Goal: Task Accomplishment & Management: Manage account settings

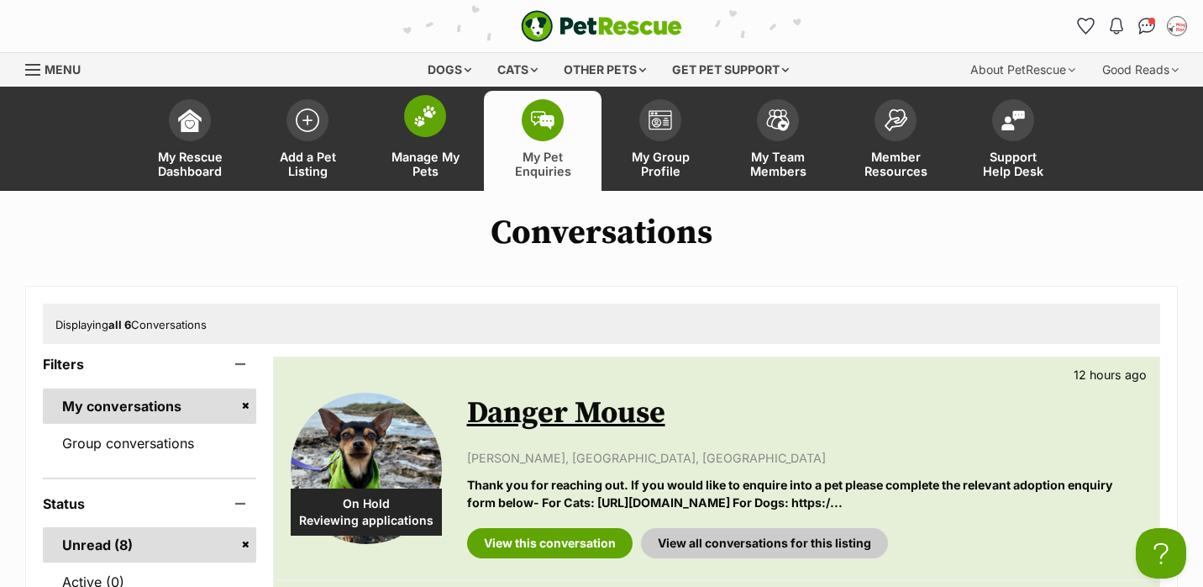
click at [425, 124] on img at bounding box center [425, 116] width 24 height 22
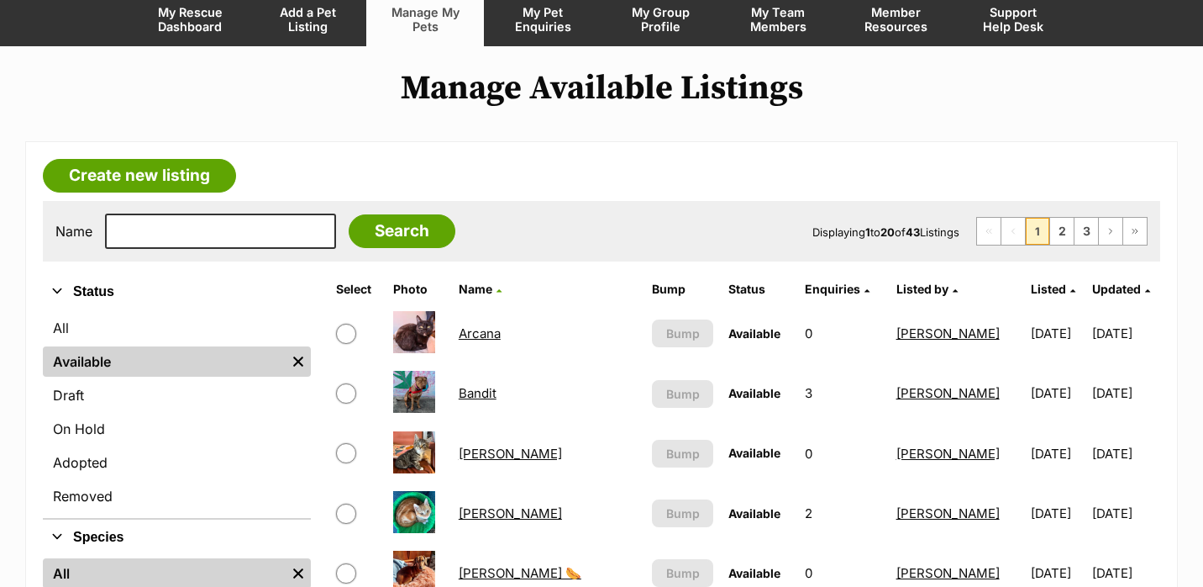
scroll to position [250, 0]
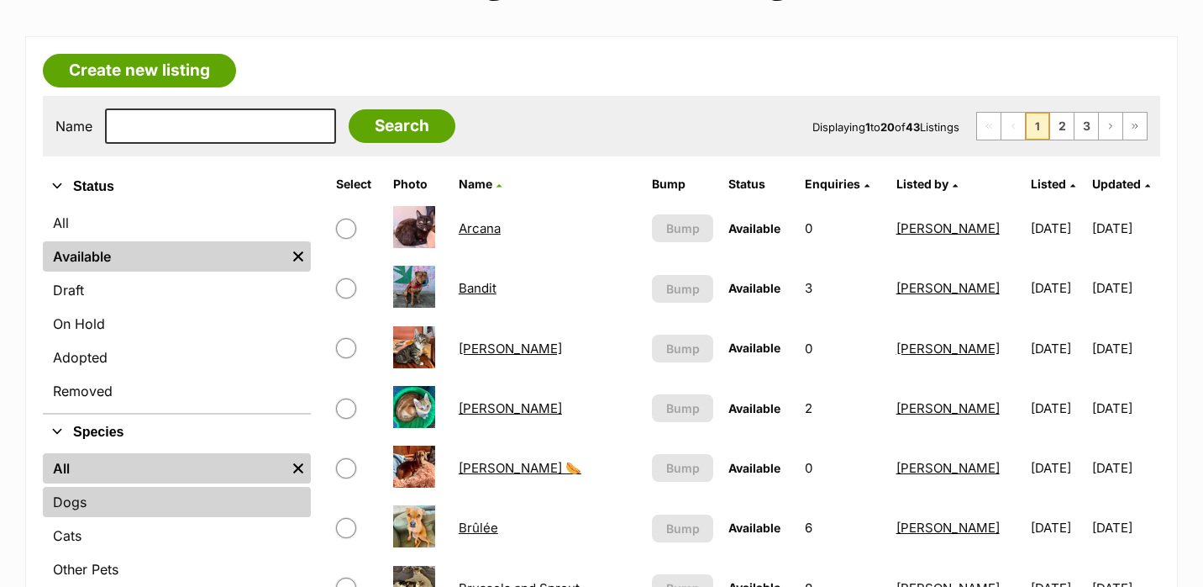
click at [128, 513] on link "Dogs" at bounding box center [177, 502] width 268 height 30
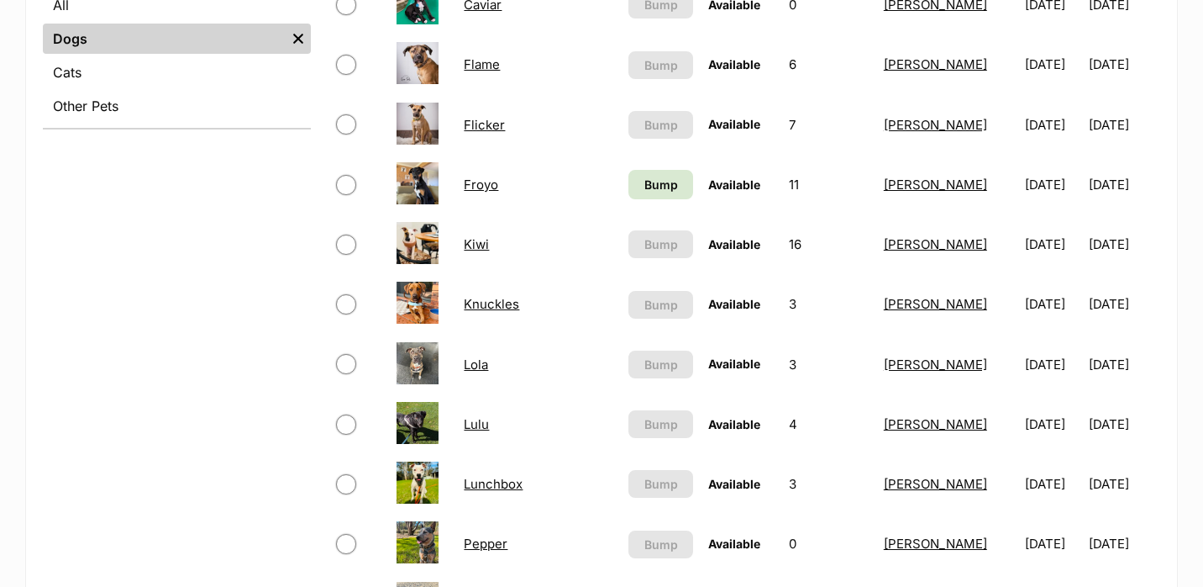
scroll to position [678, 0]
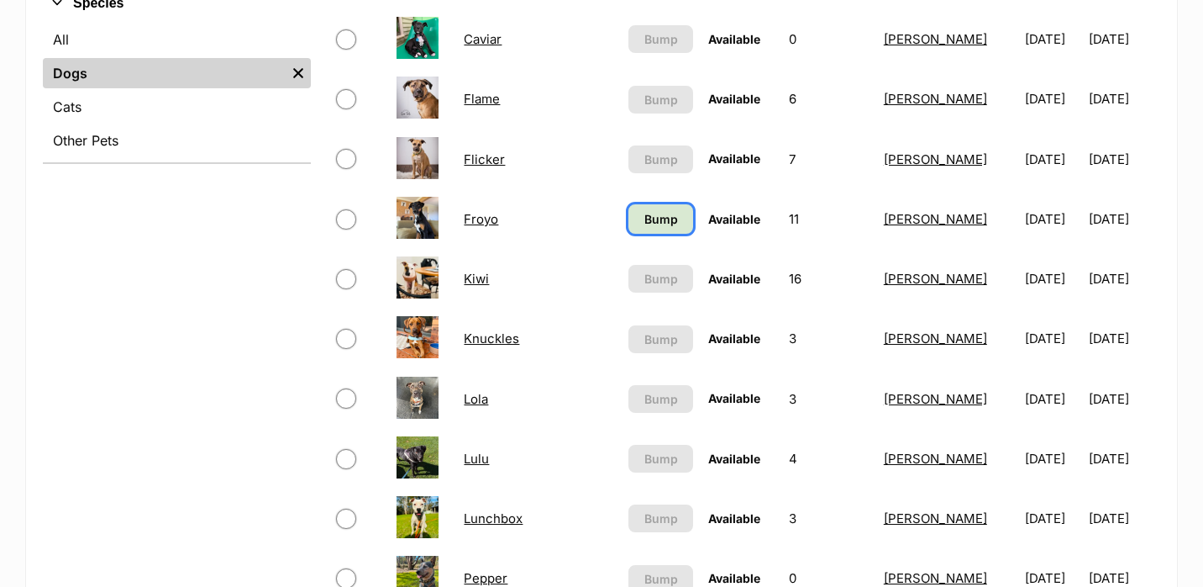
click at [645, 222] on span "Bump" at bounding box center [662, 219] width 34 height 18
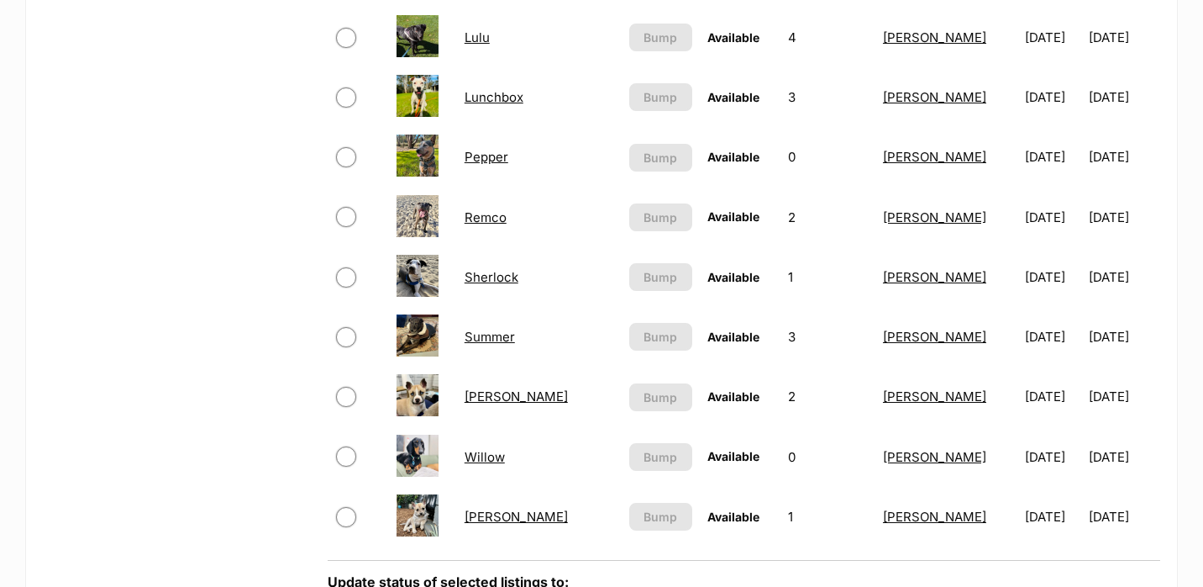
scroll to position [1102, 0]
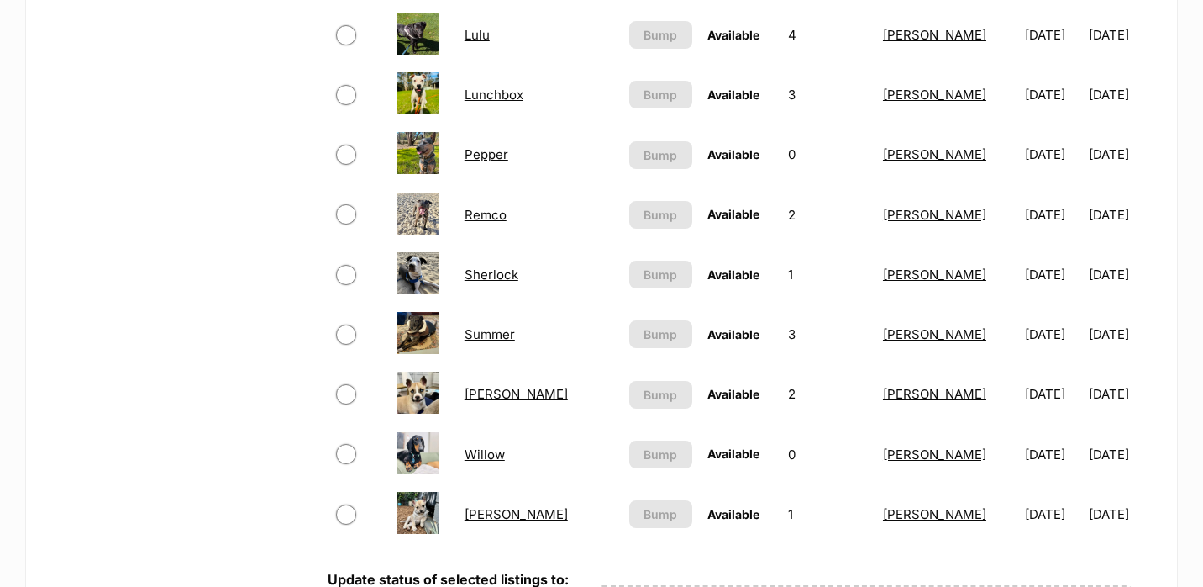
click at [493, 510] on link "Yutani" at bounding box center [516, 514] width 103 height 16
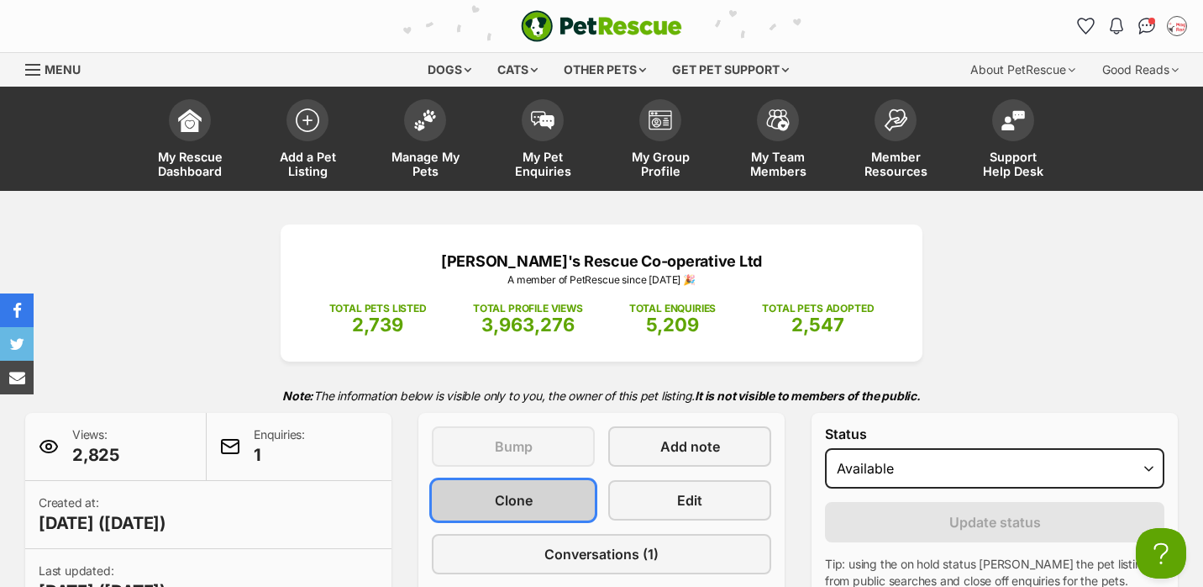
click at [545, 509] on link "Clone" at bounding box center [513, 500] width 163 height 40
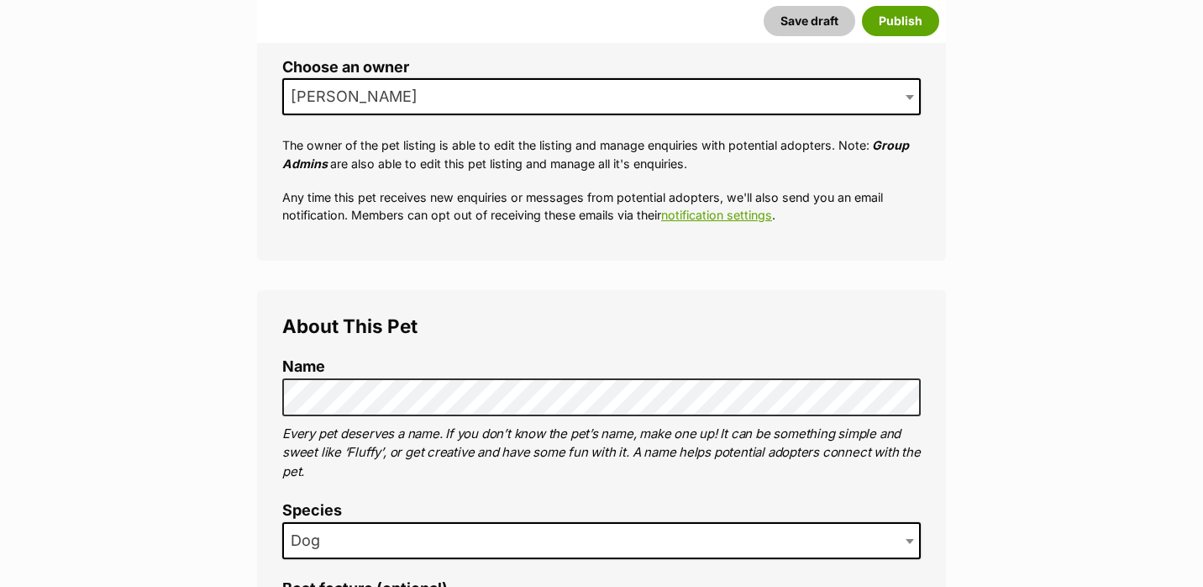
scroll to position [346, 0]
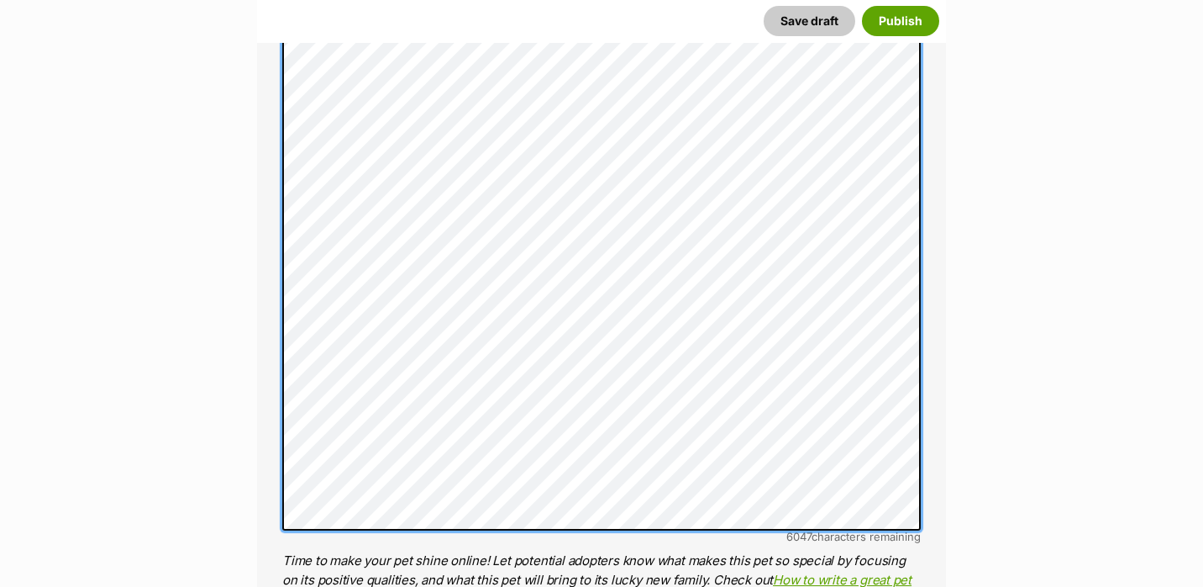
scroll to position [1774, 0]
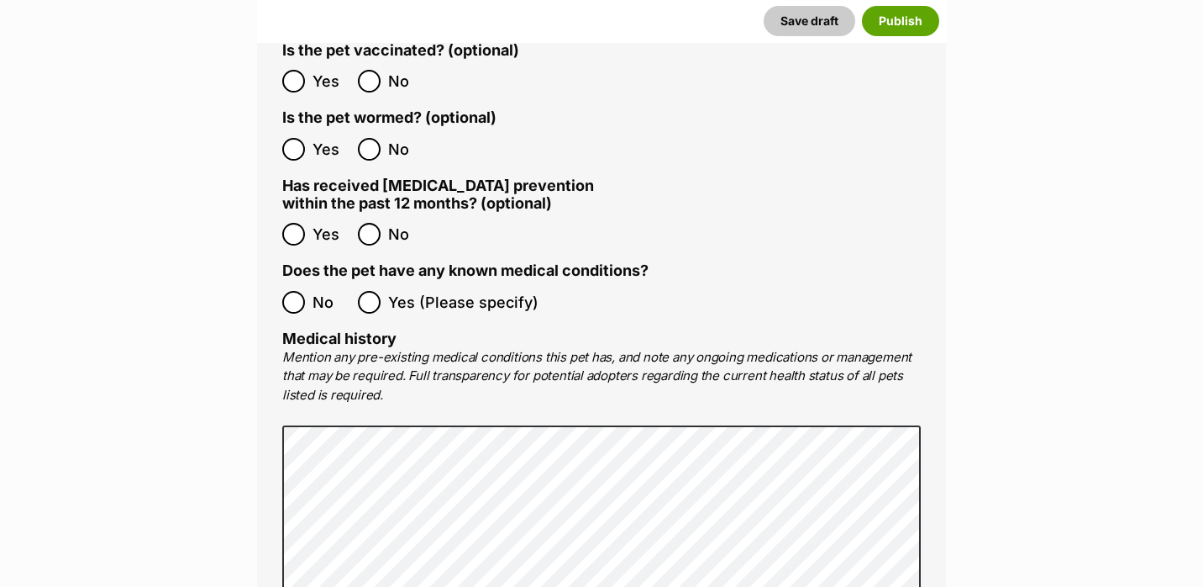
scroll to position [3407, 0]
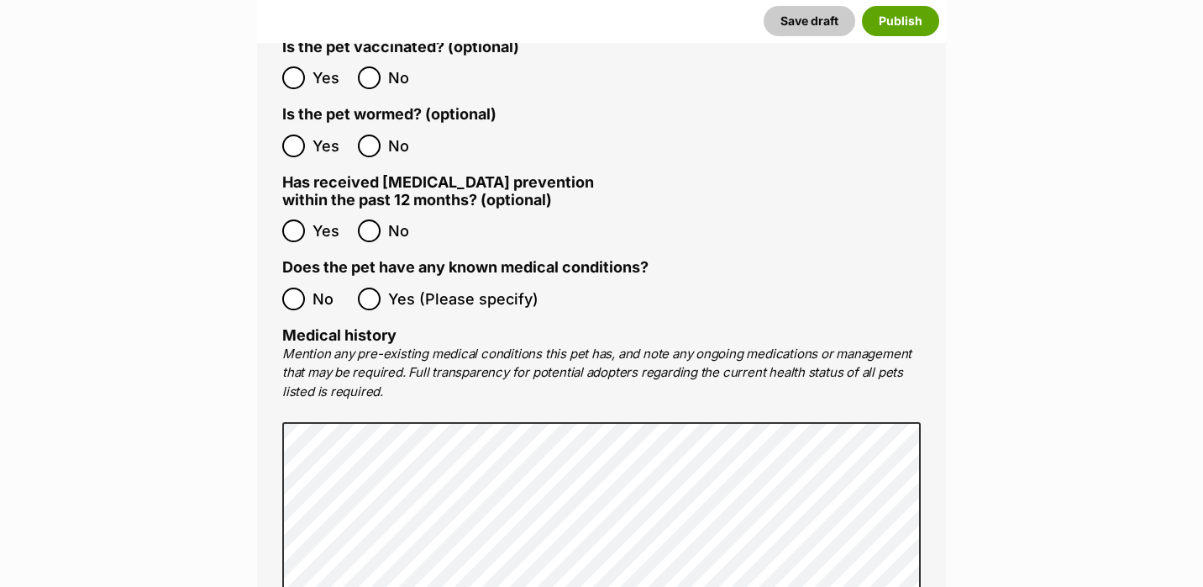
click at [318, 287] on span "No" at bounding box center [331, 298] width 37 height 23
click at [386, 287] on label "Yes (Please specify)" at bounding box center [448, 298] width 181 height 23
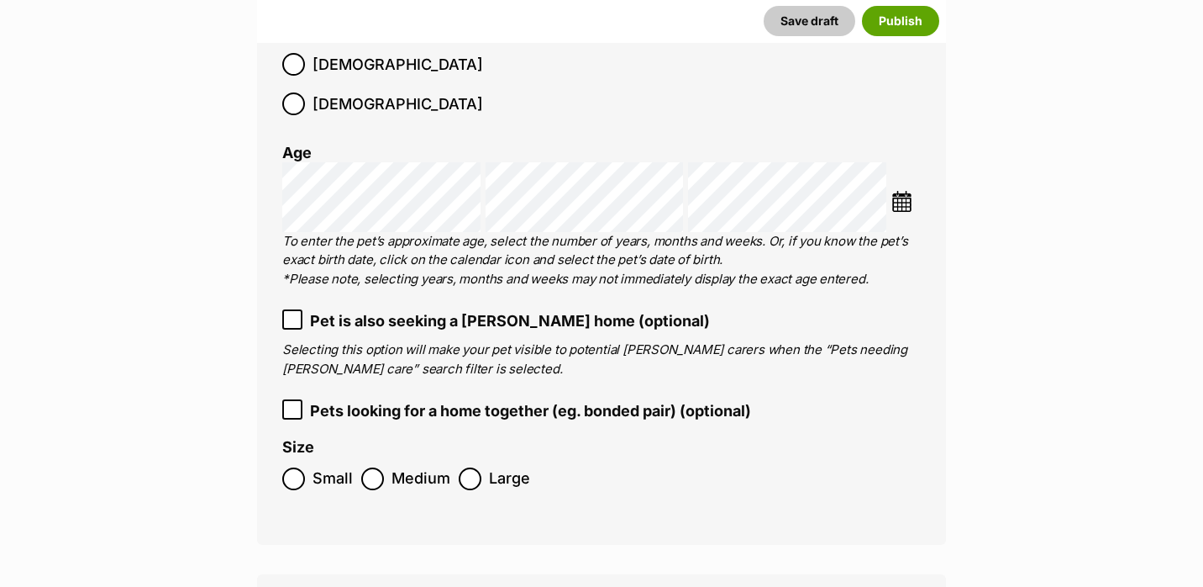
scroll to position [2603, 0]
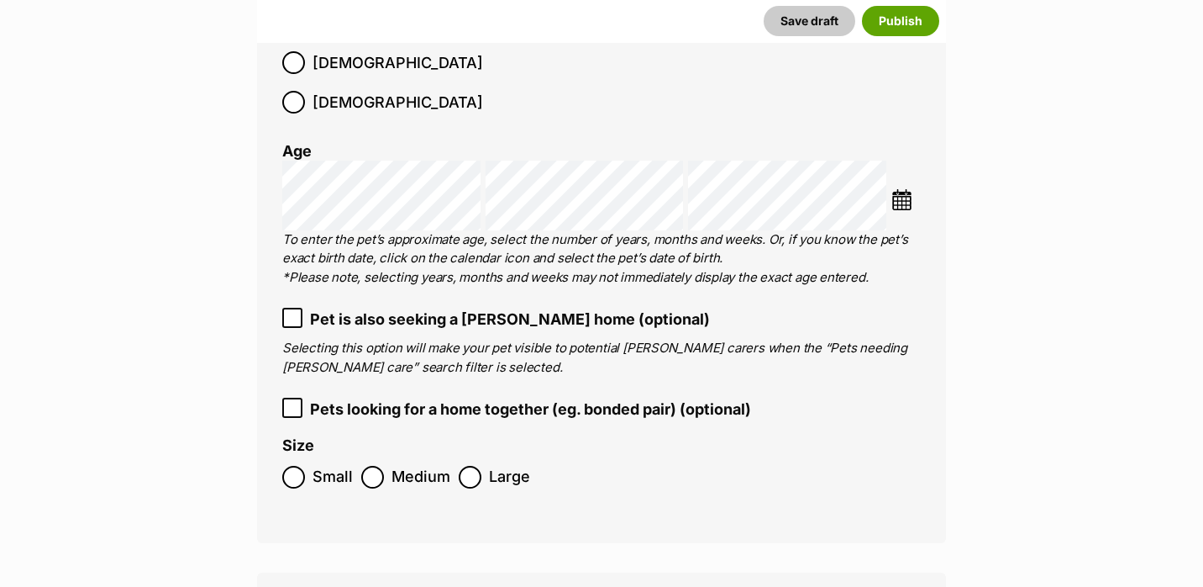
click at [908, 189] on img at bounding box center [902, 199] width 21 height 21
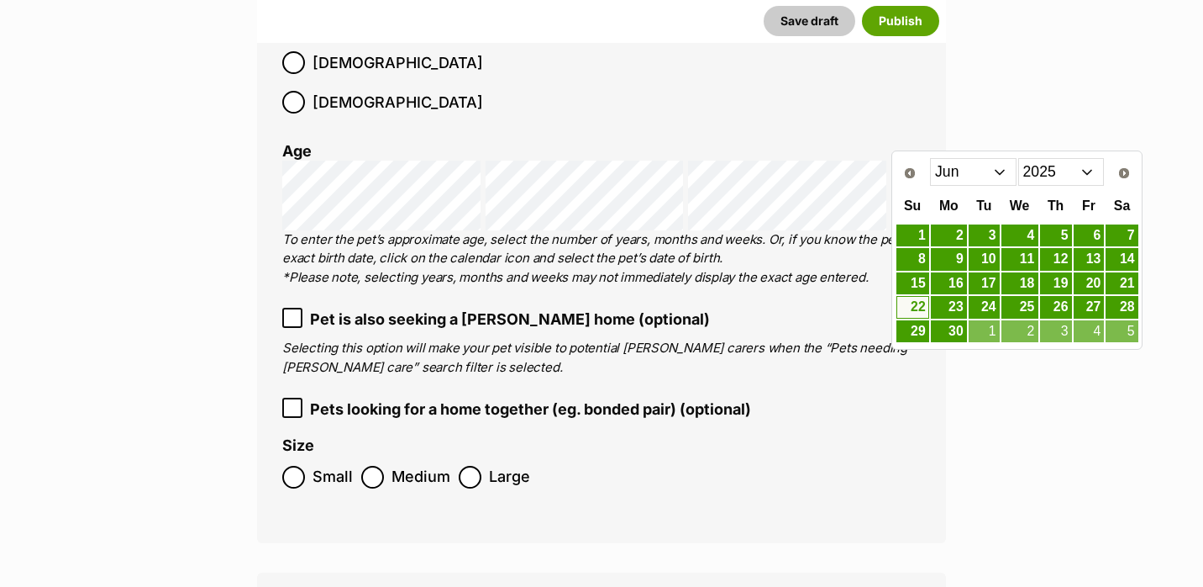
click at [1002, 176] on select "Jan Feb Mar Apr May Jun Jul Aug" at bounding box center [973, 171] width 87 height 27
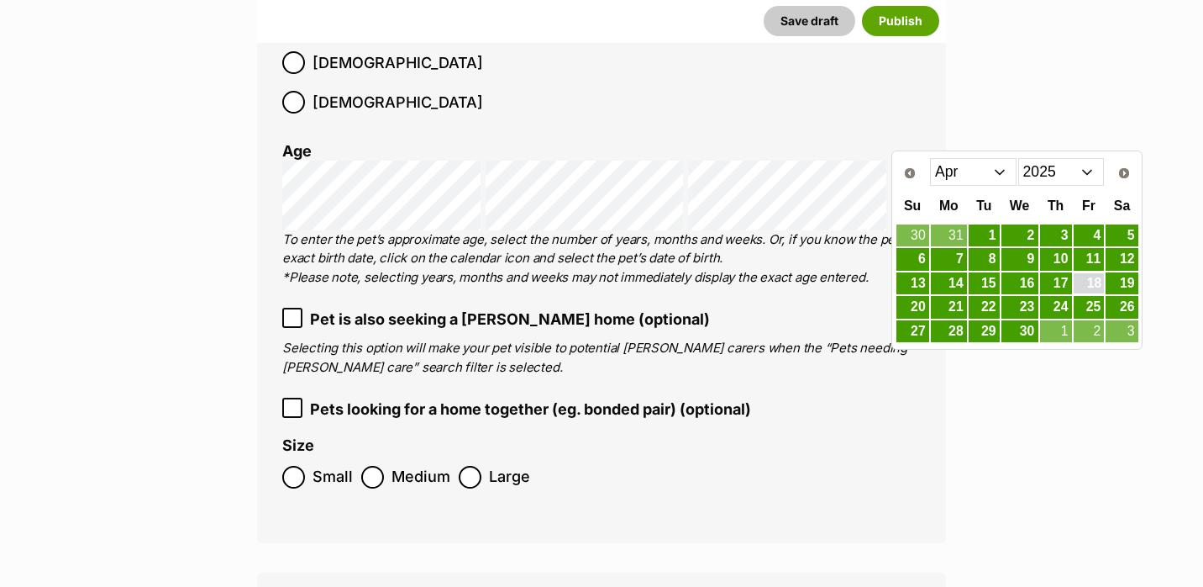
click at [1084, 286] on link "18" at bounding box center [1089, 283] width 31 height 21
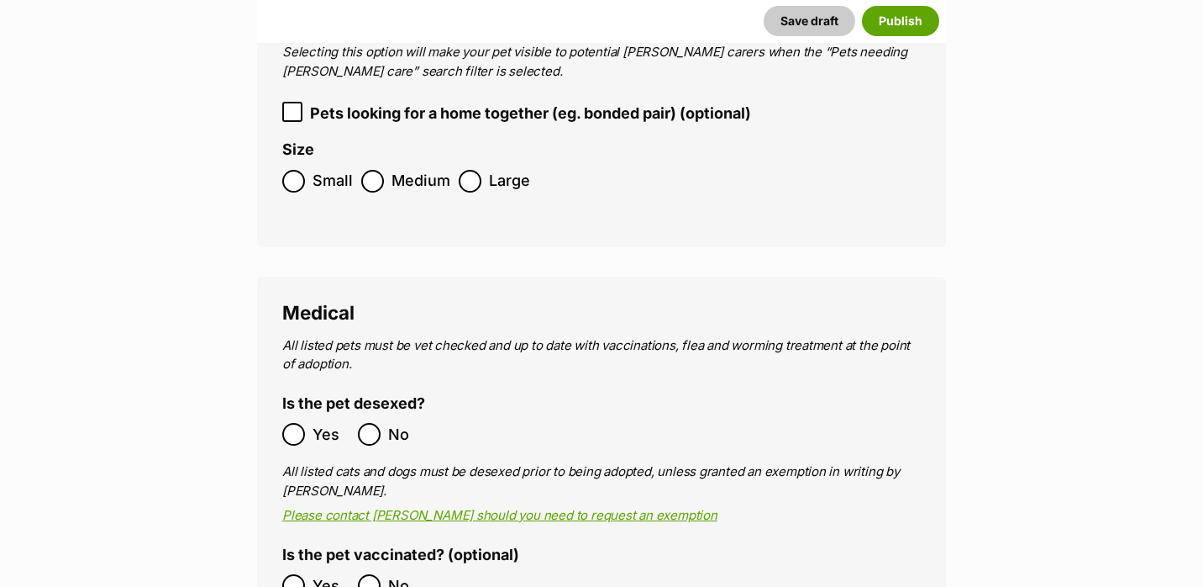
scroll to position [2874, 0]
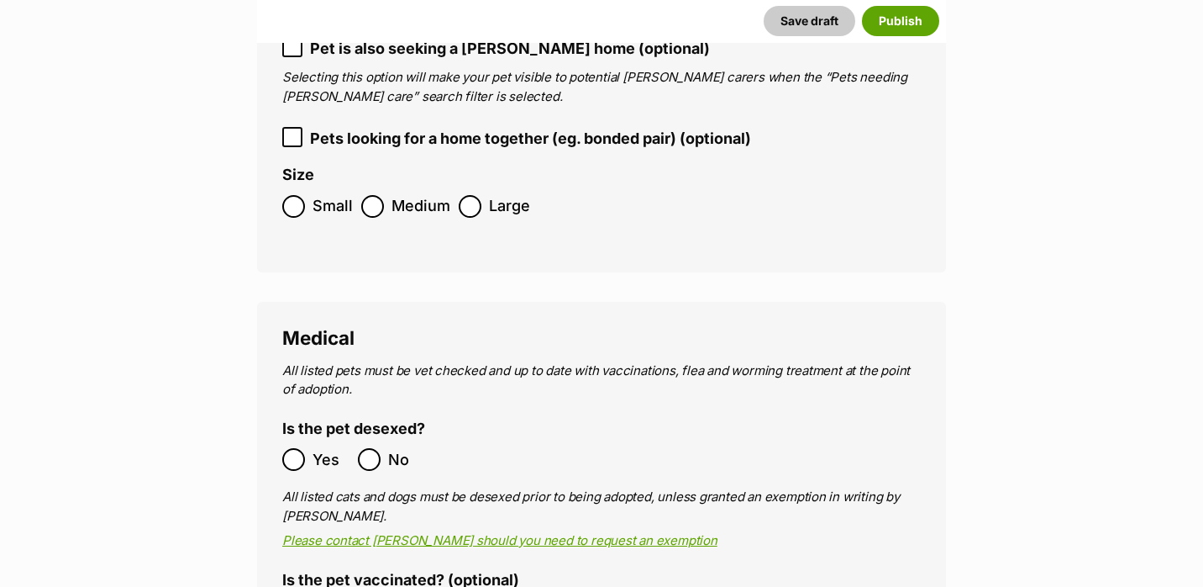
click at [517, 195] on span "Large" at bounding box center [509, 206] width 41 height 23
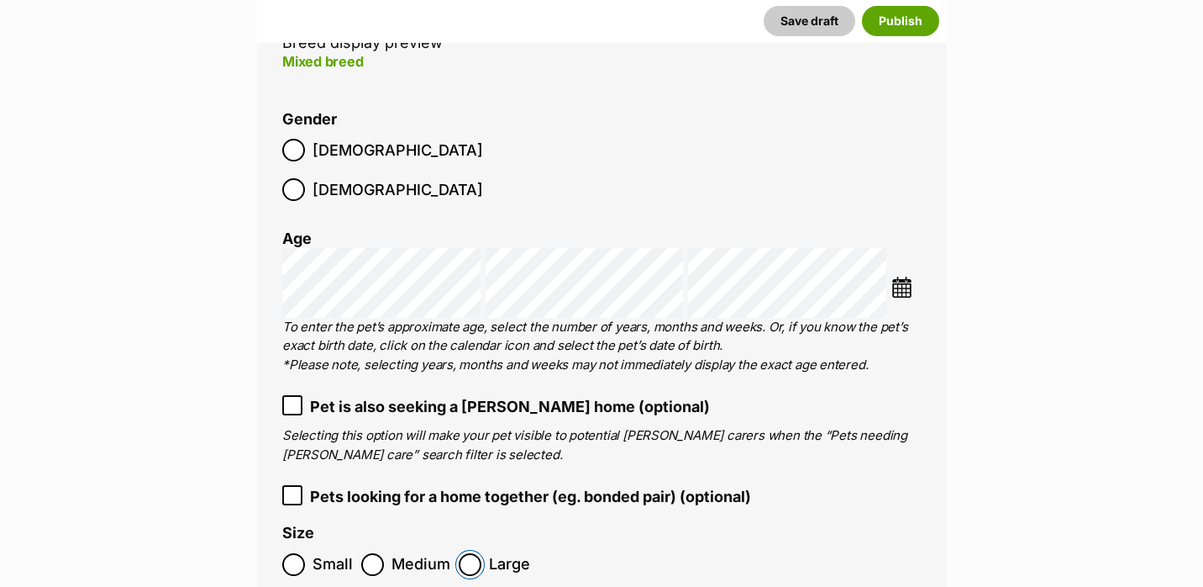
scroll to position [2477, 0]
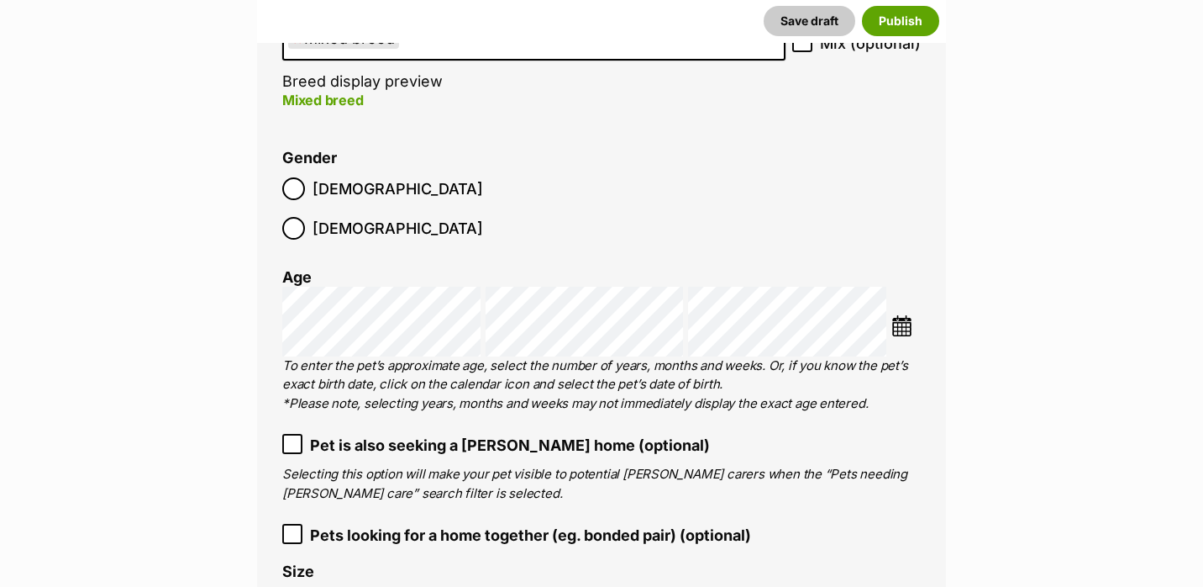
click at [394, 217] on span "Female" at bounding box center [398, 228] width 171 height 23
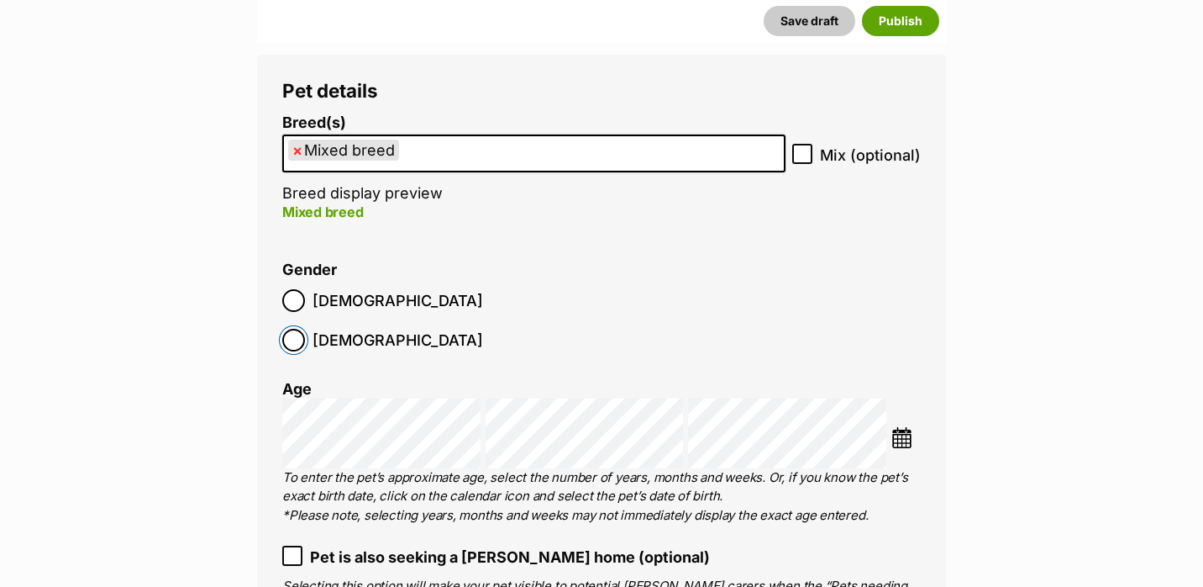
scroll to position [2366, 0]
click at [290, 151] on li "× Mixed breed" at bounding box center [343, 149] width 111 height 21
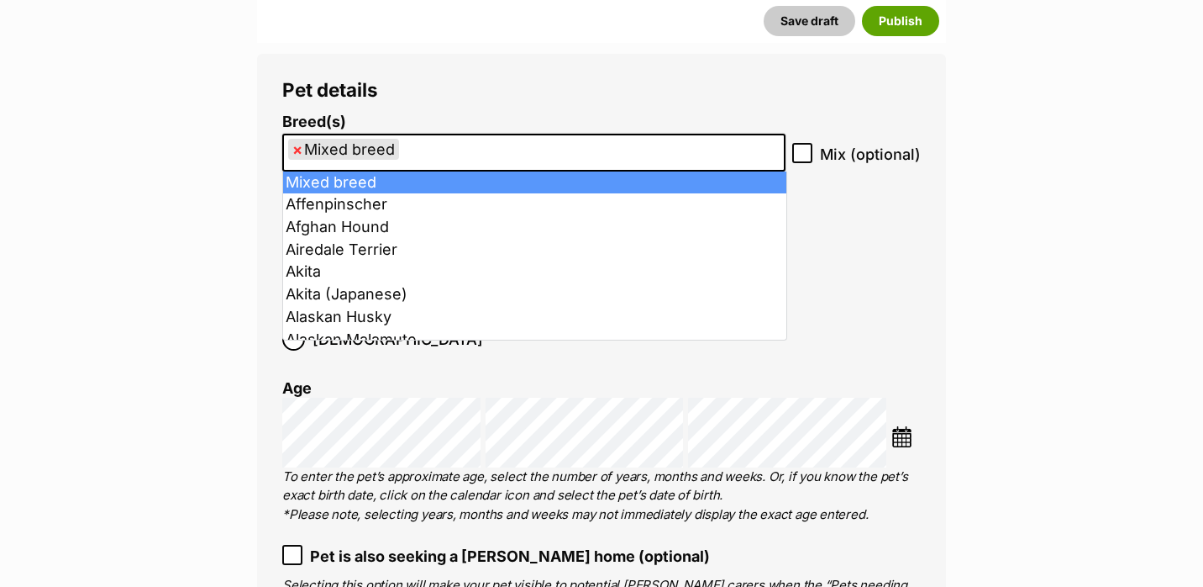
click at [297, 151] on span "×" at bounding box center [297, 149] width 10 height 21
select select
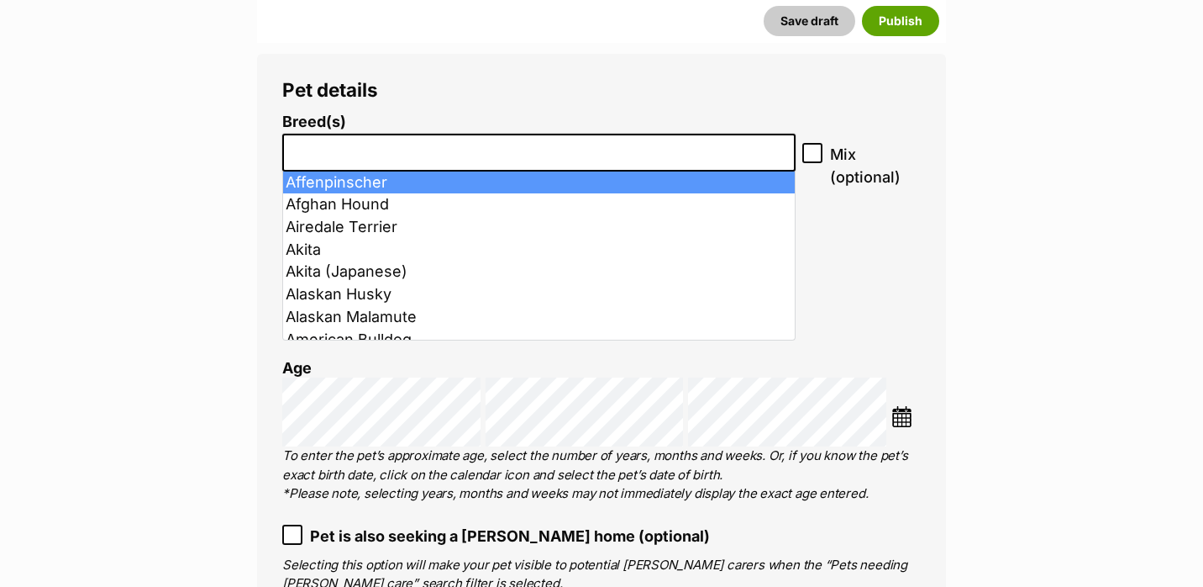
click at [458, 150] on input "search" at bounding box center [539, 148] width 502 height 18
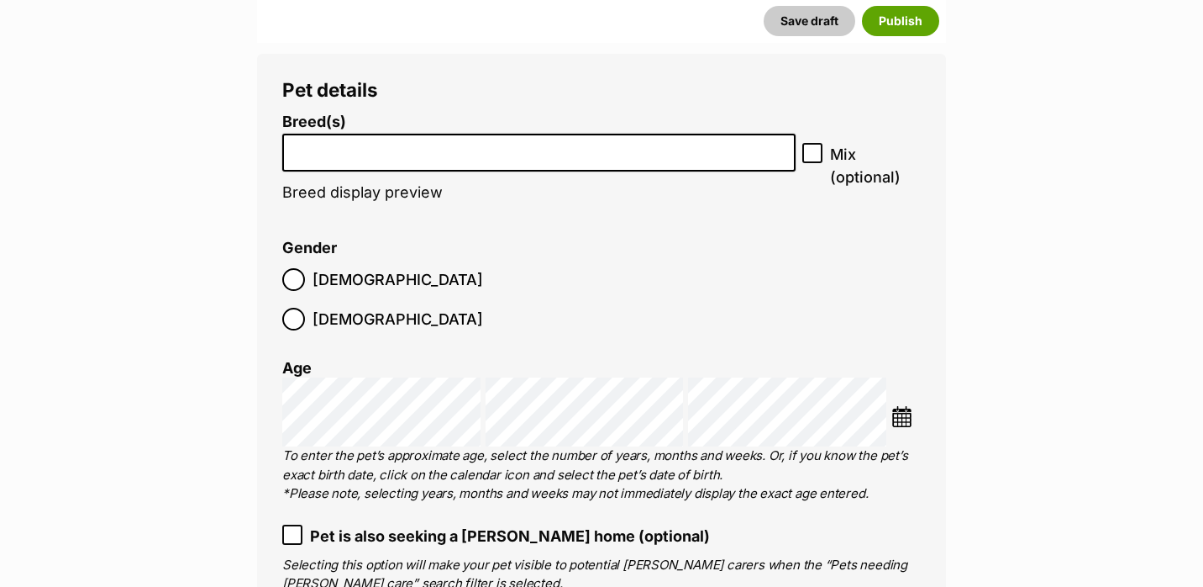
click at [429, 153] on input "search" at bounding box center [539, 148] width 502 height 18
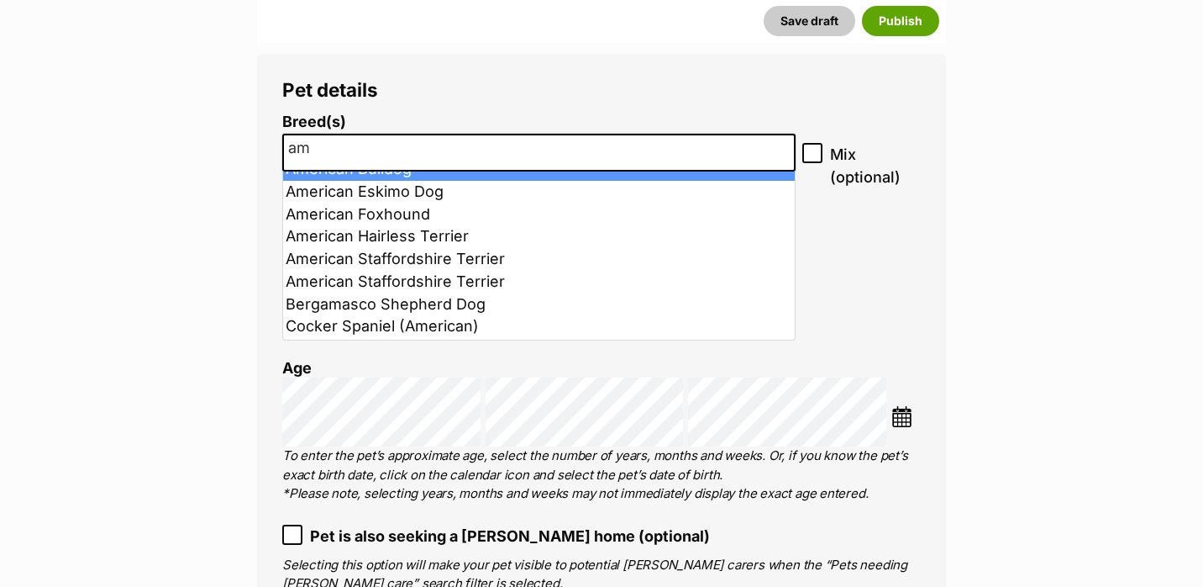
scroll to position [41, 0]
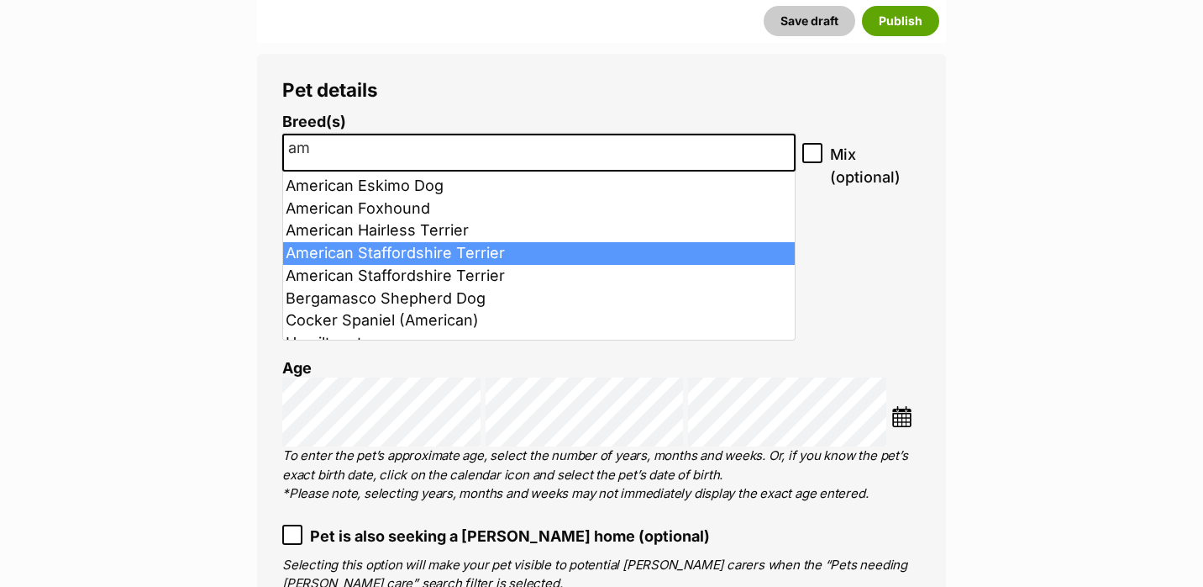
type input "am"
select select "9"
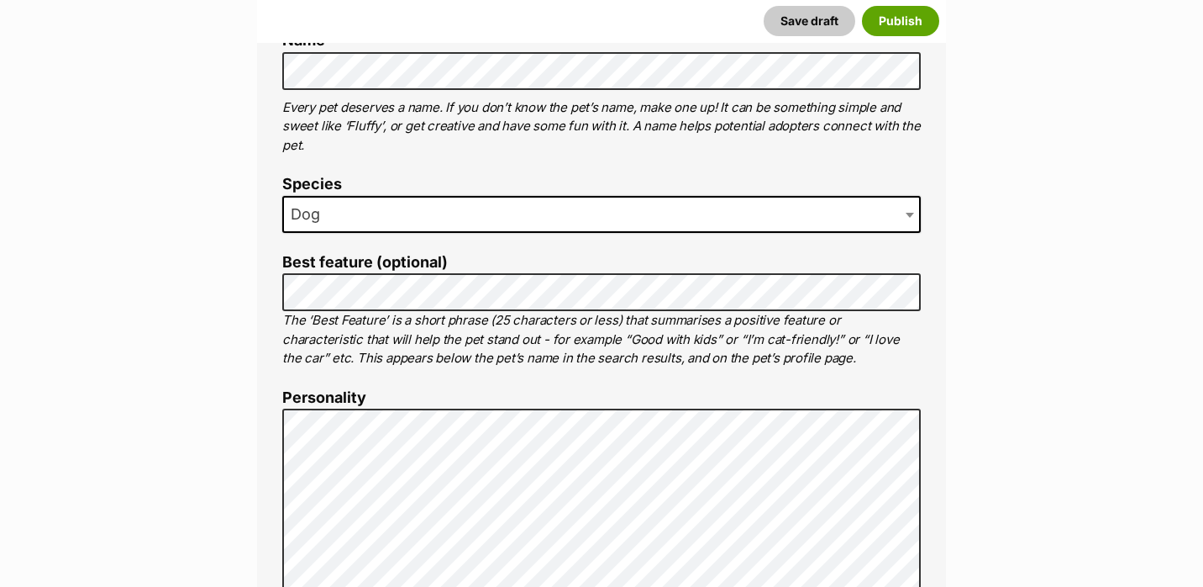
scroll to position [672, 0]
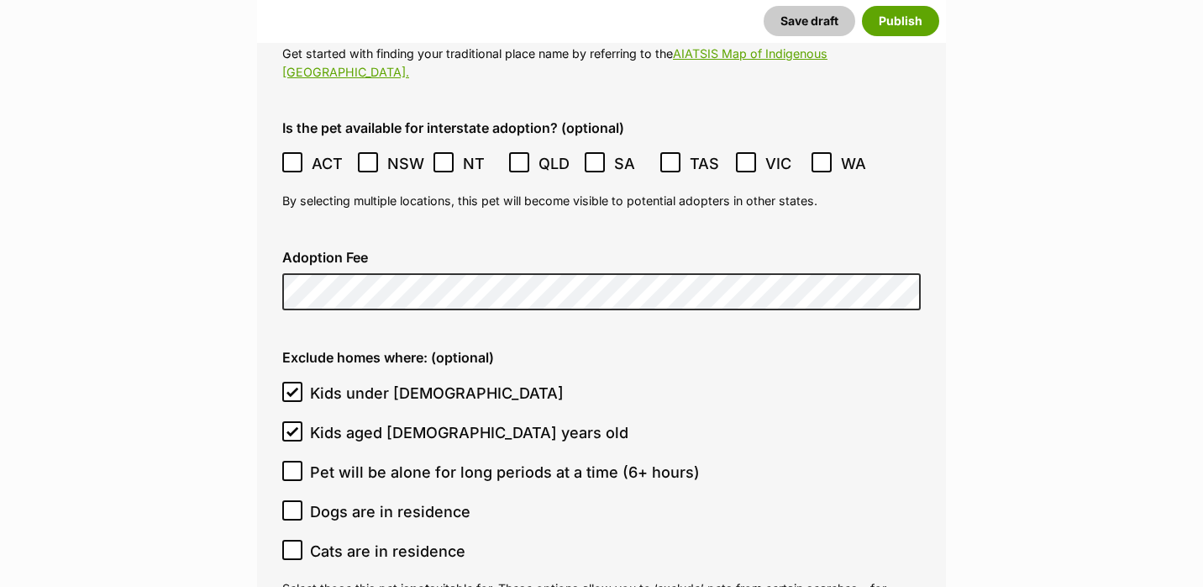
scroll to position [4537, 0]
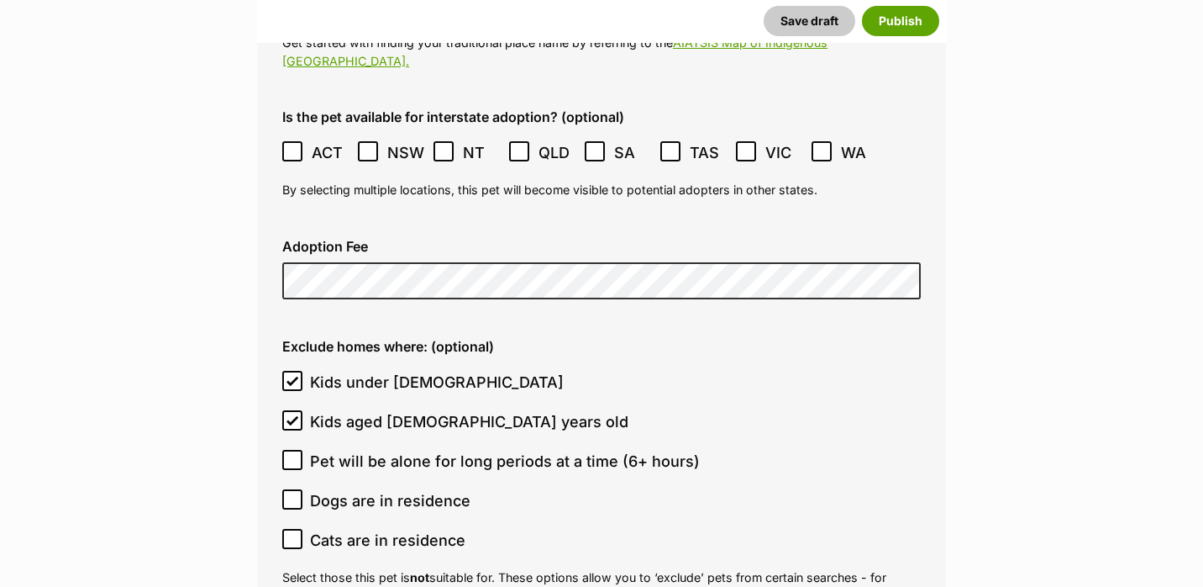
click at [303, 410] on label "Kids aged 6-12 years old" at bounding box center [597, 421] width 630 height 23
click at [303, 410] on input "Kids aged 6-12 years old" at bounding box center [292, 420] width 20 height 20
checkbox input "false"
click at [298, 371] on input "Kids under [DEMOGRAPHIC_DATA]" at bounding box center [292, 381] width 20 height 20
checkbox input "false"
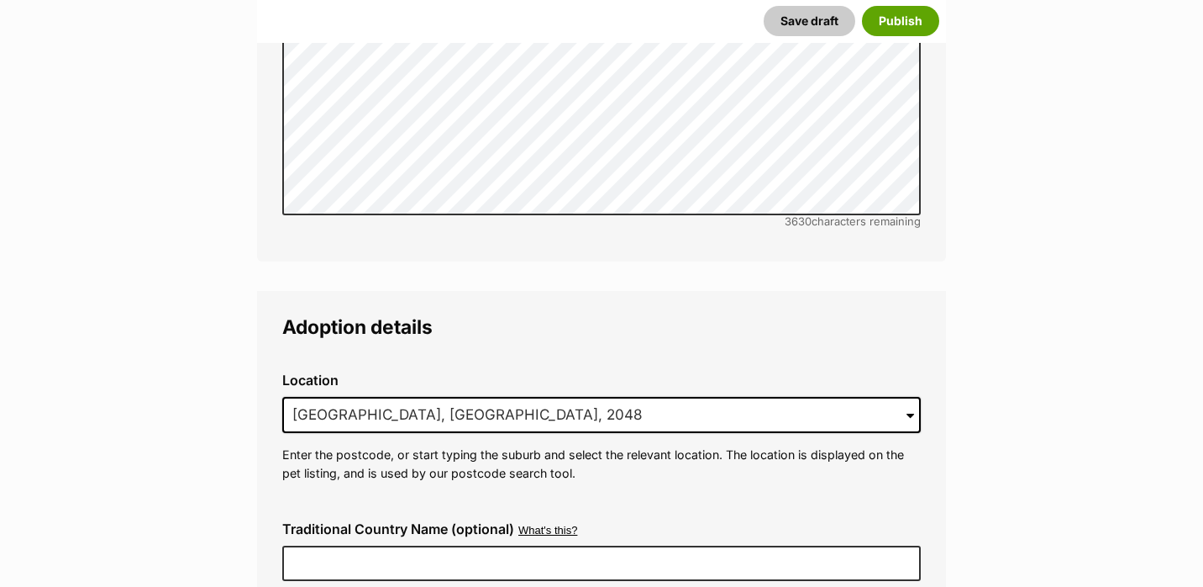
scroll to position [3975, 0]
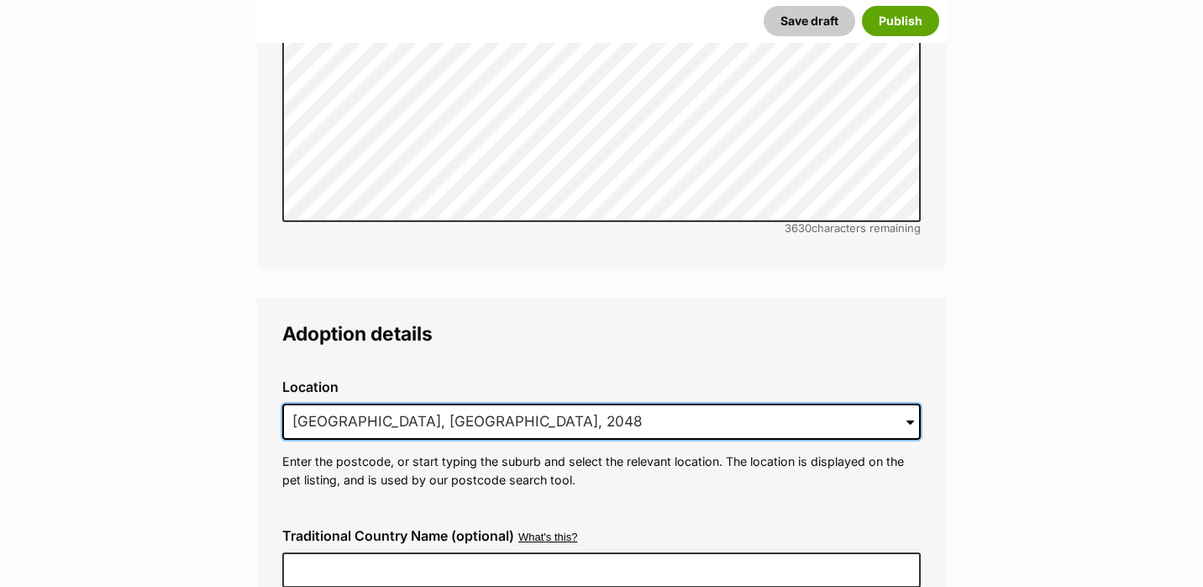
click at [317, 403] on input "Stanmore, NSW, 2048" at bounding box center [601, 421] width 639 height 37
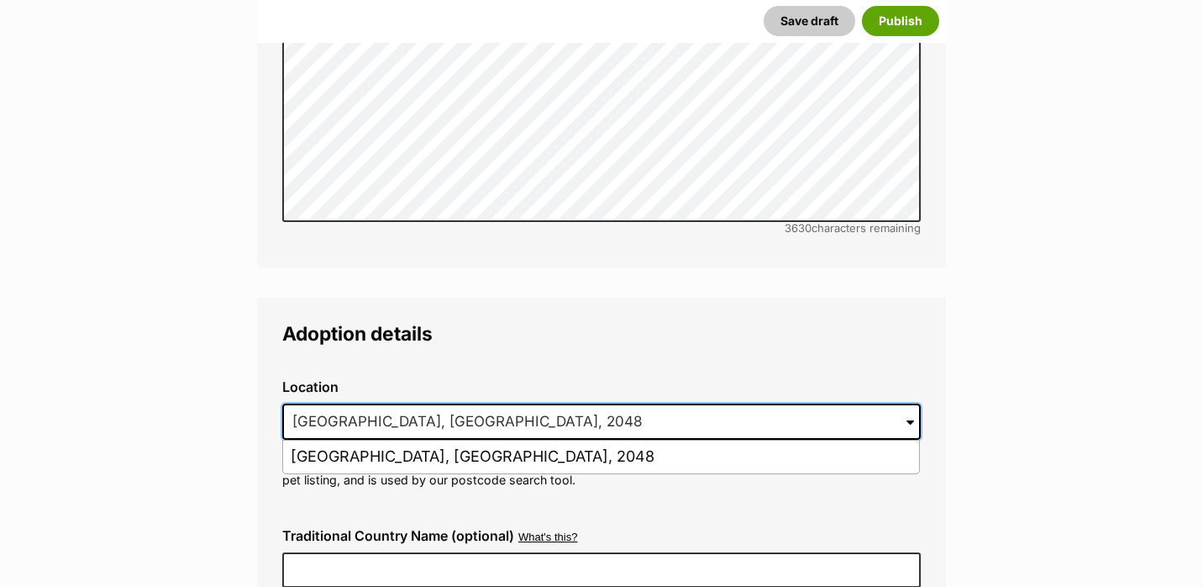
click at [317, 403] on input "Stanmore, NSW, 2048" at bounding box center [601, 421] width 639 height 37
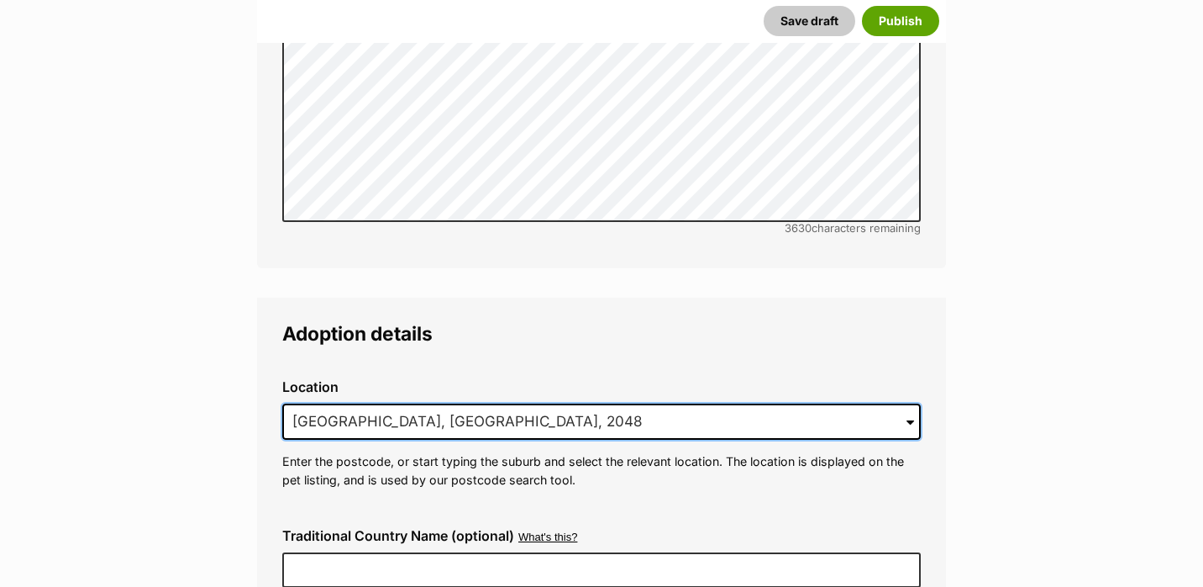
click at [317, 403] on input "Stanmore, NSW, 2048" at bounding box center [601, 421] width 639 height 37
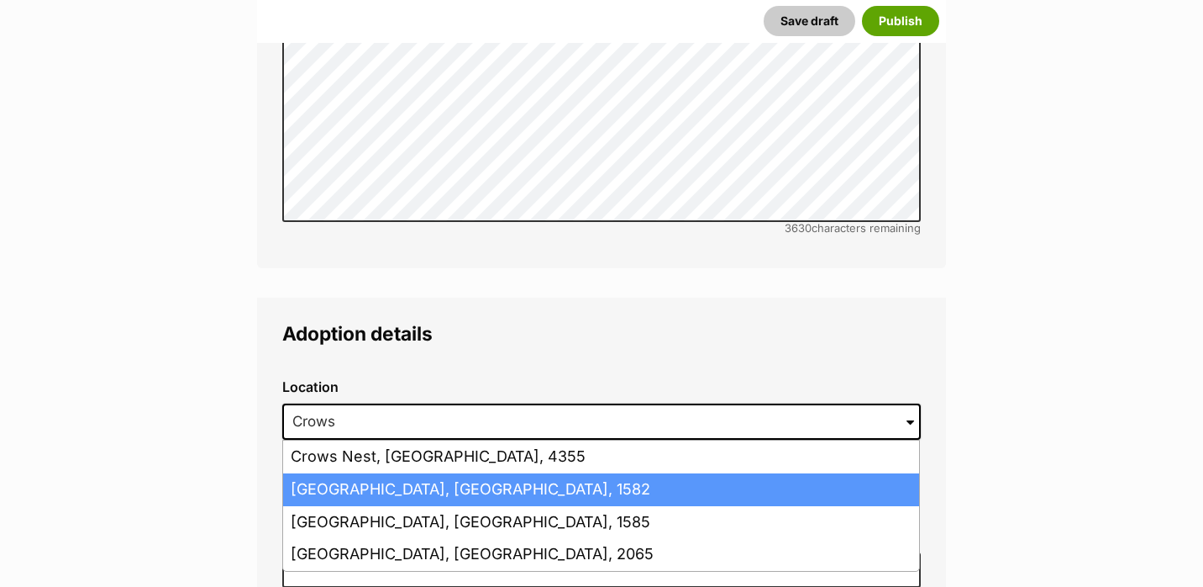
click at [429, 473] on li "Crows Nest, New South Wales, 1582" at bounding box center [601, 489] width 636 height 33
type input "Crows Nest, New South Wales, 1582"
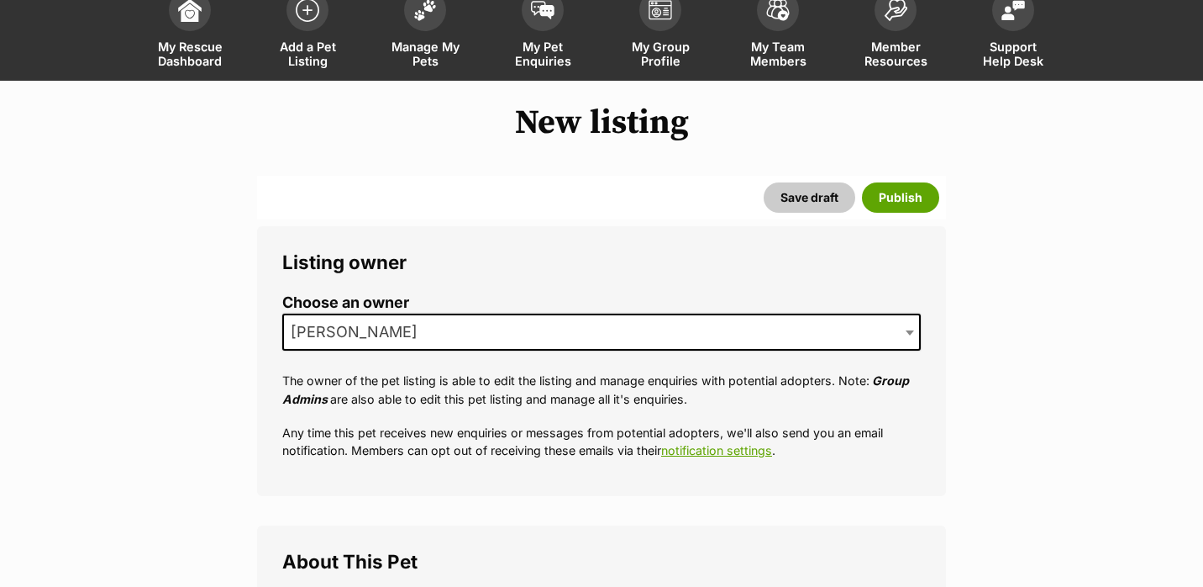
scroll to position [145, 0]
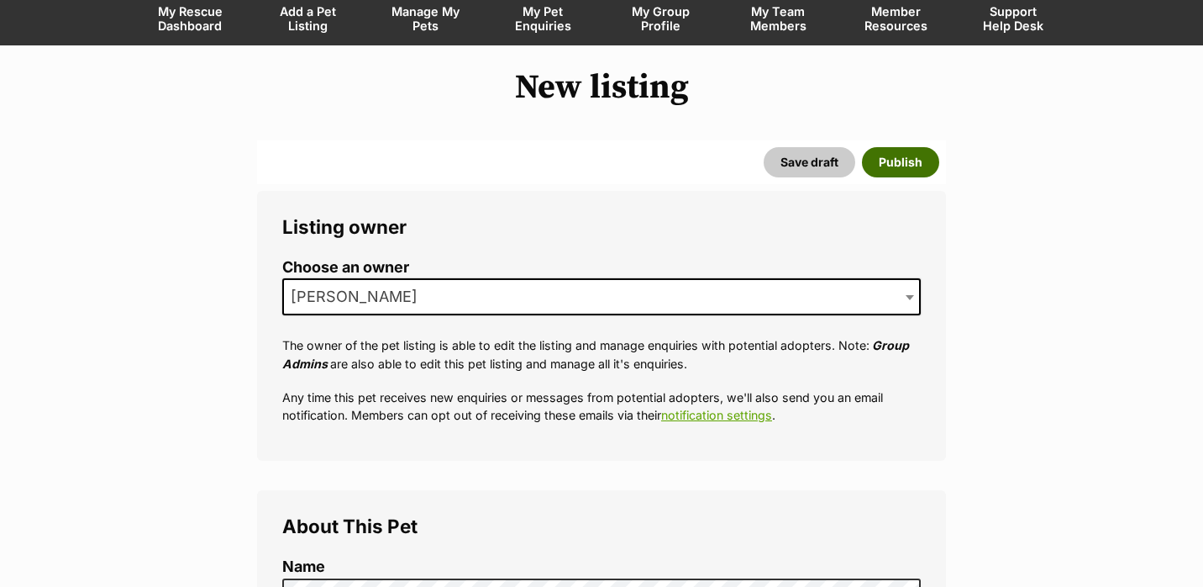
click at [882, 162] on button "Publish" at bounding box center [900, 162] width 77 height 30
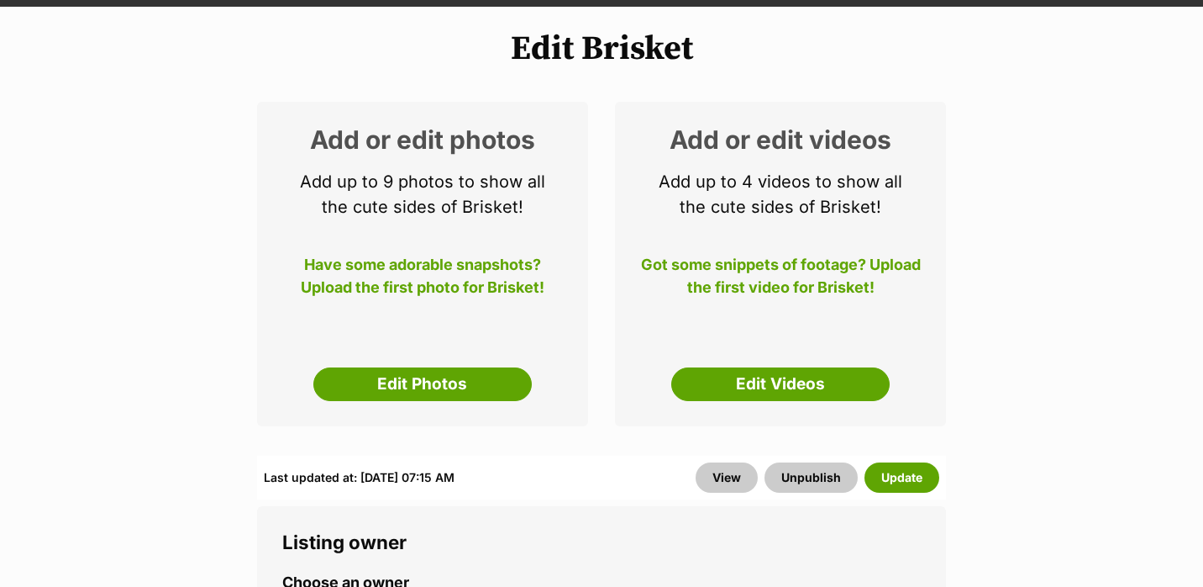
scroll to position [201, 0]
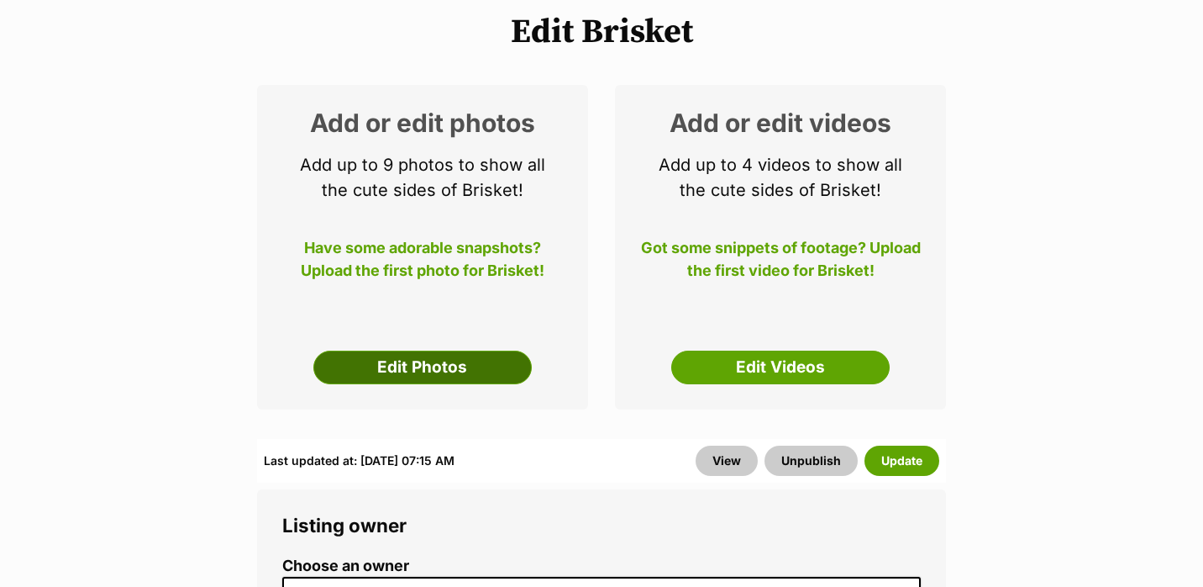
click at [467, 356] on link "Edit Photos" at bounding box center [422, 367] width 218 height 34
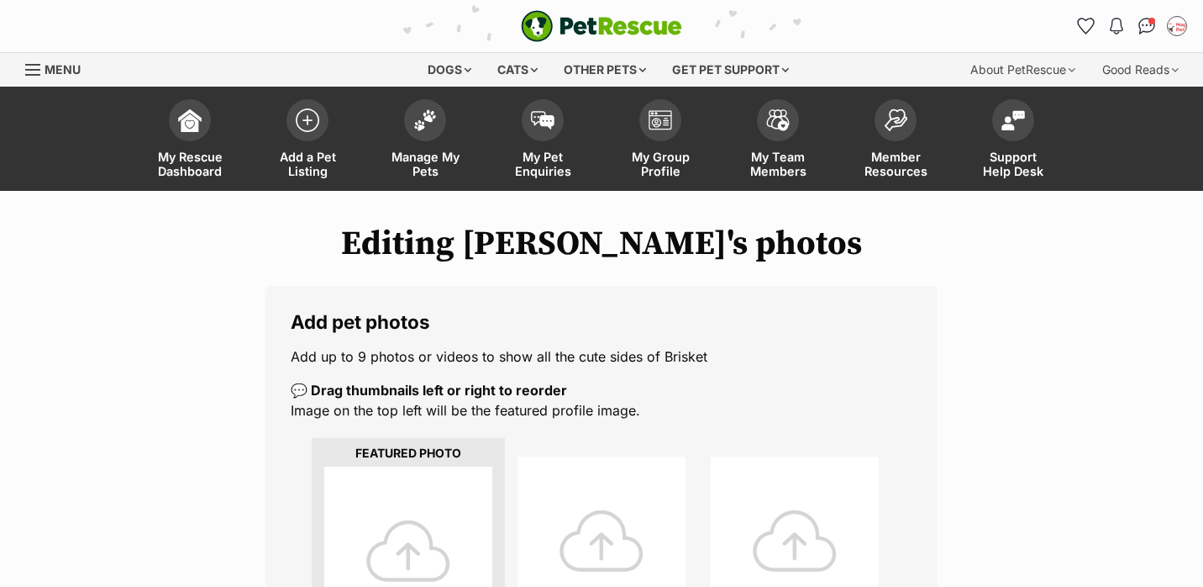
click at [423, 526] on div at bounding box center [408, 550] width 168 height 168
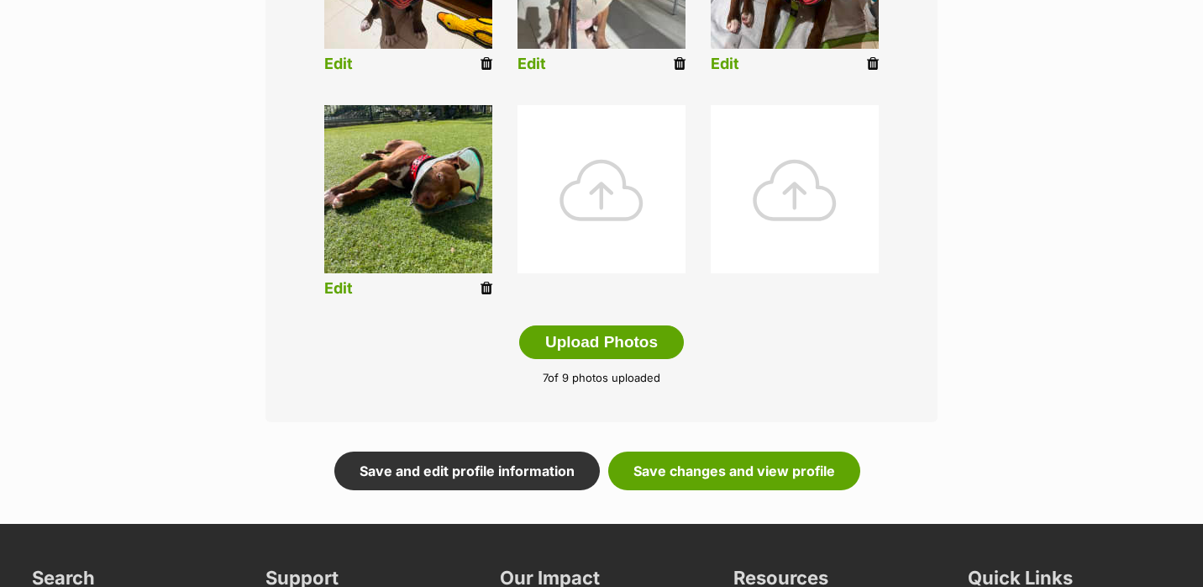
scroll to position [828, 0]
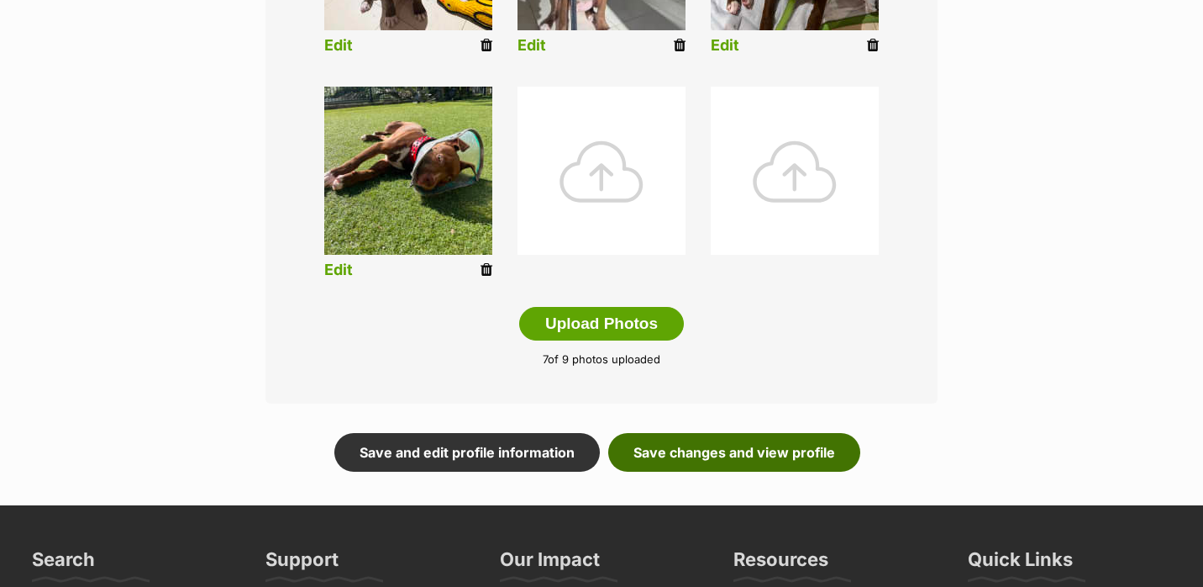
click at [665, 451] on link "Save changes and view profile" at bounding box center [734, 452] width 252 height 39
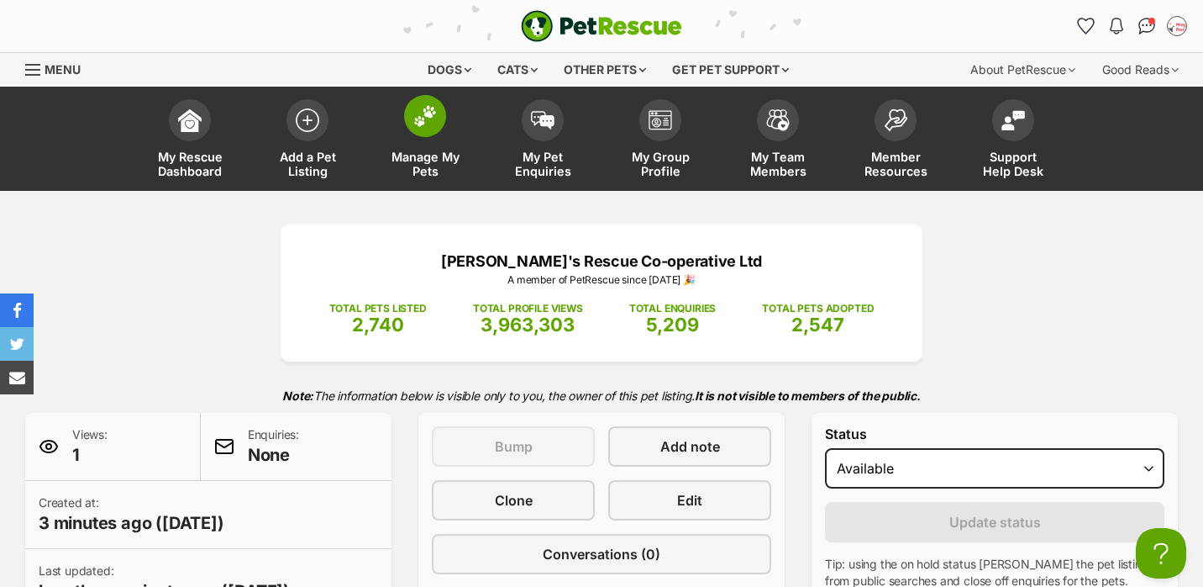
click at [455, 130] on link "Manage My Pets" at bounding box center [425, 141] width 118 height 100
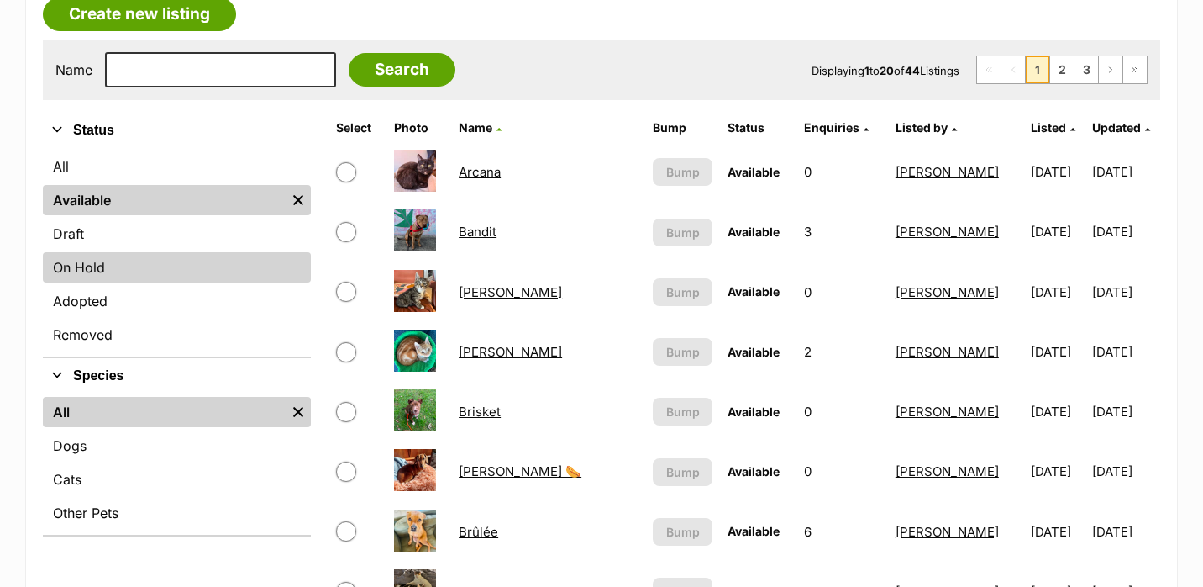
scroll to position [336, 0]
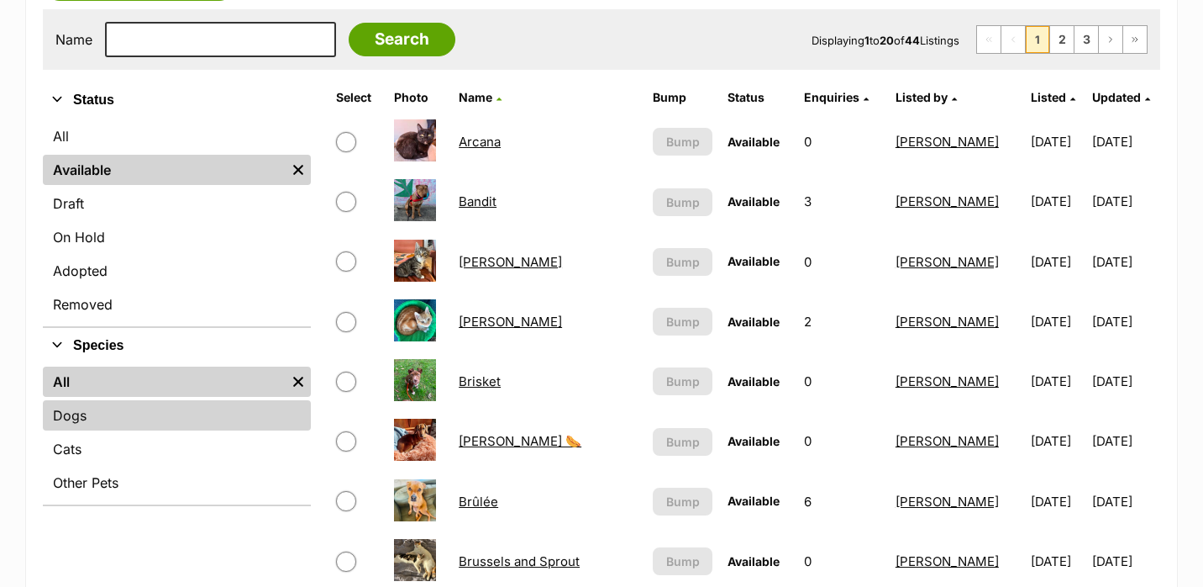
click at [122, 417] on link "Dogs" at bounding box center [177, 415] width 268 height 30
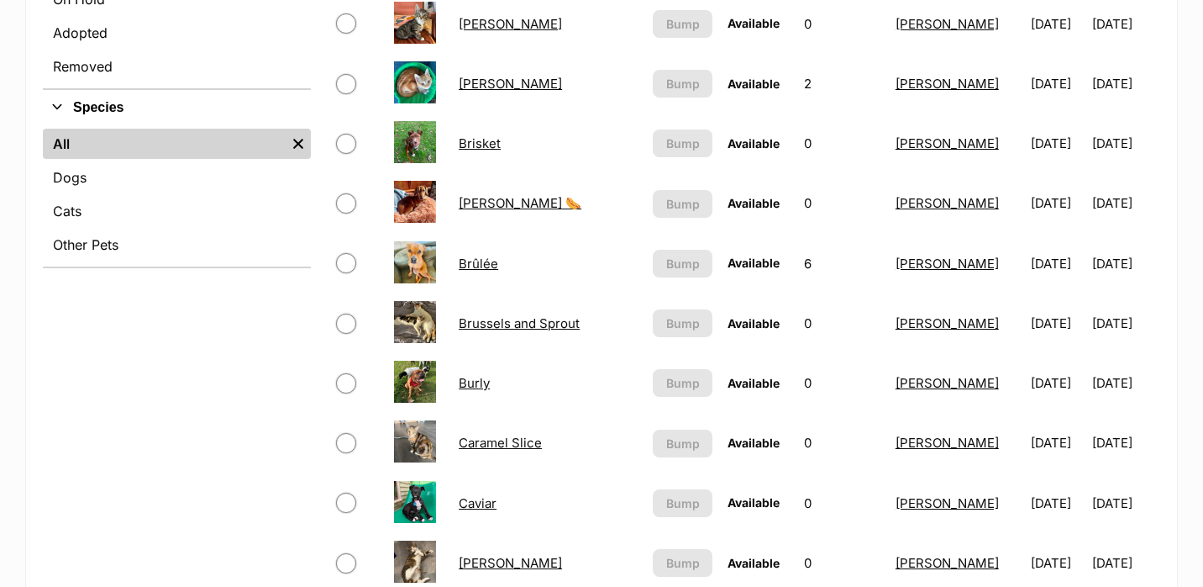
scroll to position [613, 0]
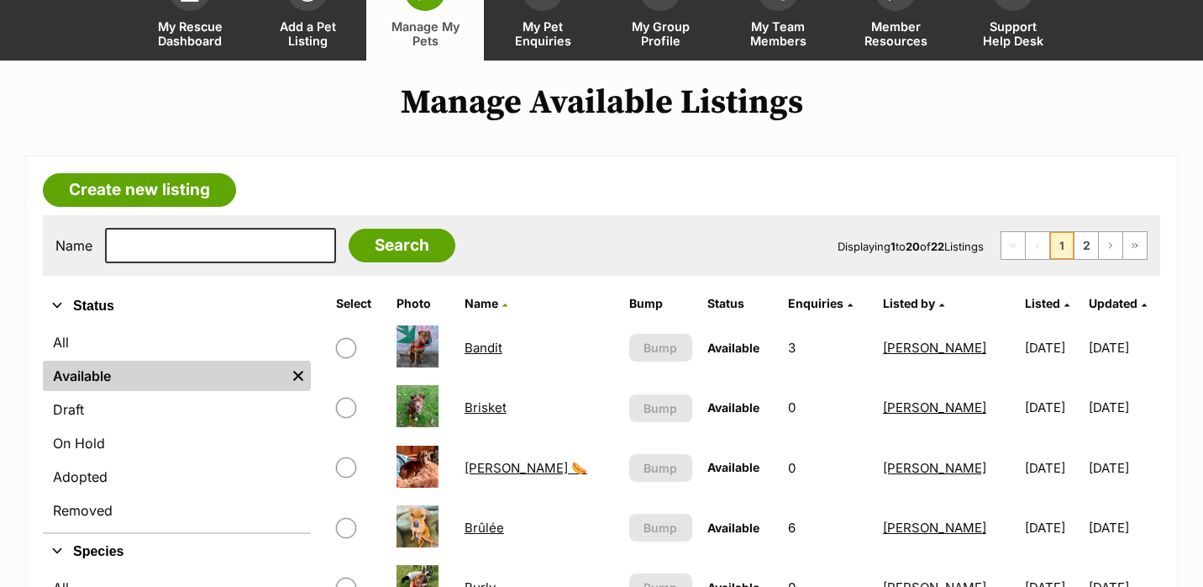
scroll to position [213, 0]
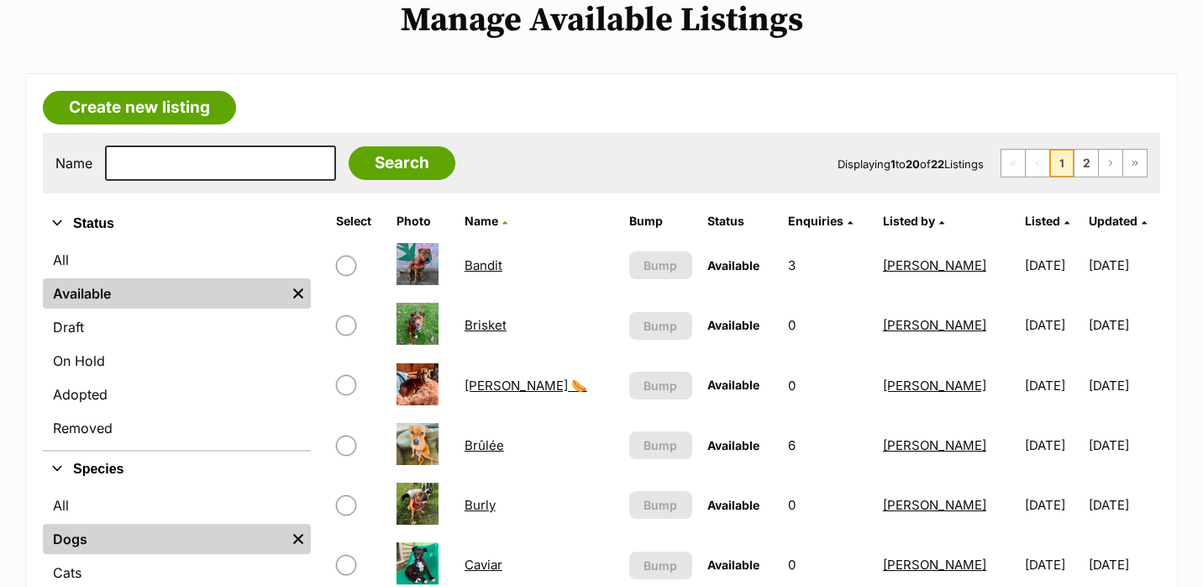
click at [487, 326] on link "Brisket" at bounding box center [486, 325] width 42 height 16
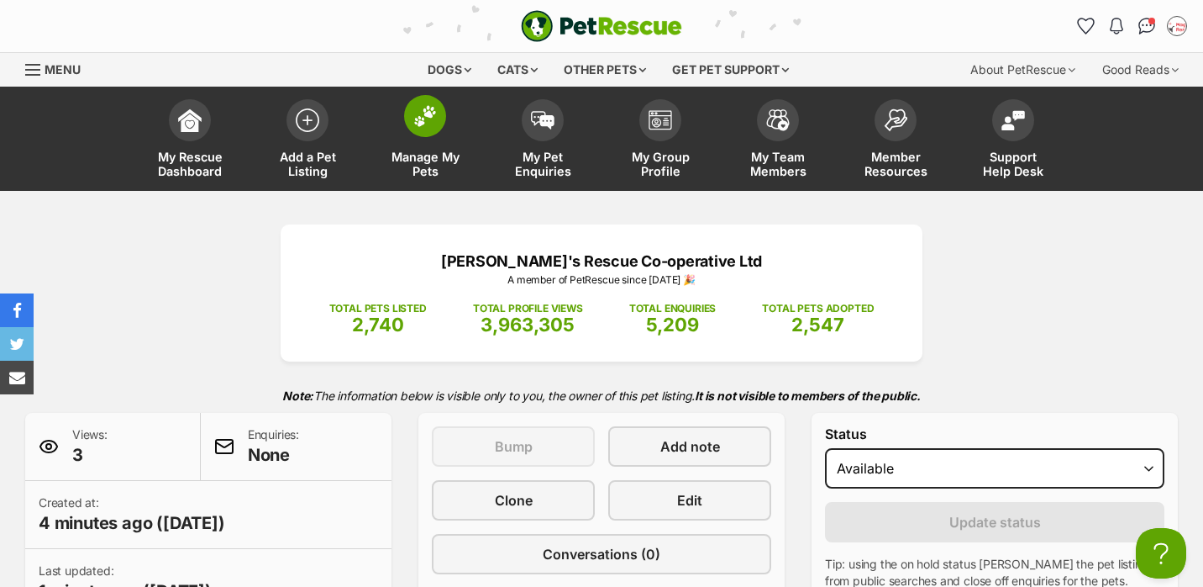
click at [450, 135] on link "Manage My Pets" at bounding box center [425, 141] width 118 height 100
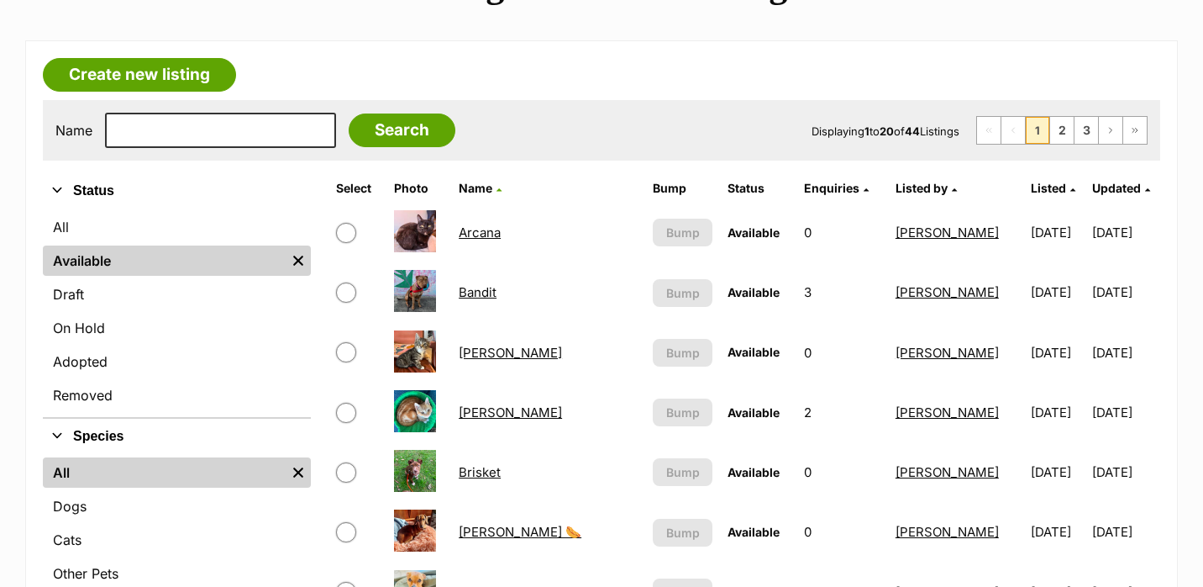
scroll to position [252, 0]
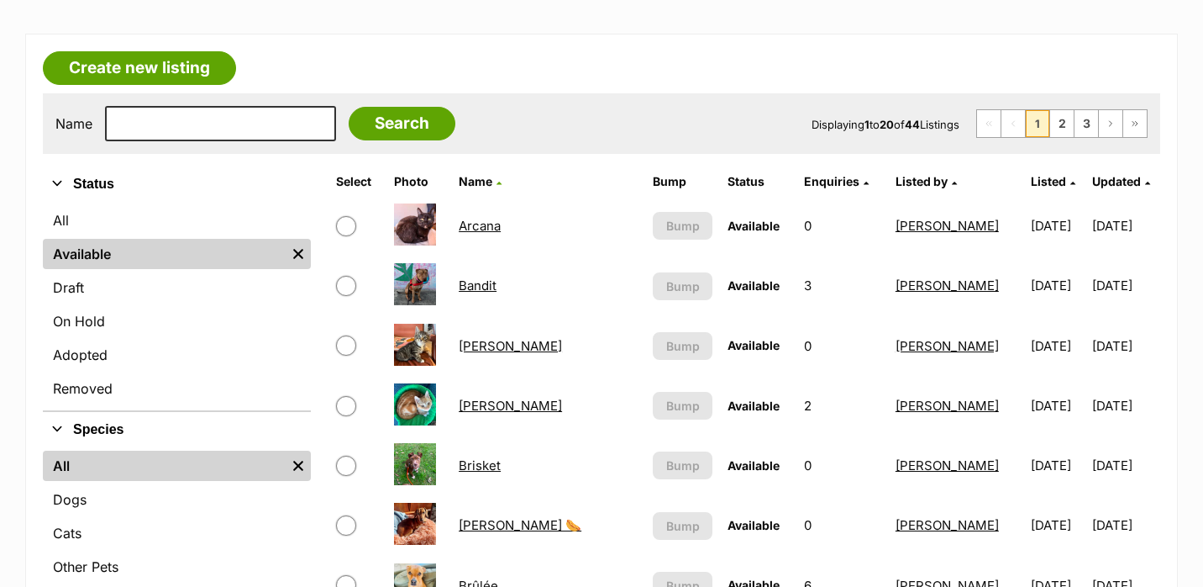
click at [477, 464] on link "Brisket" at bounding box center [480, 465] width 42 height 16
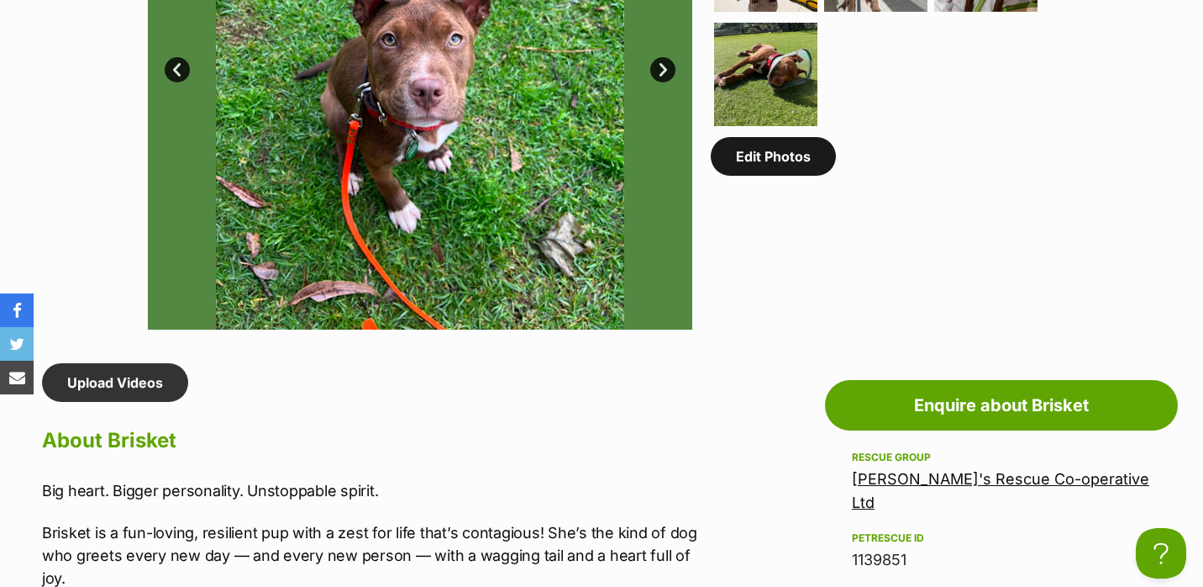
click at [785, 166] on link "Edit Photos" at bounding box center [773, 156] width 125 height 39
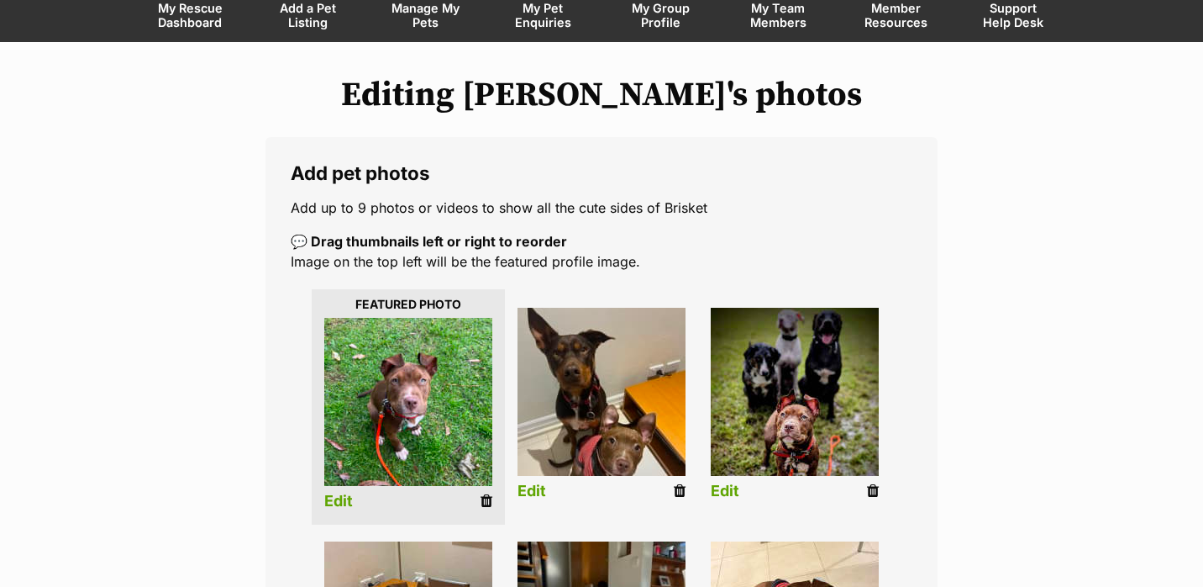
scroll to position [163, 0]
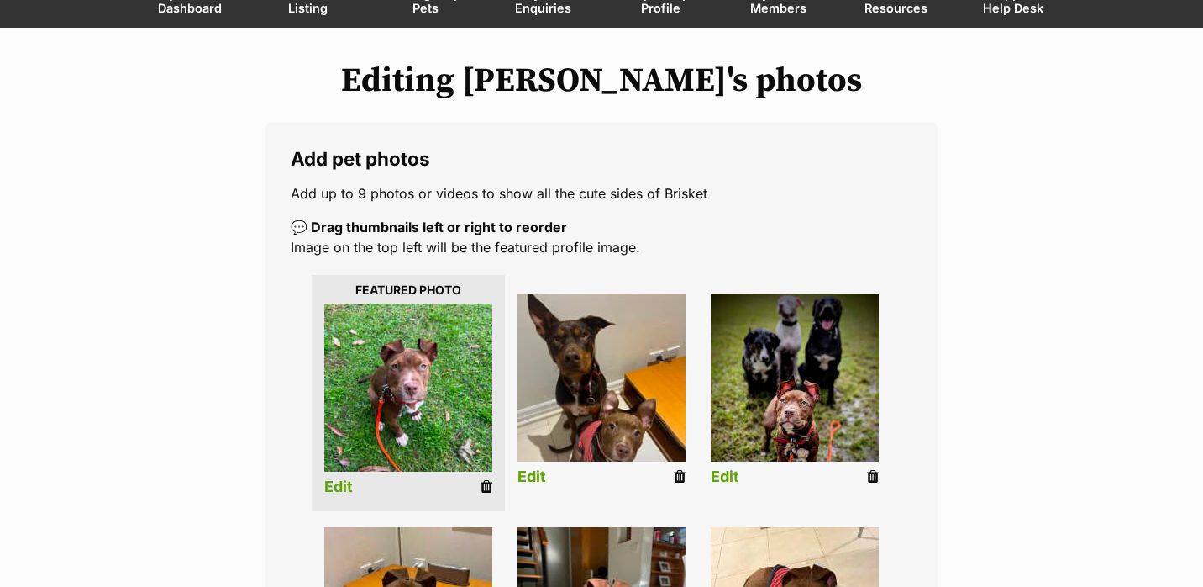
click at [349, 486] on link "Edit" at bounding box center [338, 487] width 29 height 18
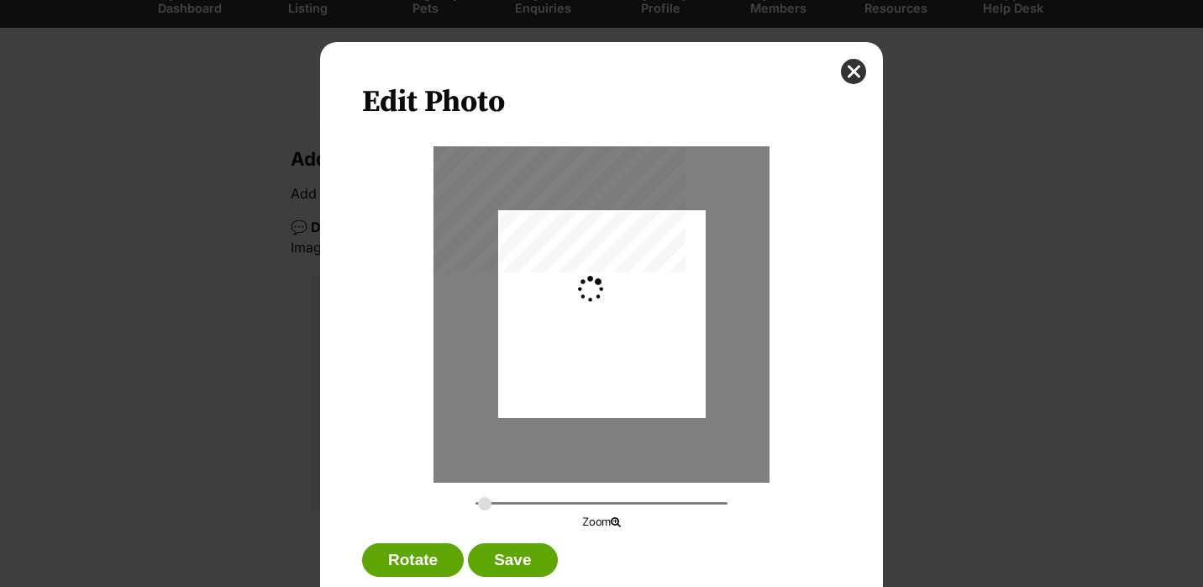
scroll to position [0, 0]
drag, startPoint x: 657, startPoint y: 365, endPoint x: 657, endPoint y: 341, distance: 23.5
click at [657, 341] on div "Dialog Window - Close (Press escape to close)" at bounding box center [602, 288] width 208 height 276
drag, startPoint x: 487, startPoint y: 499, endPoint x: 503, endPoint y: 499, distance: 16.8
type input "0.3843"
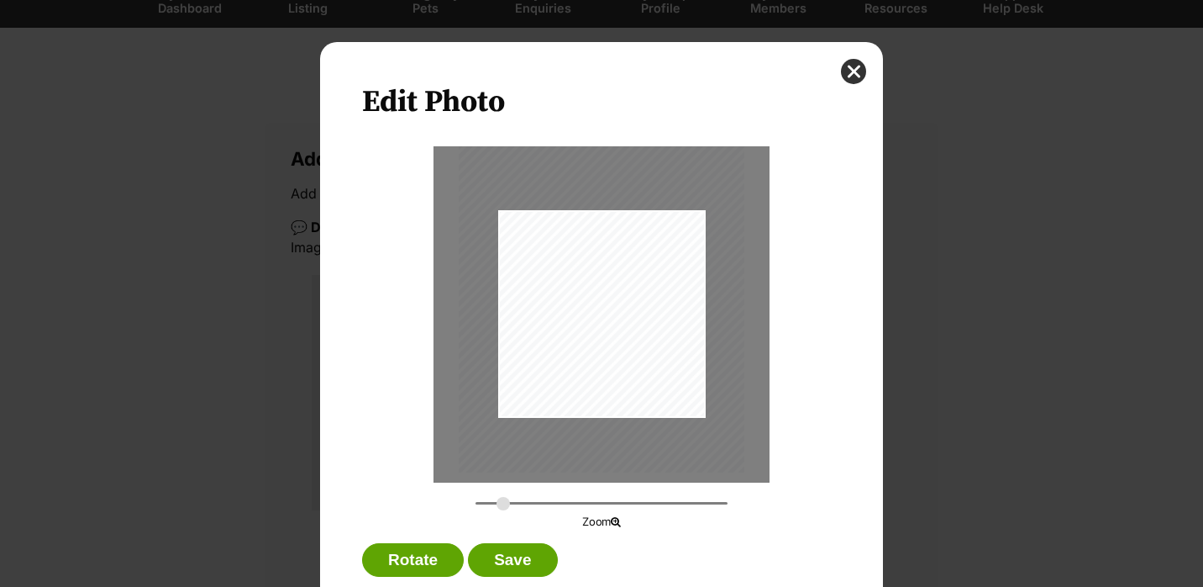
click at [503, 499] on input "Dialog Window - Close (Press escape to close)" at bounding box center [602, 503] width 252 height 16
click at [639, 449] on div "Dialog Window - Close (Press escape to close)" at bounding box center [604, 283] width 291 height 387
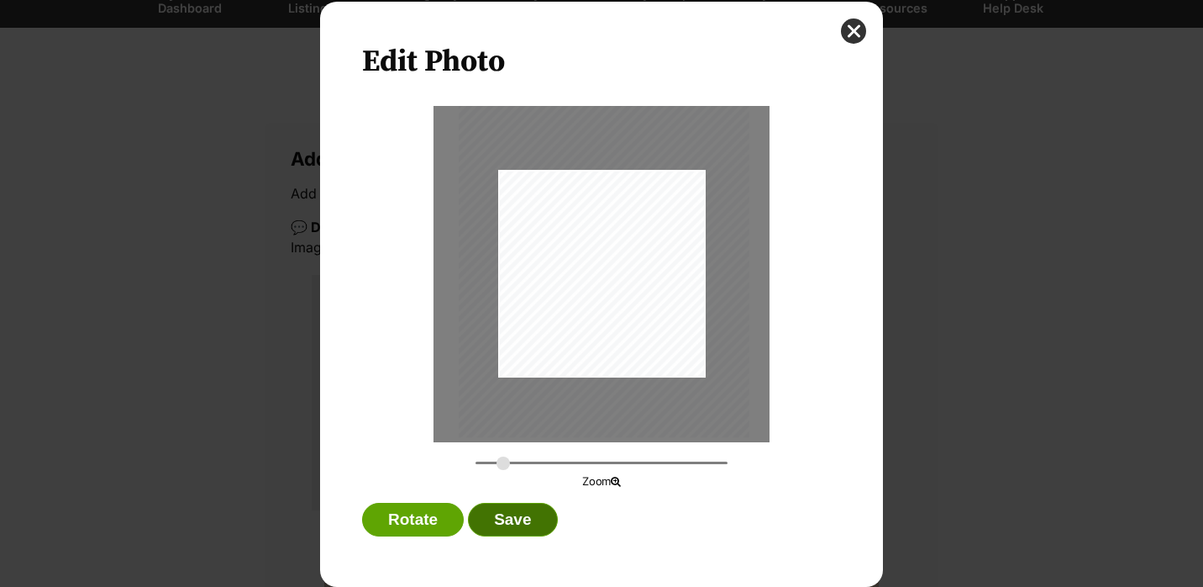
click at [508, 514] on button "Save" at bounding box center [512, 520] width 89 height 34
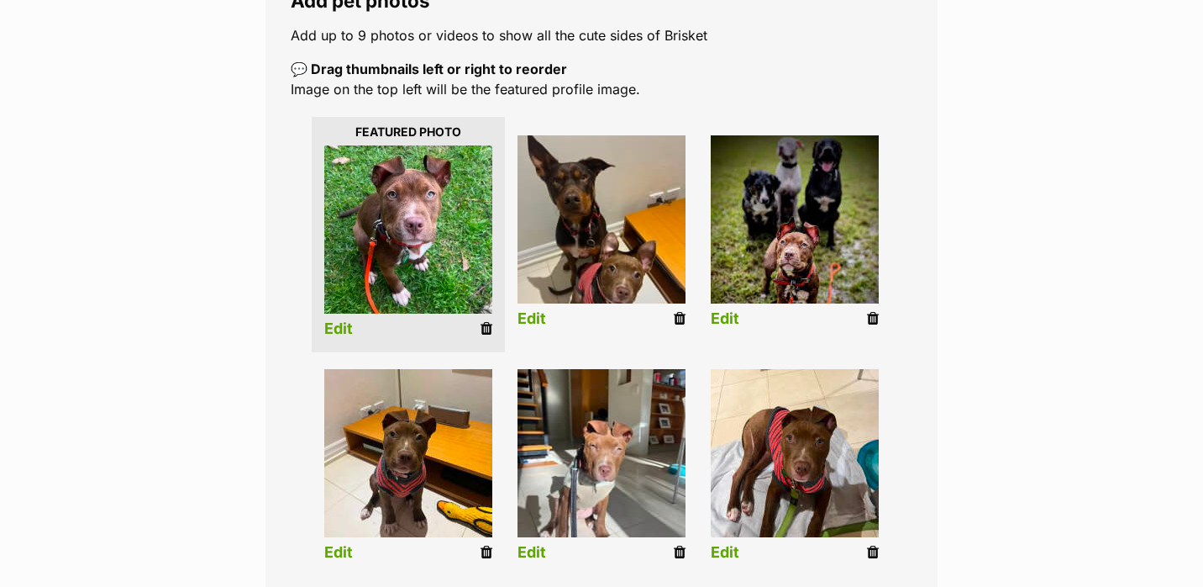
scroll to position [328, 0]
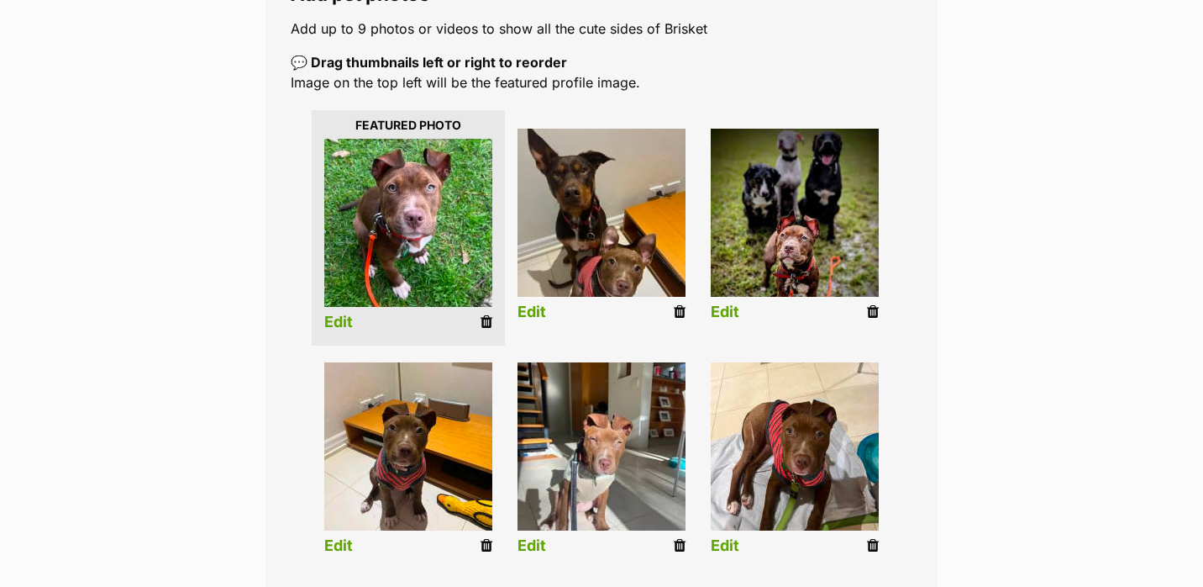
click at [535, 313] on link "Edit" at bounding box center [532, 312] width 29 height 18
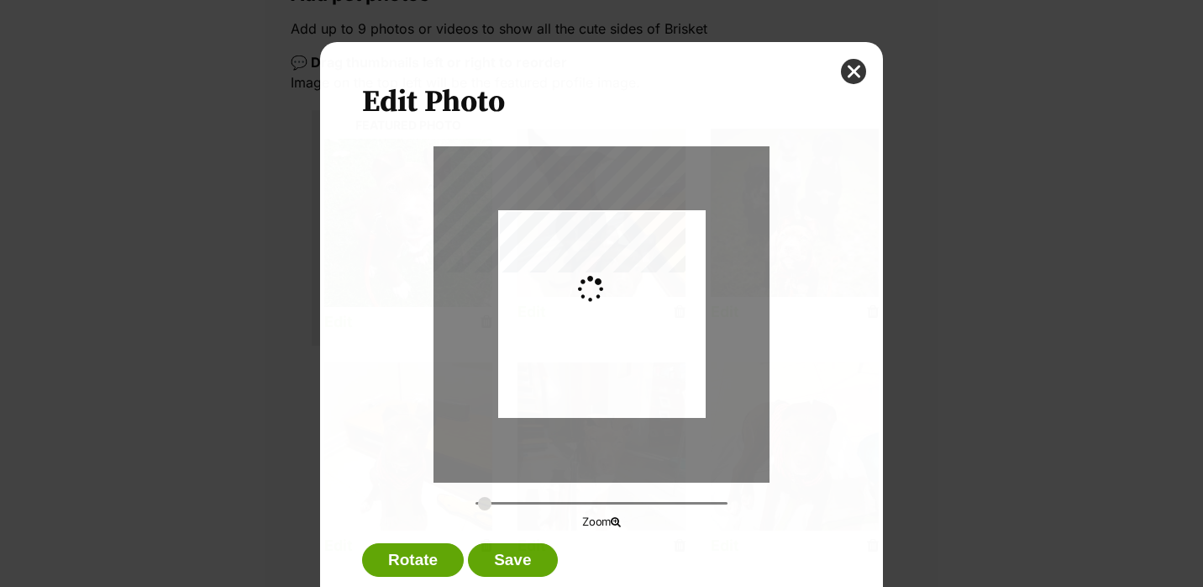
scroll to position [0, 0]
type input "0.2744"
click at [585, 305] on div "Dialog Window - Close (Press escape to close)" at bounding box center [602, 308] width 208 height 276
click at [858, 69] on button "close" at bounding box center [853, 71] width 25 height 25
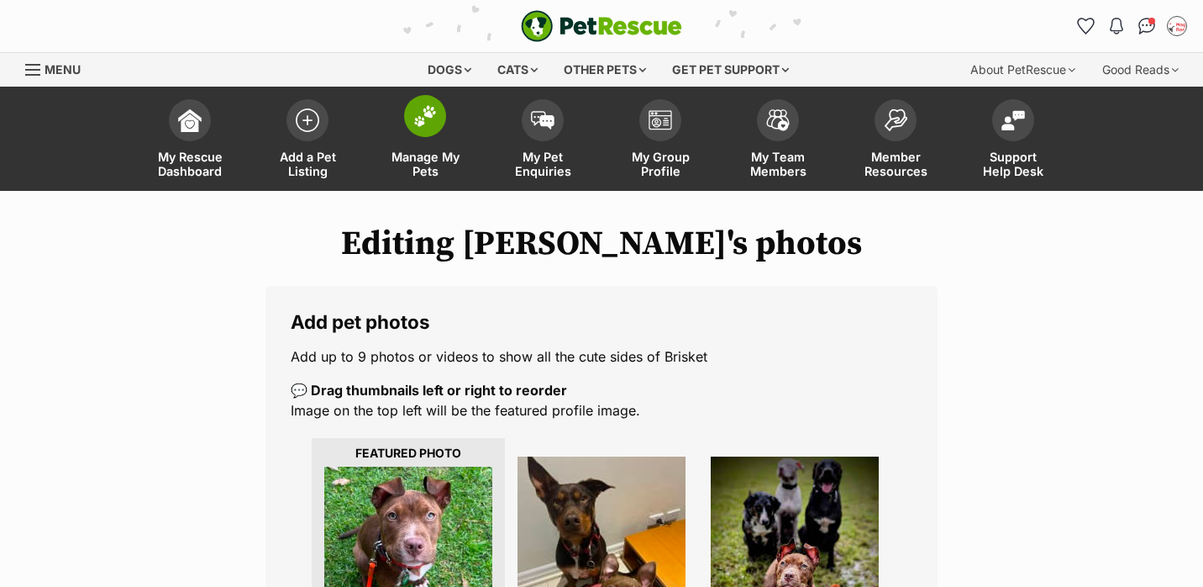
click at [423, 148] on link "Manage My Pets" at bounding box center [425, 141] width 118 height 100
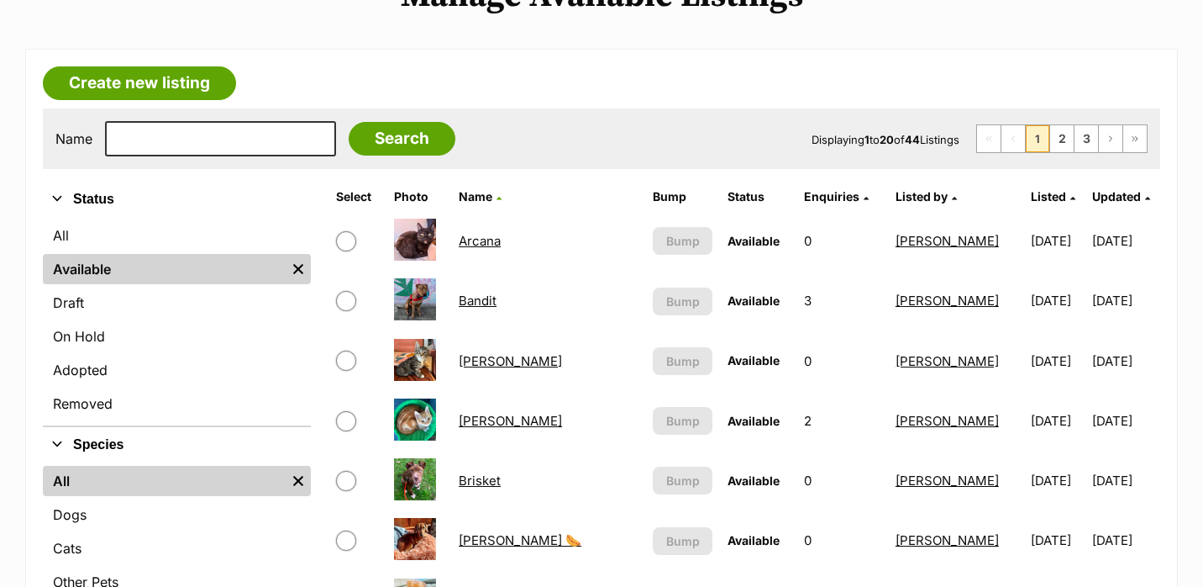
scroll to position [240, 0]
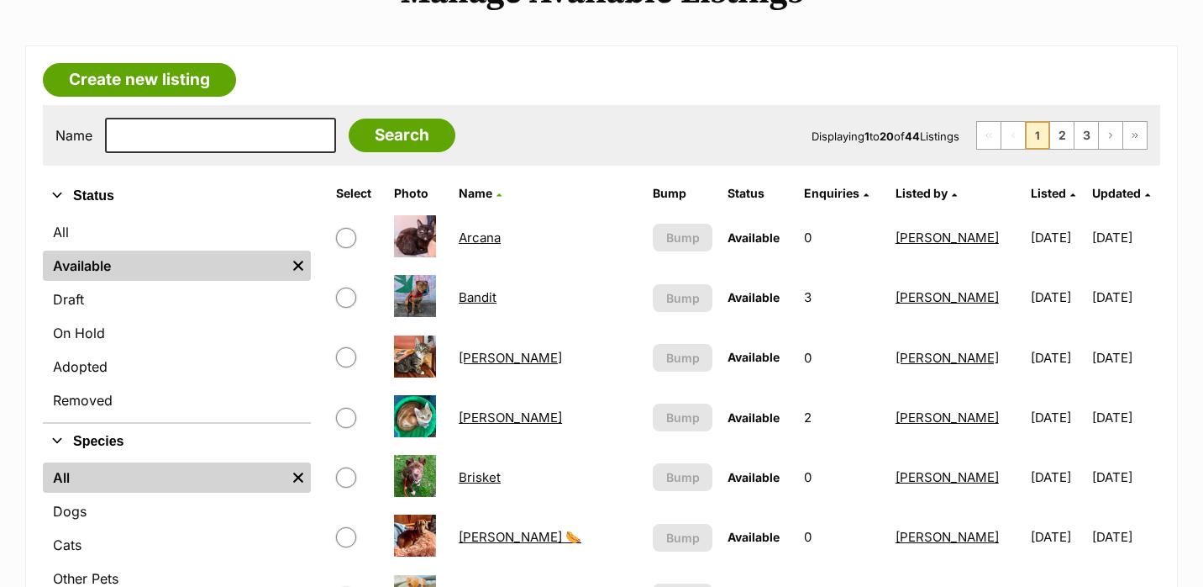
click at [469, 484] on link "Brisket" at bounding box center [480, 477] width 42 height 16
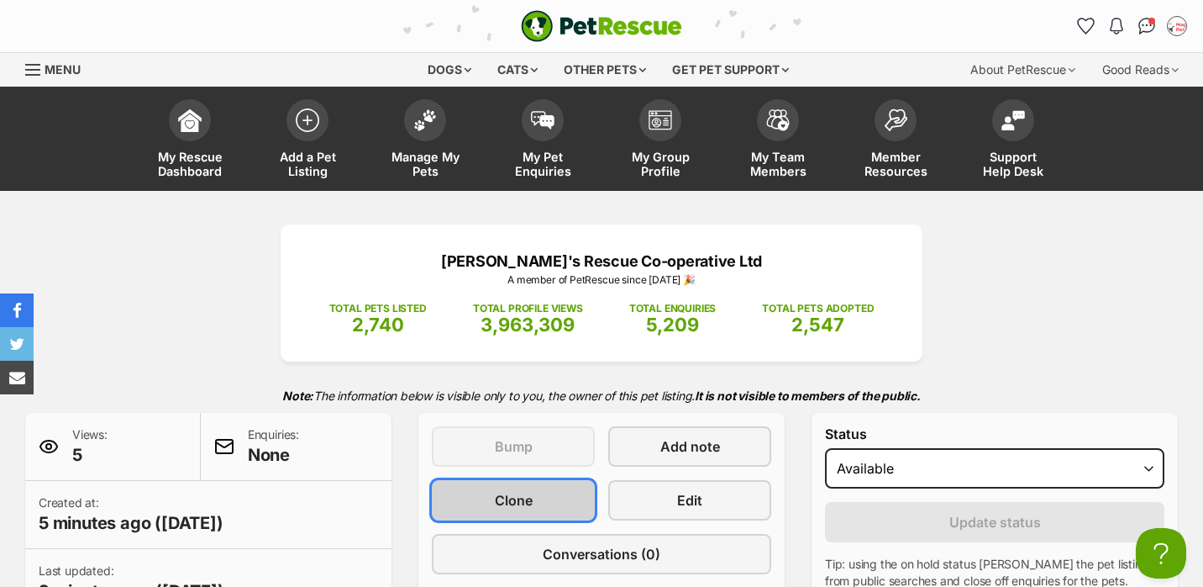
click at [555, 499] on link "Clone" at bounding box center [513, 500] width 163 height 40
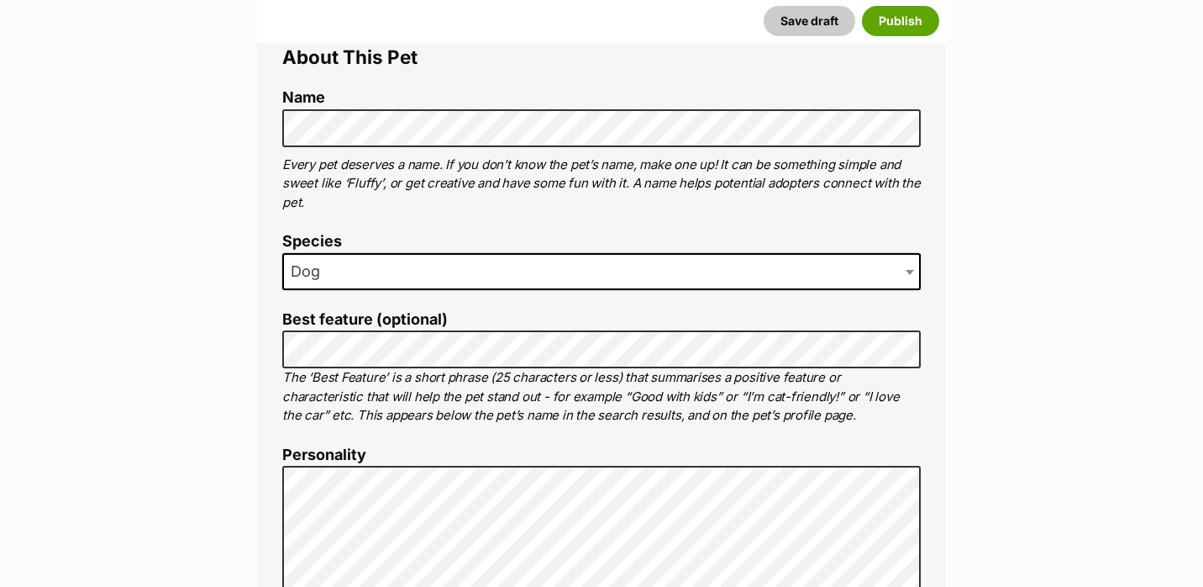
click at [631, 313] on label "Best feature (optional)" at bounding box center [601, 320] width 639 height 18
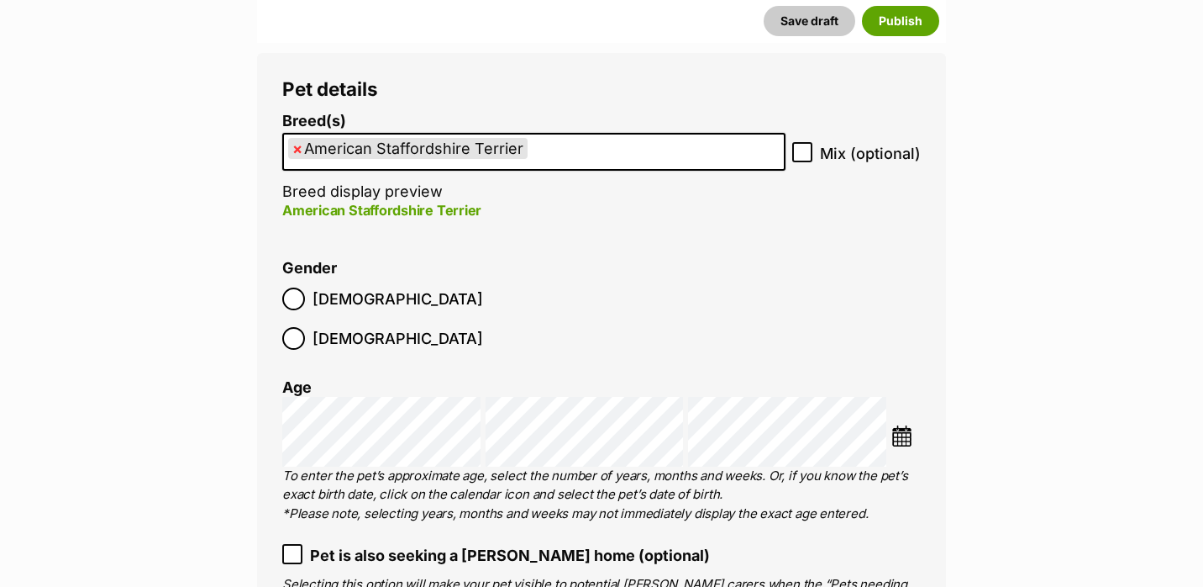
scroll to position [2379, 0]
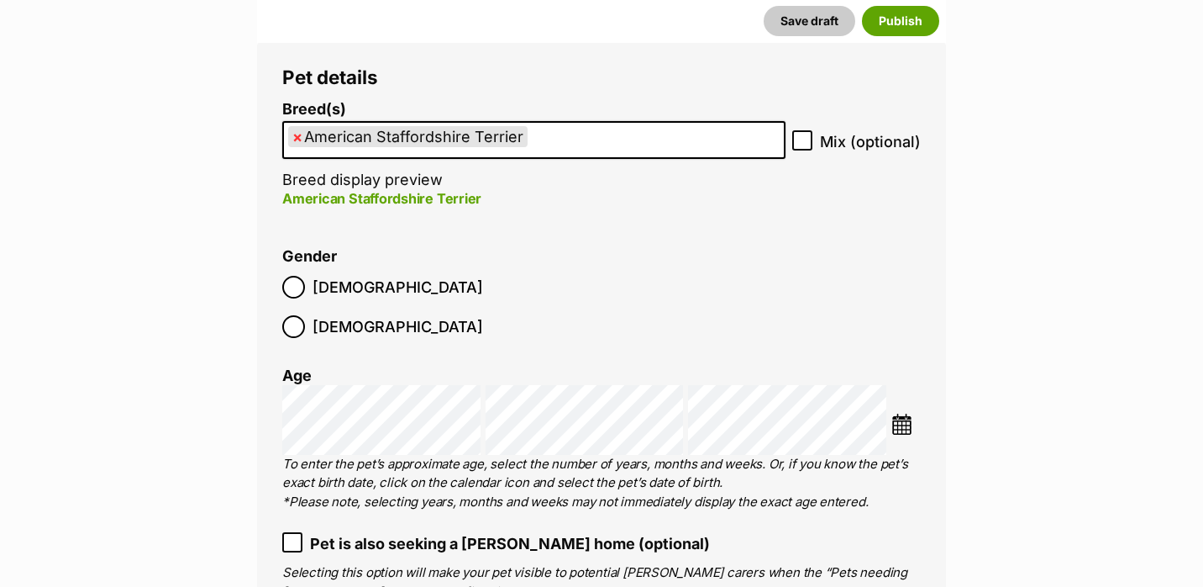
click at [298, 135] on span "×" at bounding box center [297, 136] width 10 height 21
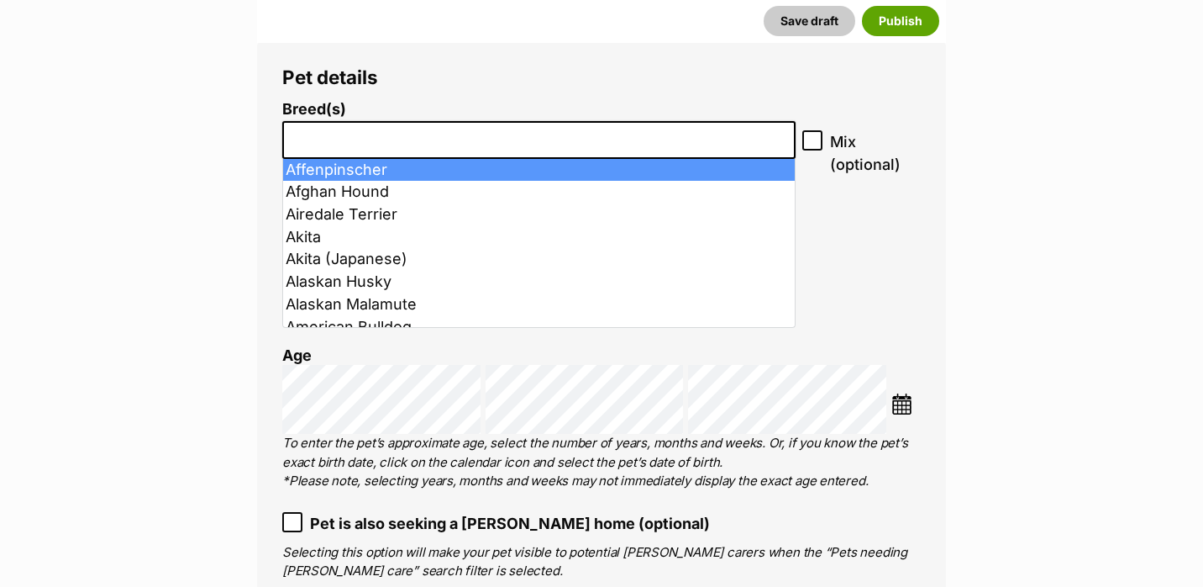
select select
click at [412, 131] on input "search" at bounding box center [539, 136] width 502 height 18
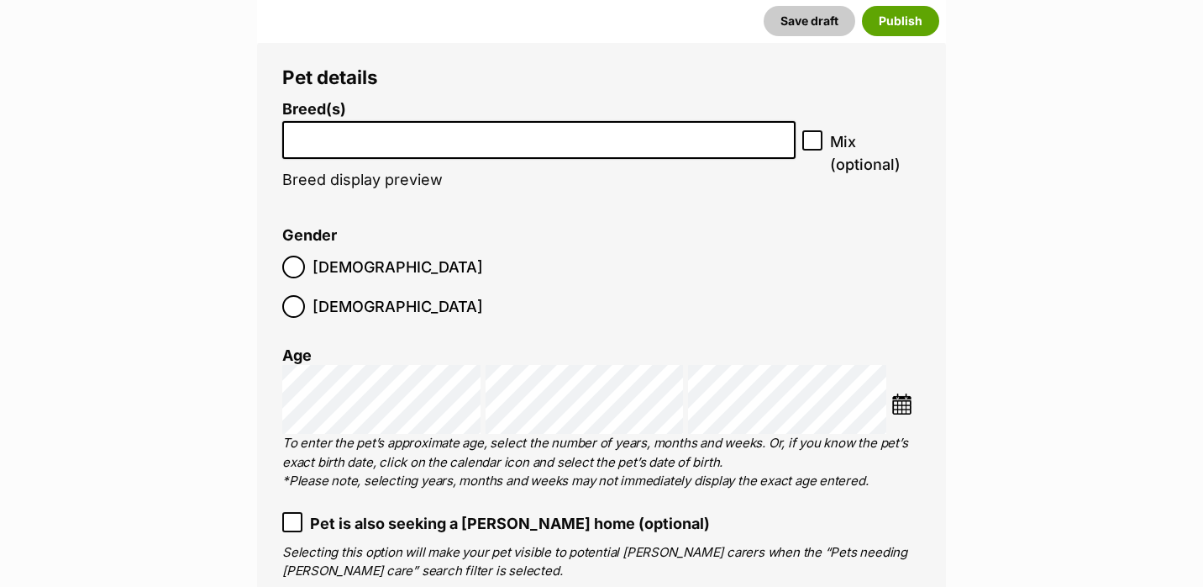
click at [413, 125] on li at bounding box center [539, 140] width 502 height 34
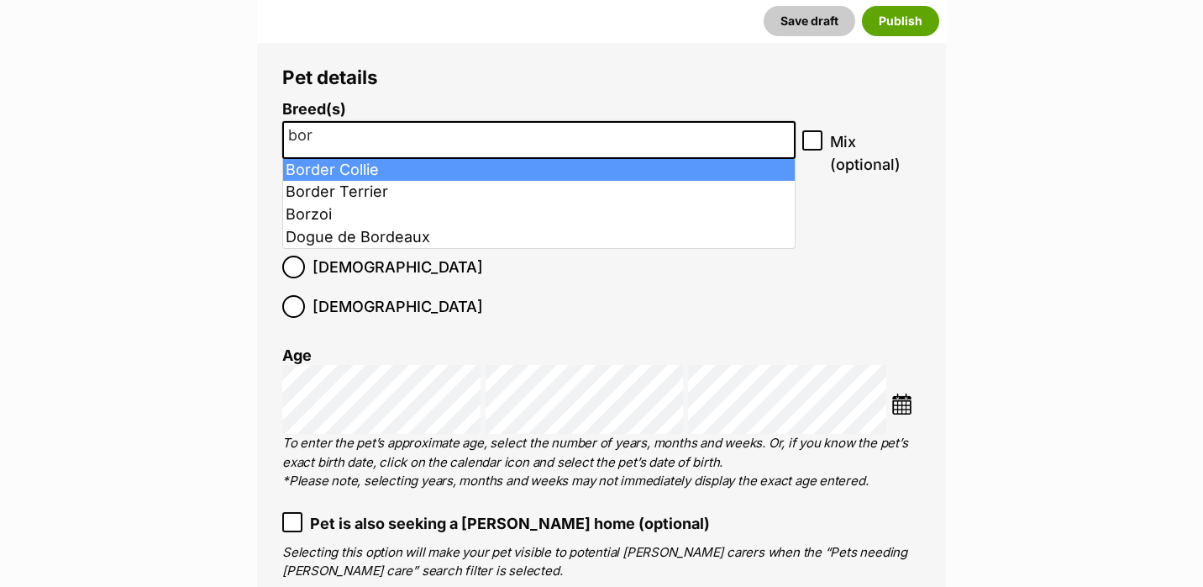
type input "bor"
select select "37"
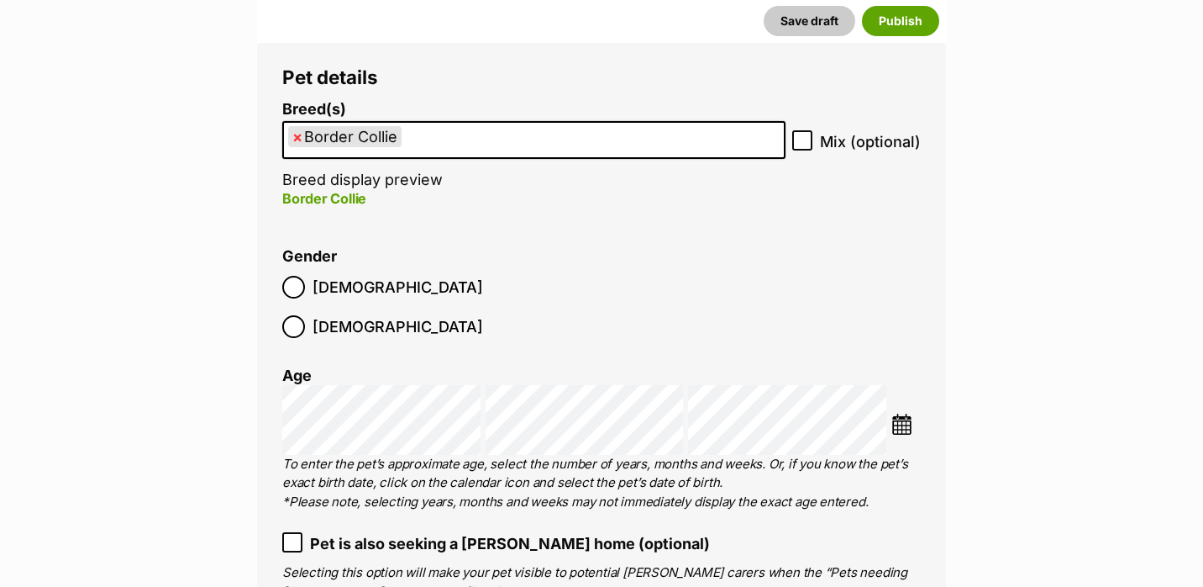
click at [908, 413] on img at bounding box center [902, 423] width 21 height 21
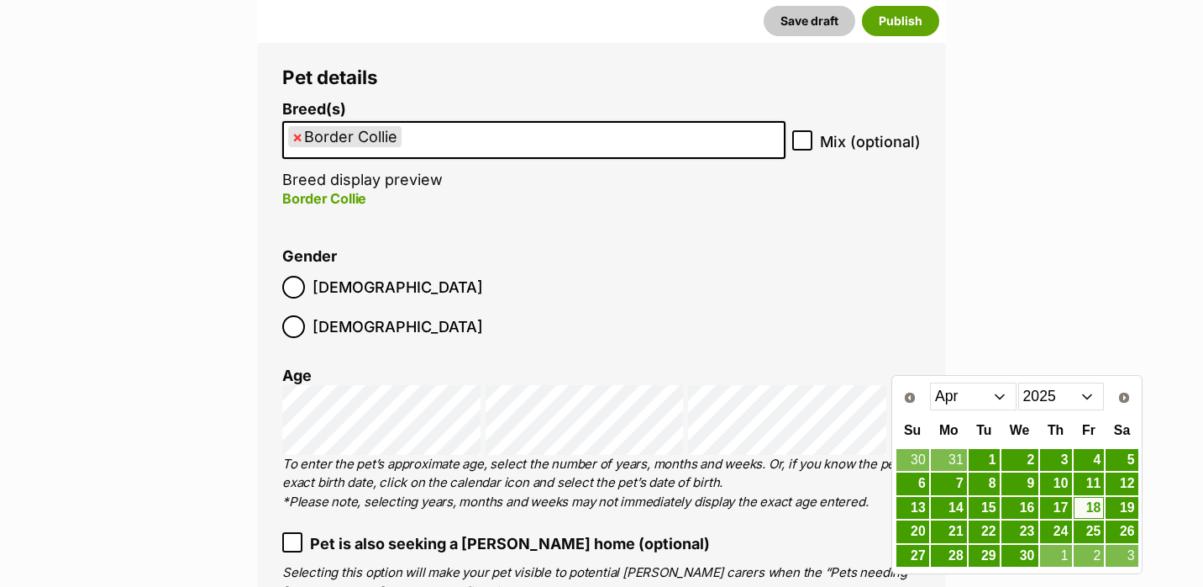
click at [1050, 400] on select "2015 2016 2017 2018 2019 2020 2021 2022 2023 2024 2025" at bounding box center [1061, 395] width 87 height 27
click at [997, 396] on select "Jan Feb Mar Apr May Jun Jul Aug Sep Oct Nov Dec" at bounding box center [973, 395] width 87 height 27
click at [946, 456] on link "1" at bounding box center [949, 460] width 36 height 21
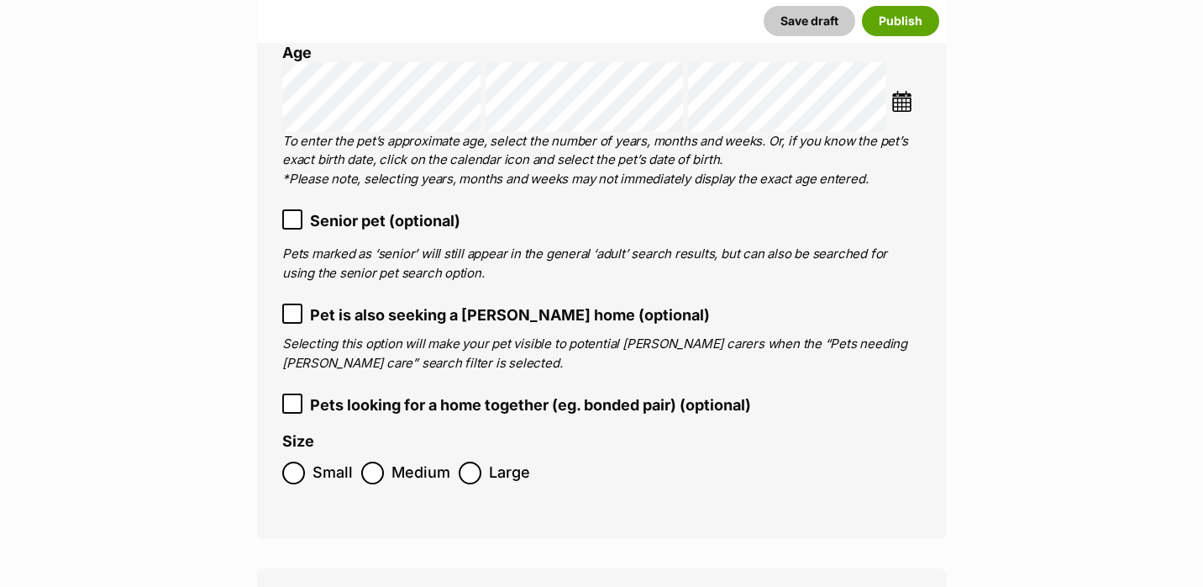
scroll to position [2708, 0]
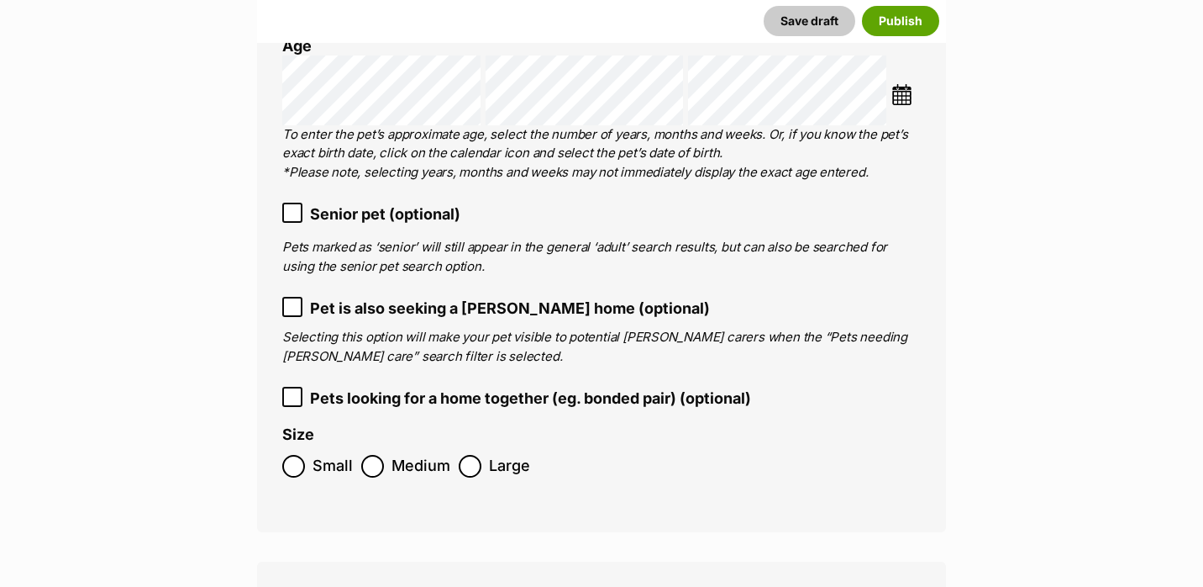
click at [412, 455] on span "Medium" at bounding box center [421, 466] width 59 height 23
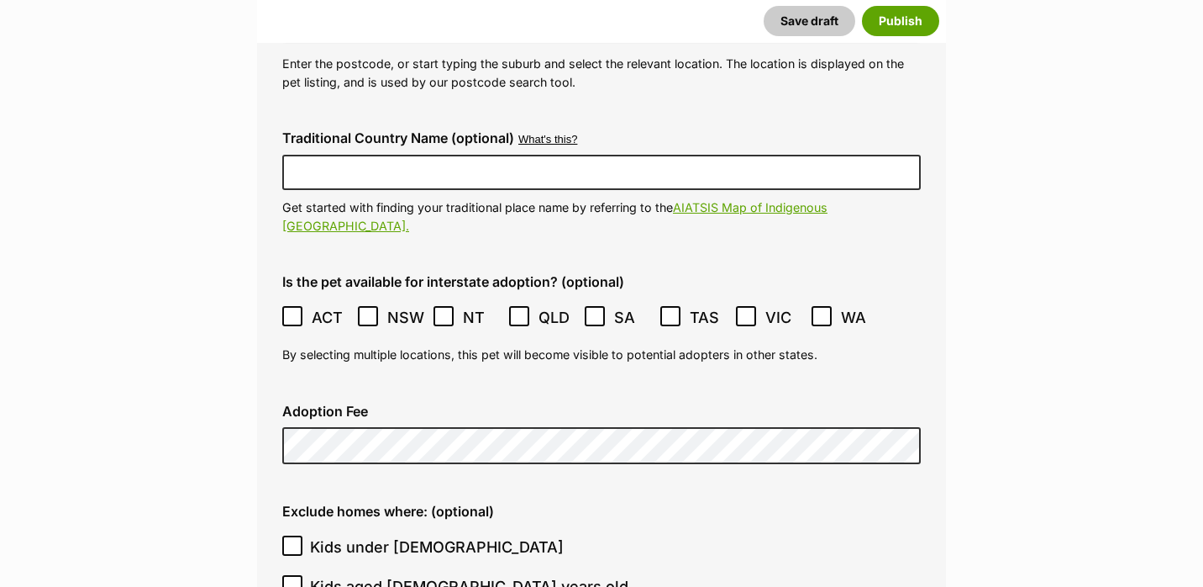
scroll to position [4573, 0]
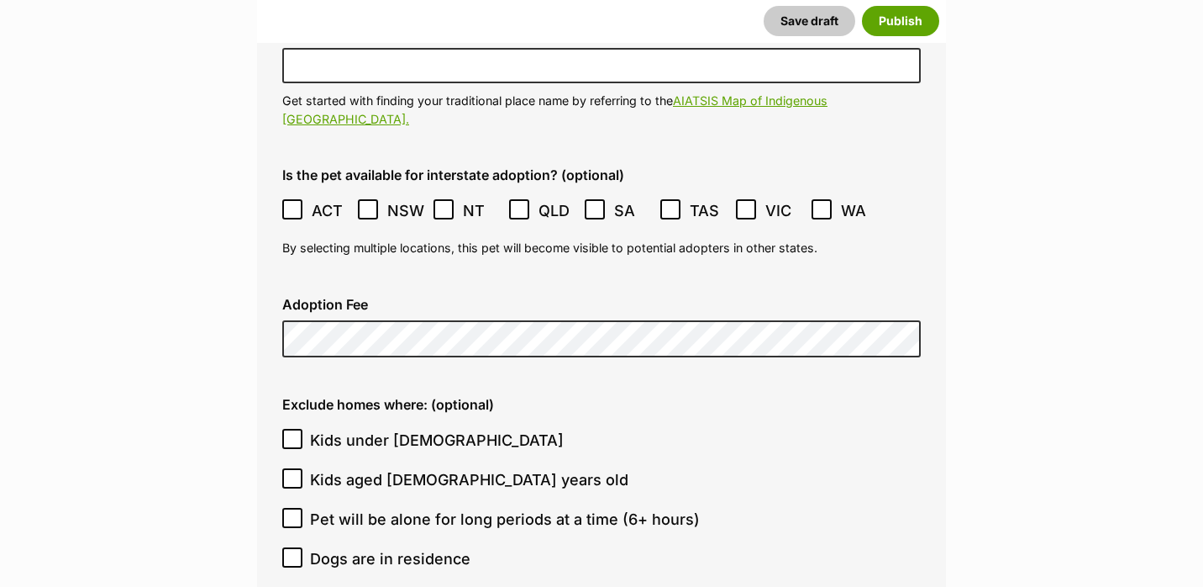
click at [297, 433] on icon at bounding box center [293, 439] width 12 height 12
click at [297, 429] on input "Kids under [DEMOGRAPHIC_DATA]" at bounding box center [292, 439] width 20 height 20
checkbox input "true"
click at [294, 468] on input "Kids aged [DEMOGRAPHIC_DATA] years old" at bounding box center [292, 478] width 20 height 20
checkbox input "true"
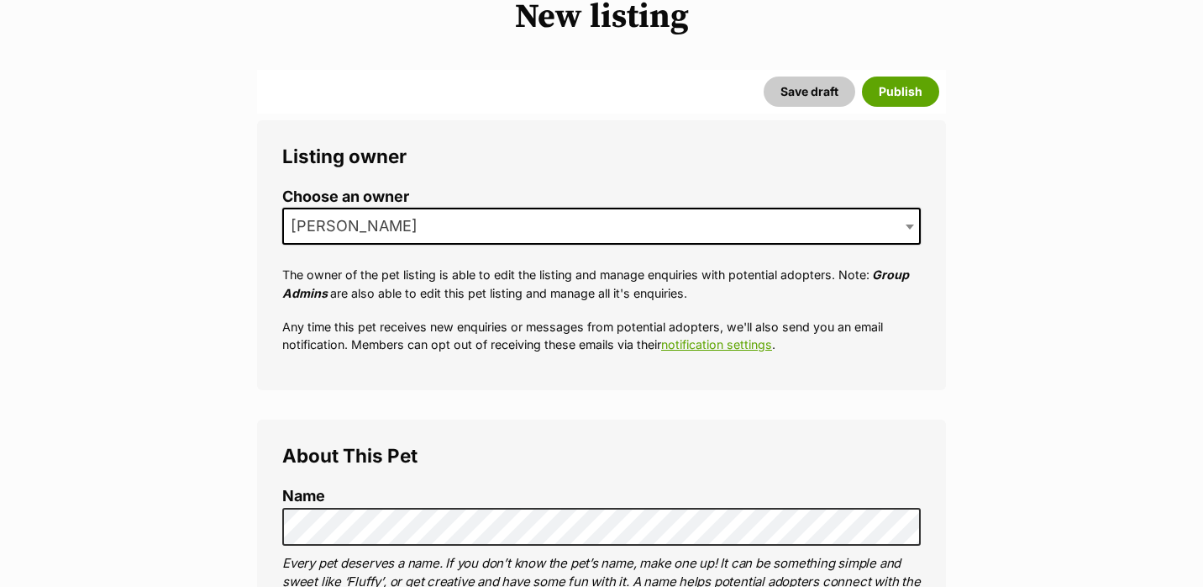
scroll to position [0, 0]
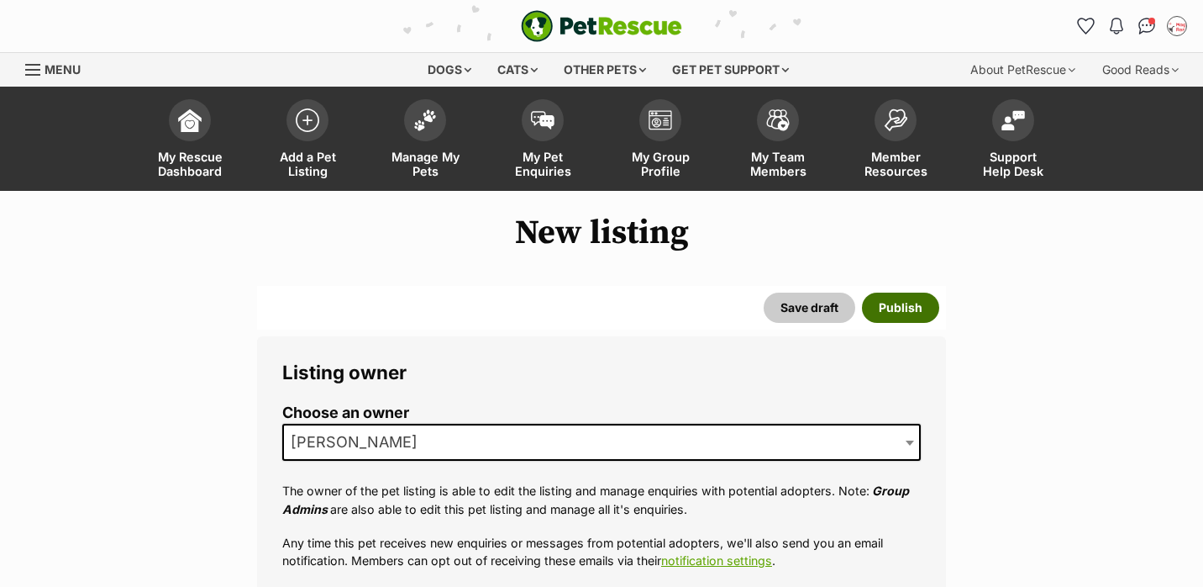
click at [901, 313] on button "Publish" at bounding box center [900, 307] width 77 height 30
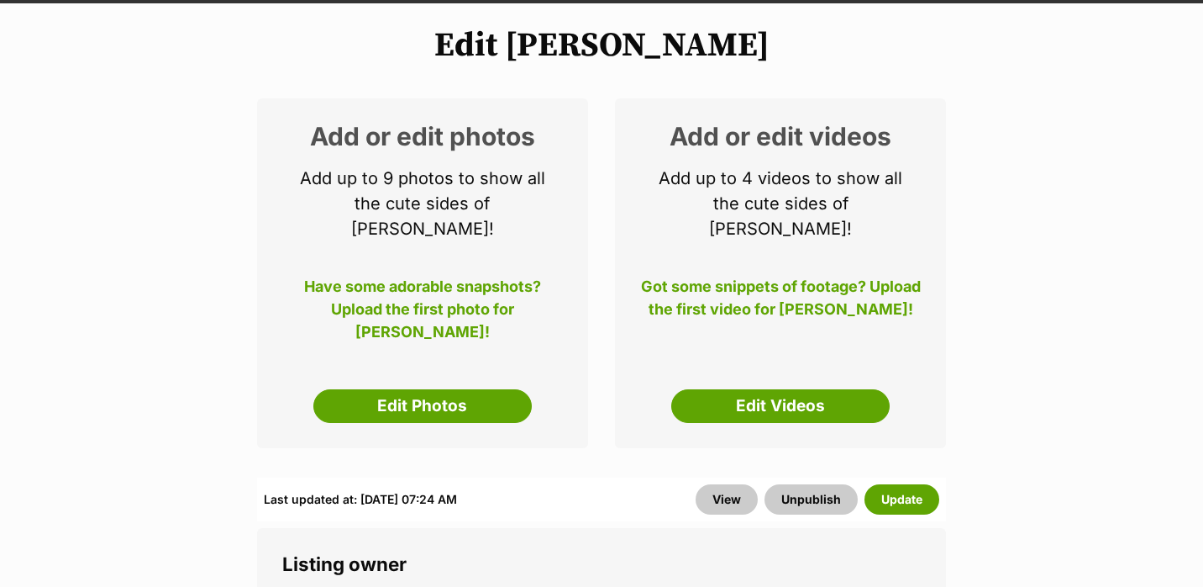
scroll to position [212, 0]
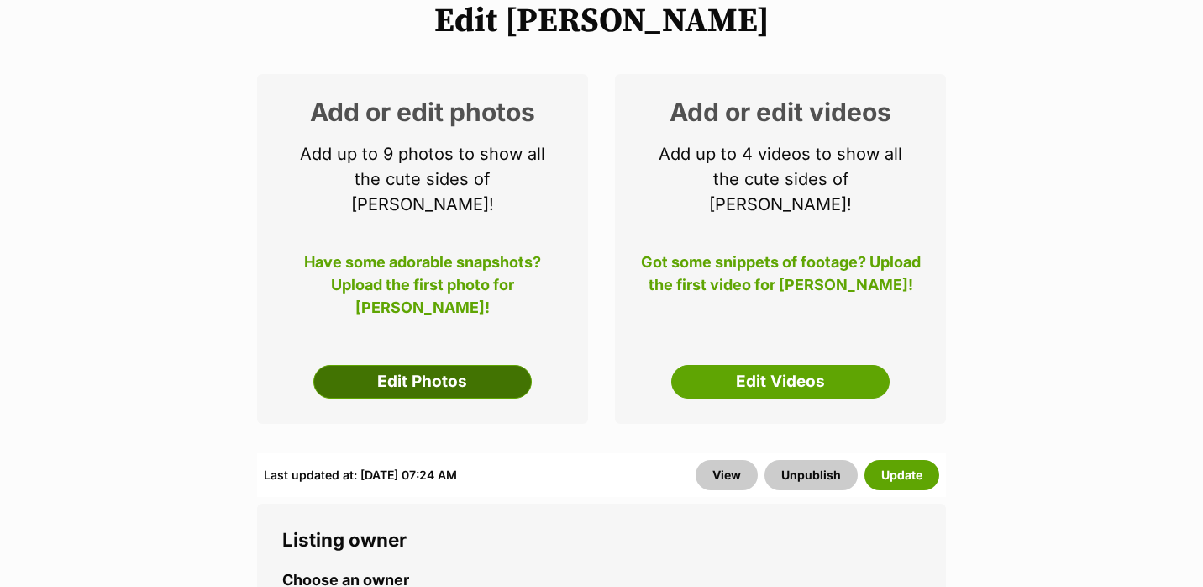
click at [446, 367] on link "Edit Photos" at bounding box center [422, 382] width 218 height 34
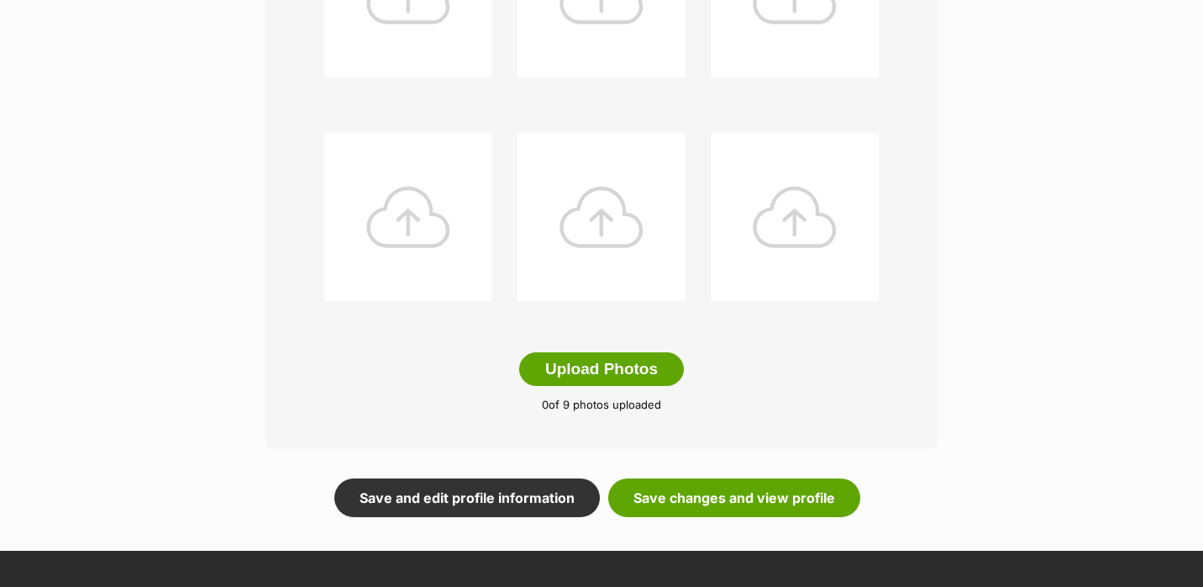
scroll to position [773, 0]
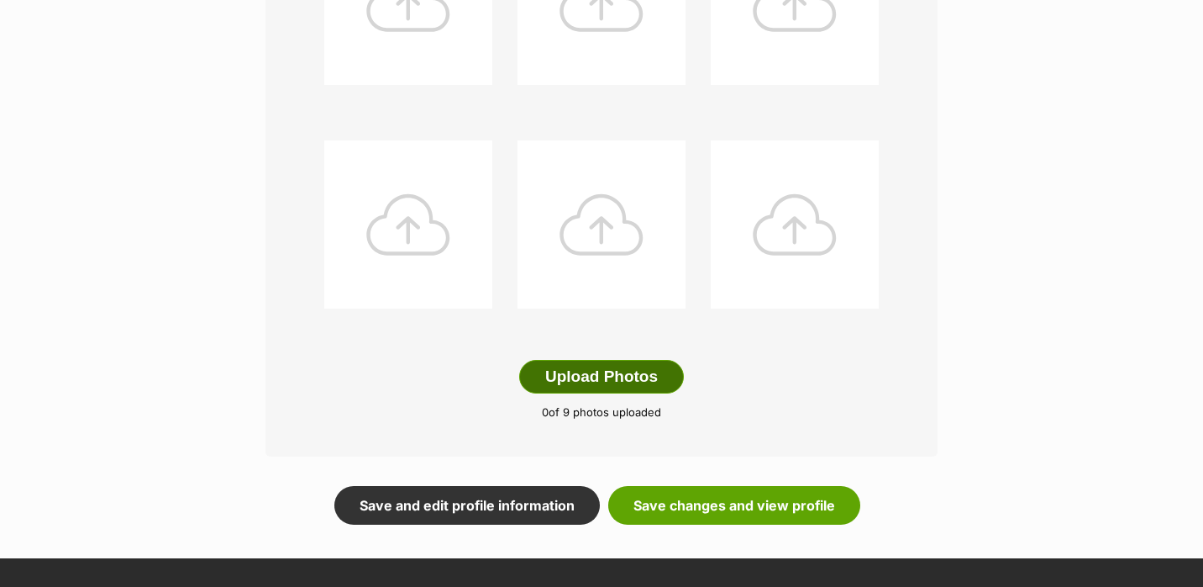
click at [599, 377] on button "Upload Photos" at bounding box center [601, 377] width 165 height 34
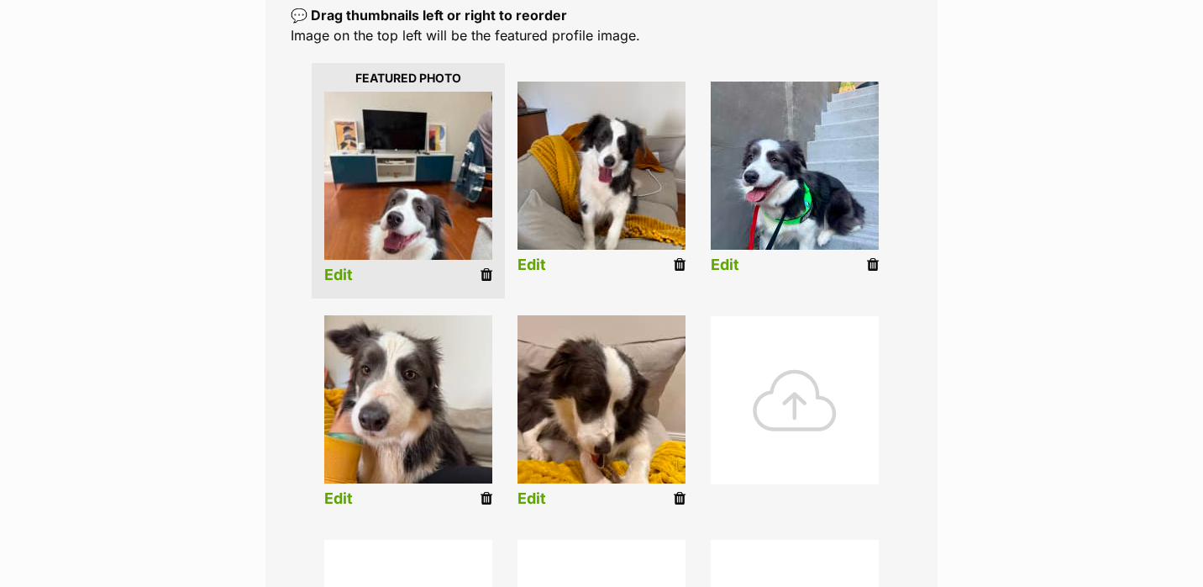
scroll to position [366, 0]
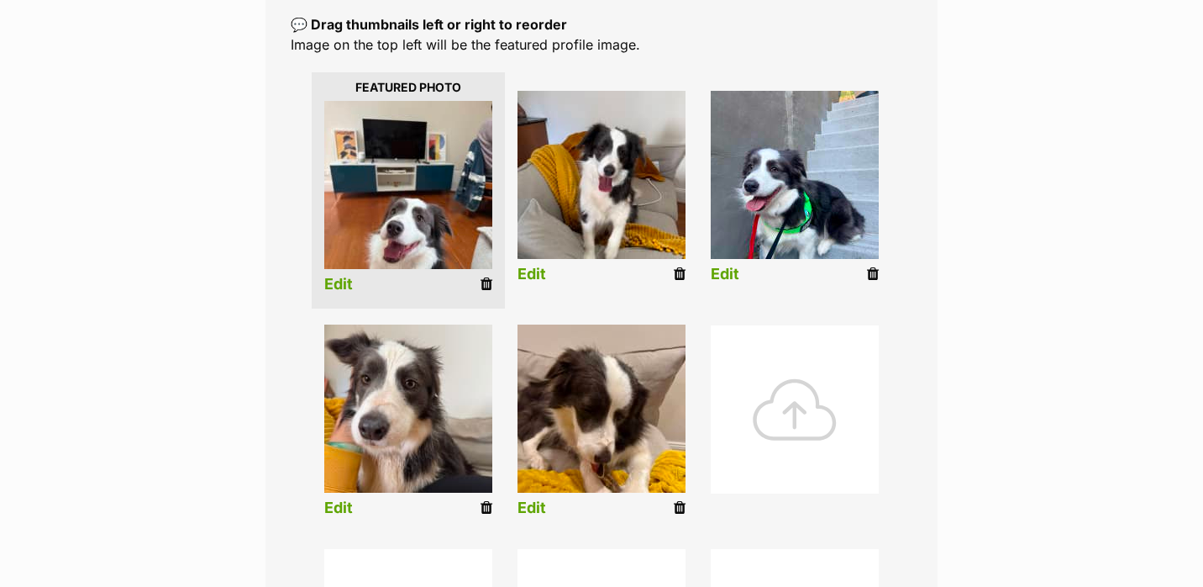
click at [339, 287] on link "Edit" at bounding box center [338, 285] width 29 height 18
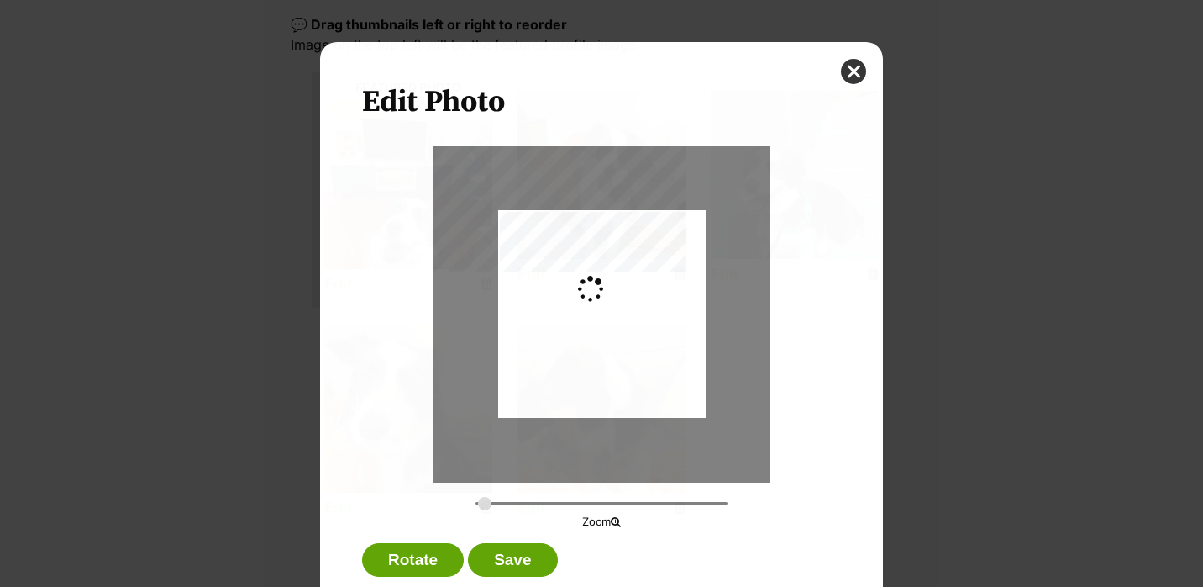
scroll to position [0, 0]
drag, startPoint x: 616, startPoint y: 314, endPoint x: 617, endPoint y: 239, distance: 74.8
click at [617, 239] on div "Dialog Window - Close (Press escape to close)" at bounding box center [602, 279] width 208 height 276
drag, startPoint x: 487, startPoint y: 497, endPoint x: 496, endPoint y: 497, distance: 9.3
type input "0.3463"
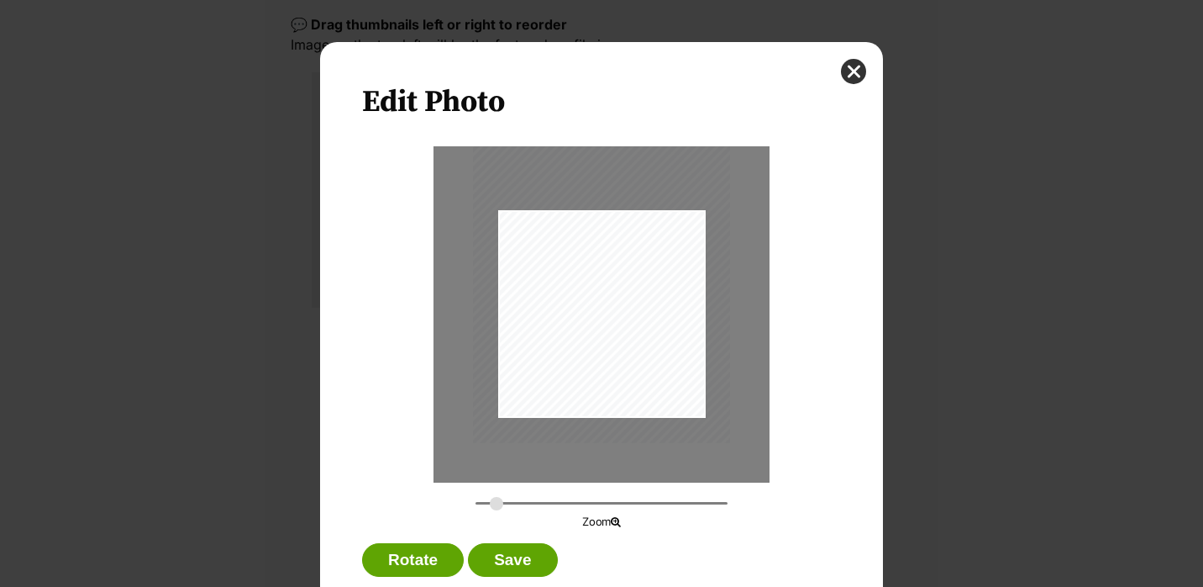
click at [496, 497] on input "Dialog Window - Close (Press escape to close)" at bounding box center [602, 503] width 252 height 16
drag, startPoint x: 583, startPoint y: 345, endPoint x: 576, endPoint y: 313, distance: 32.6
click at [576, 313] on div "Dialog Window - Close (Press escape to close)" at bounding box center [595, 244] width 262 height 349
click at [513, 572] on button "Save" at bounding box center [512, 560] width 89 height 34
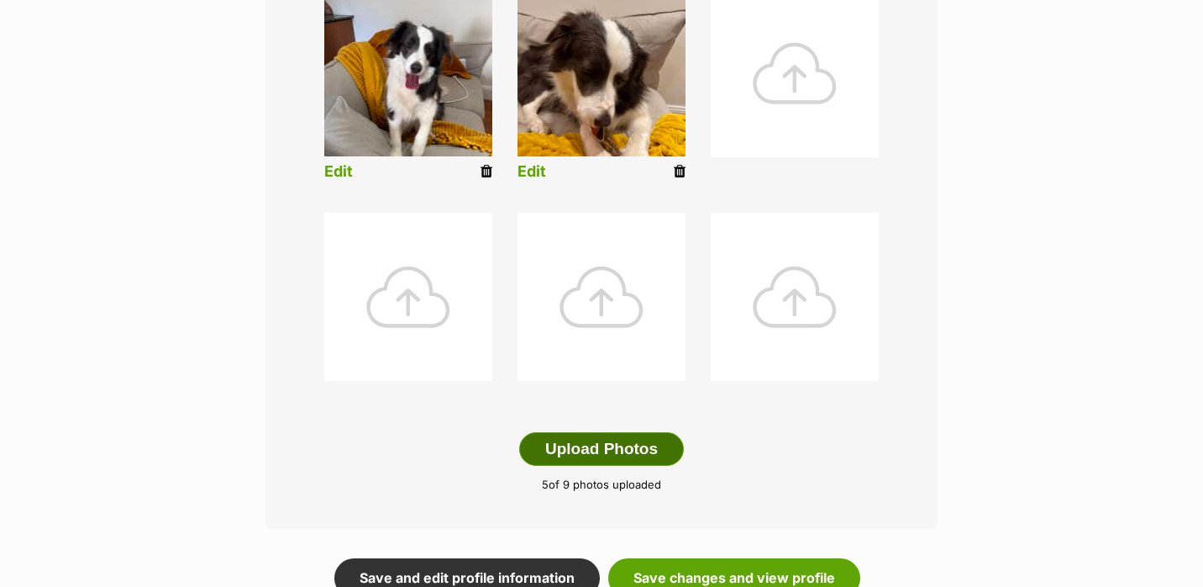
scroll to position [813, 0]
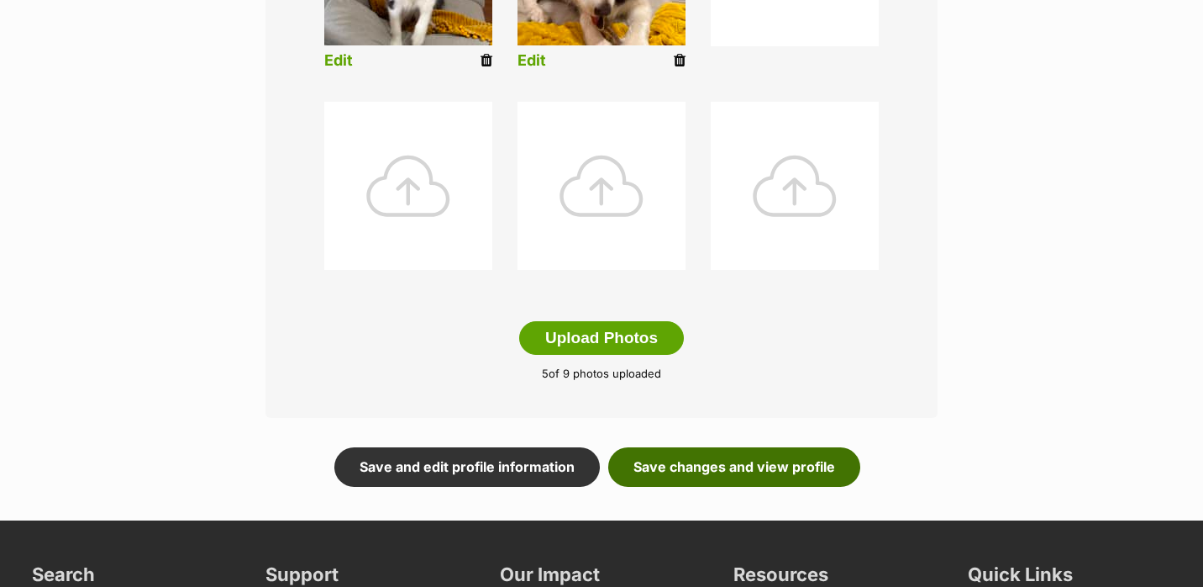
click at [655, 463] on link "Save changes and view profile" at bounding box center [734, 466] width 252 height 39
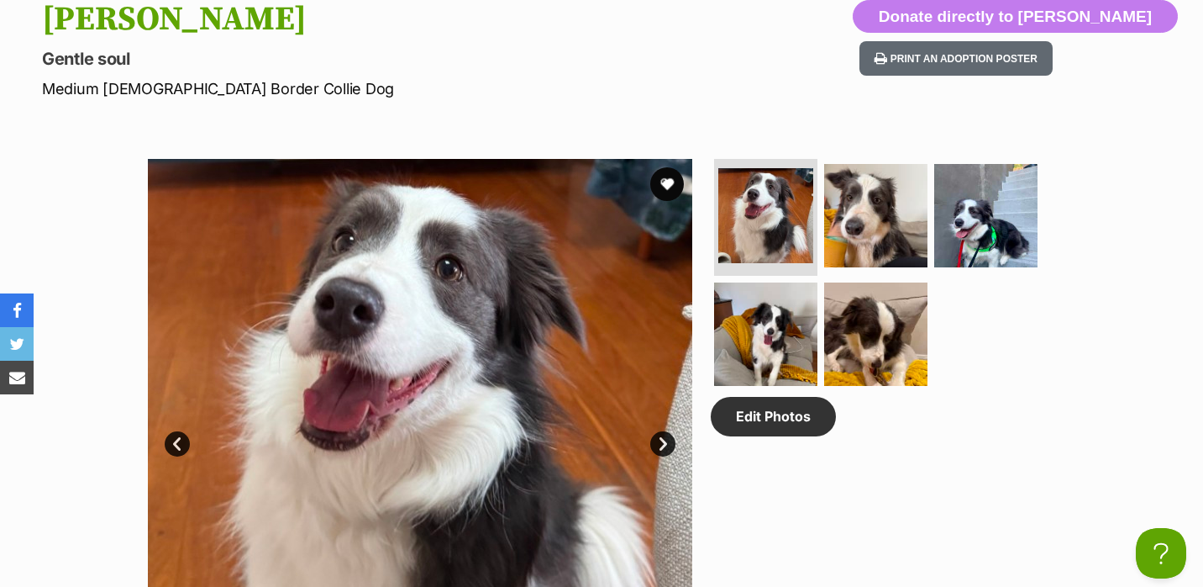
scroll to position [289, 0]
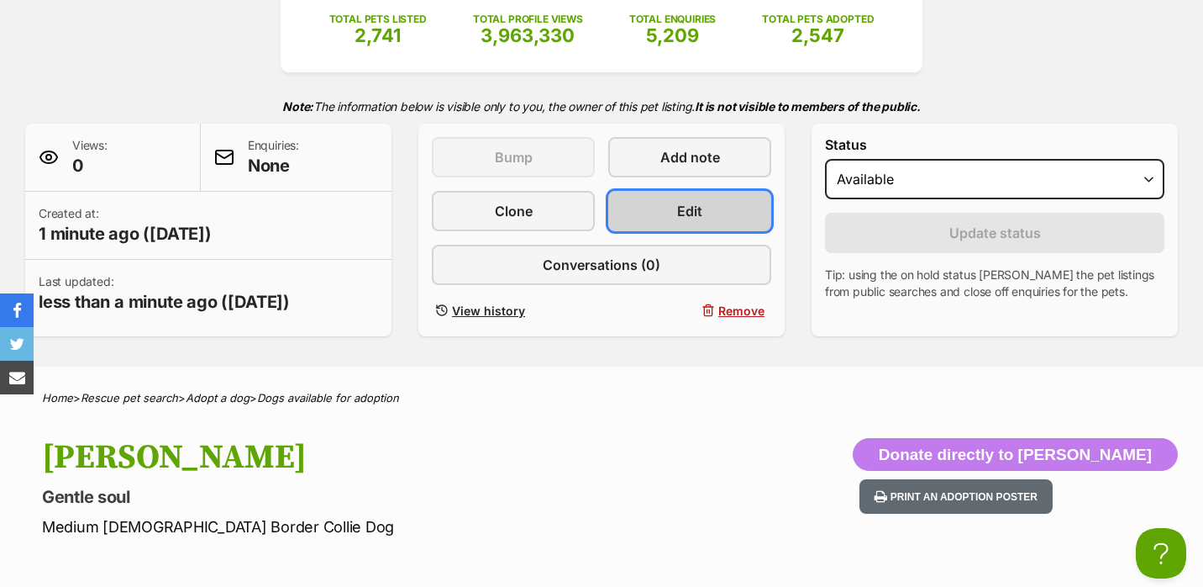
click at [669, 216] on link "Edit" at bounding box center [689, 211] width 163 height 40
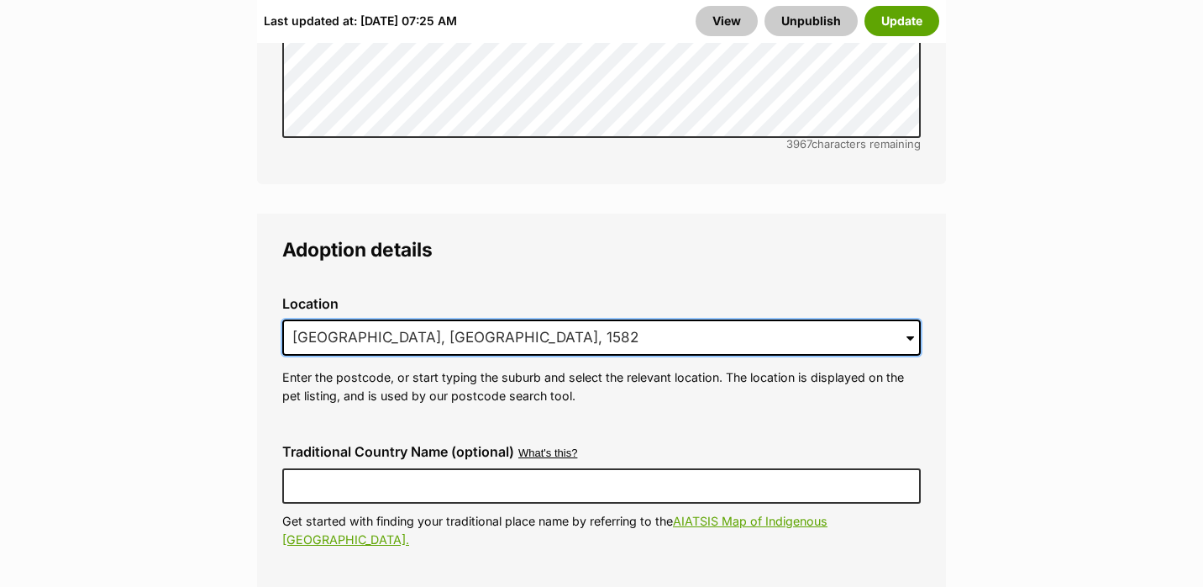
click at [476, 319] on input "Crows Nest, NSW, 1582" at bounding box center [601, 337] width 639 height 37
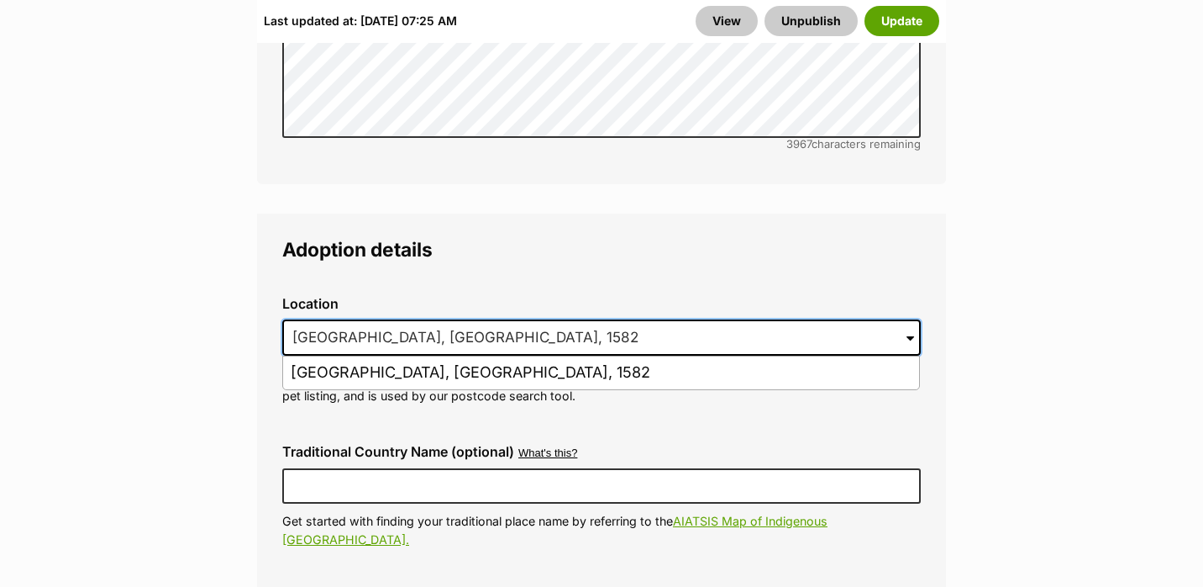
click at [476, 319] on input "Crows Nest, NSW, 1582" at bounding box center [601, 337] width 639 height 37
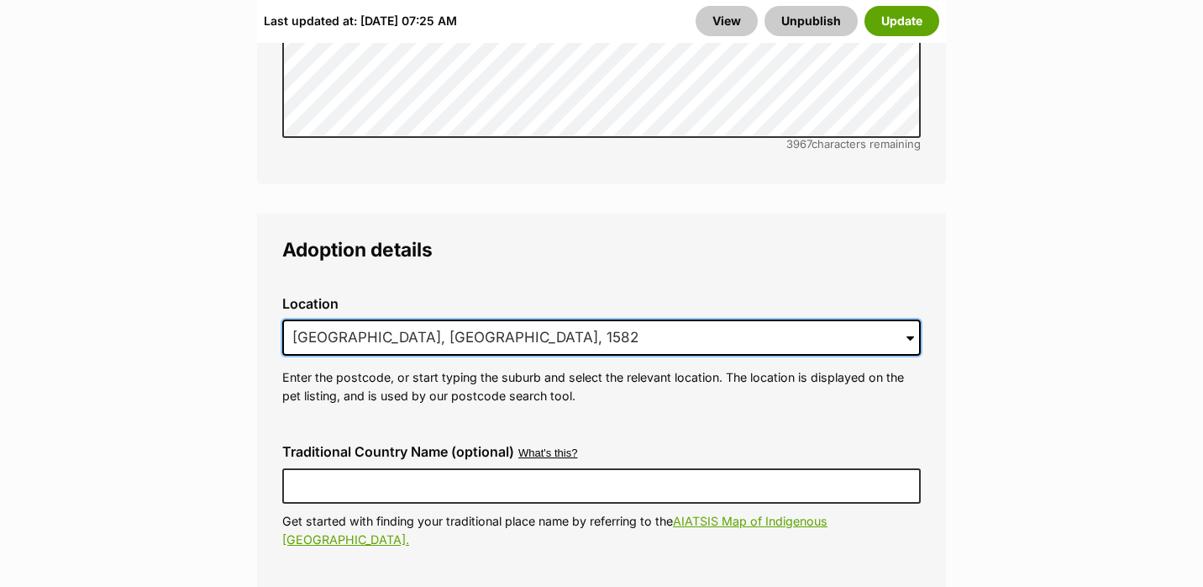
click at [476, 319] on input "Crows Nest, NSW, 1582" at bounding box center [601, 337] width 639 height 37
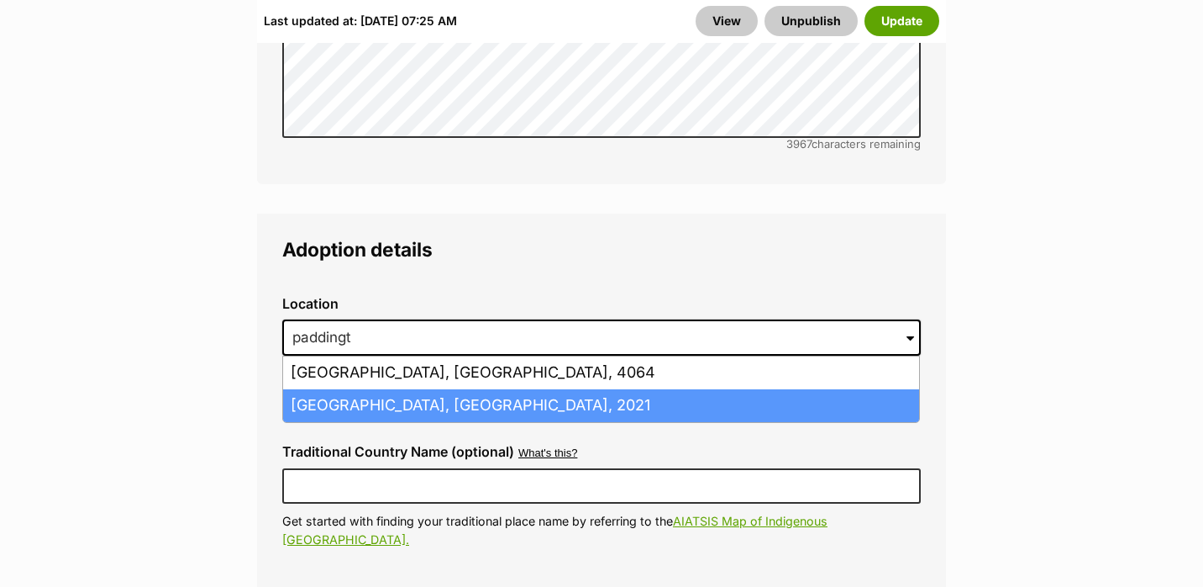
click at [402, 389] on li "Paddington, New South Wales, 2021" at bounding box center [601, 405] width 636 height 33
type input "Paddington, New South Wales, 2021"
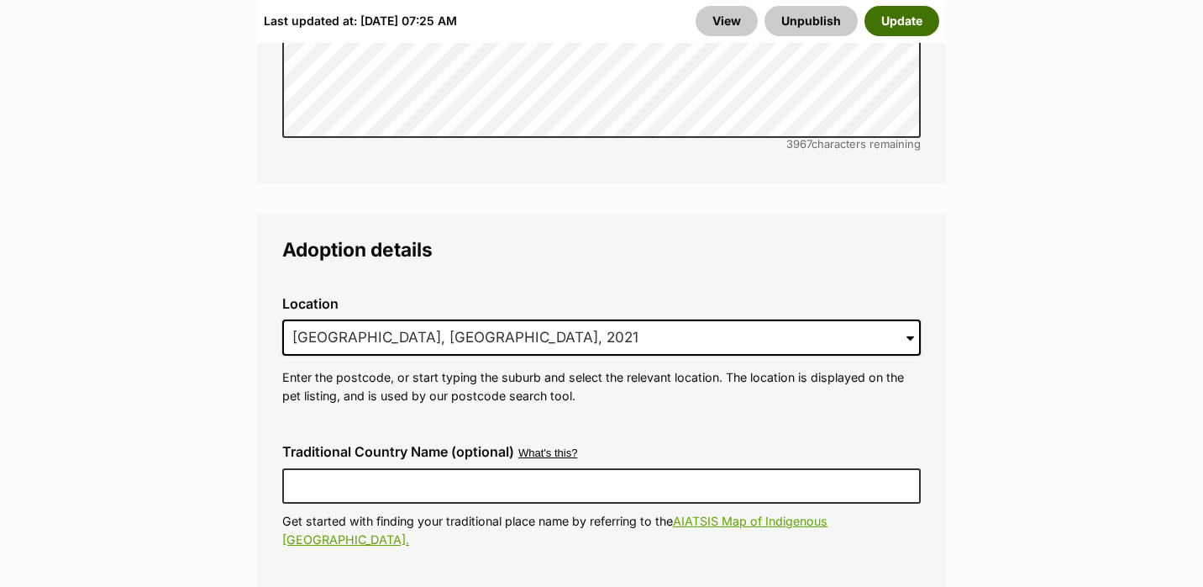
click at [888, 23] on button "Update" at bounding box center [902, 21] width 75 height 30
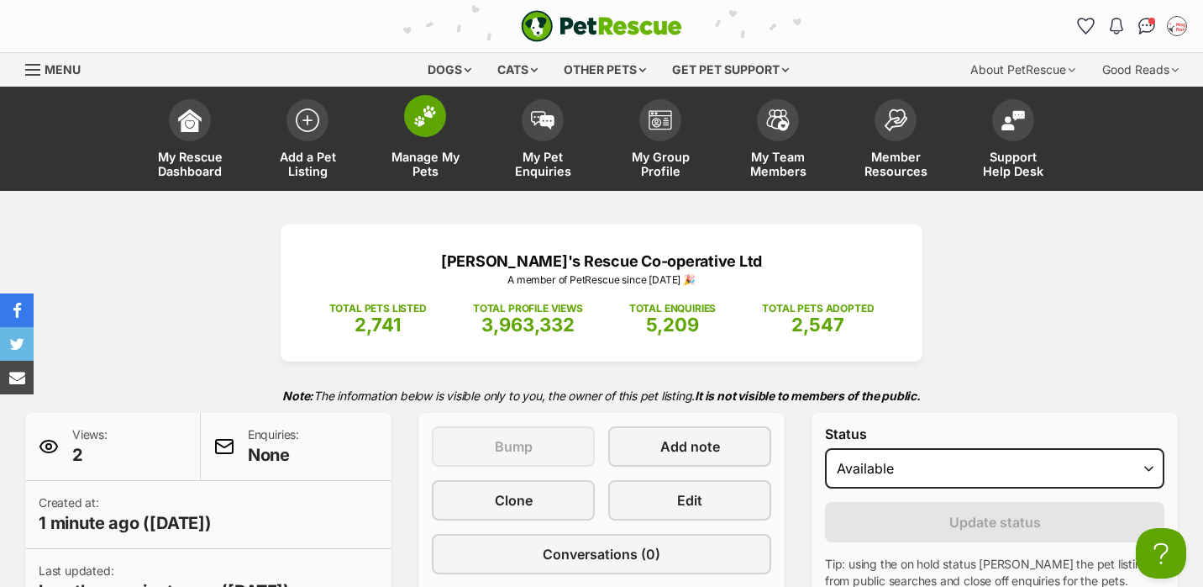
click at [414, 136] on link "Manage My Pets" at bounding box center [425, 141] width 118 height 100
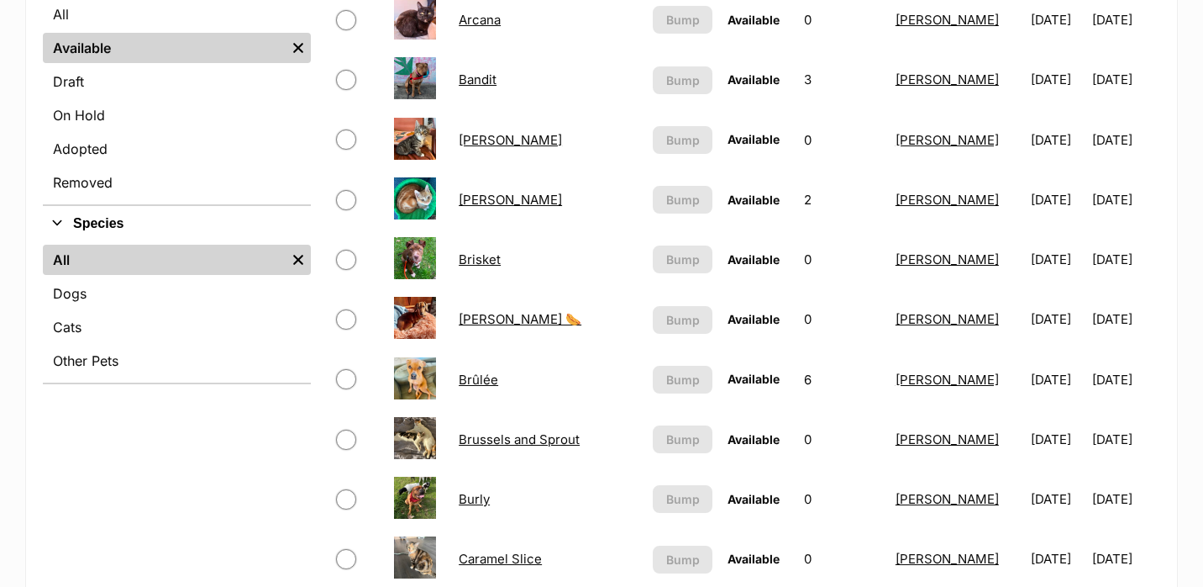
scroll to position [460, 0]
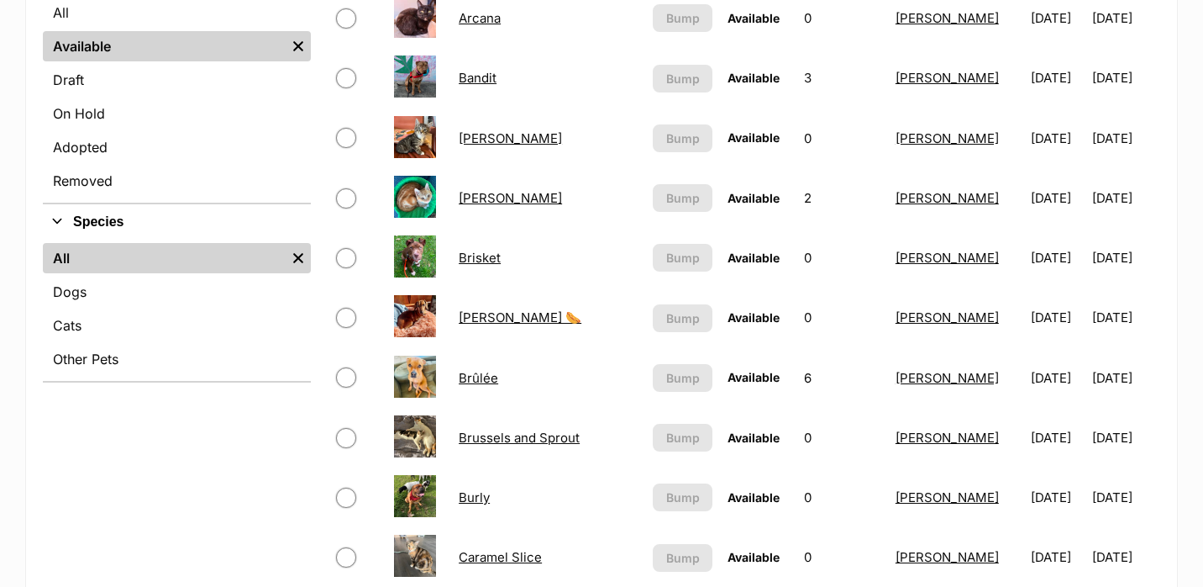
click at [479, 264] on link "Brisket" at bounding box center [480, 258] width 42 height 16
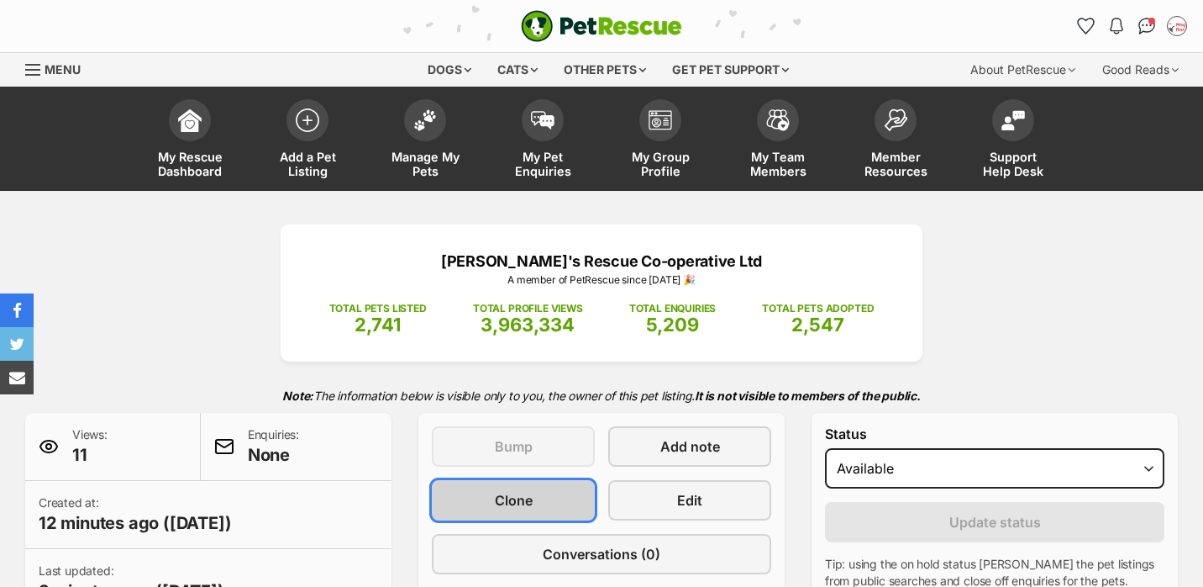
click at [536, 503] on link "Clone" at bounding box center [513, 500] width 163 height 40
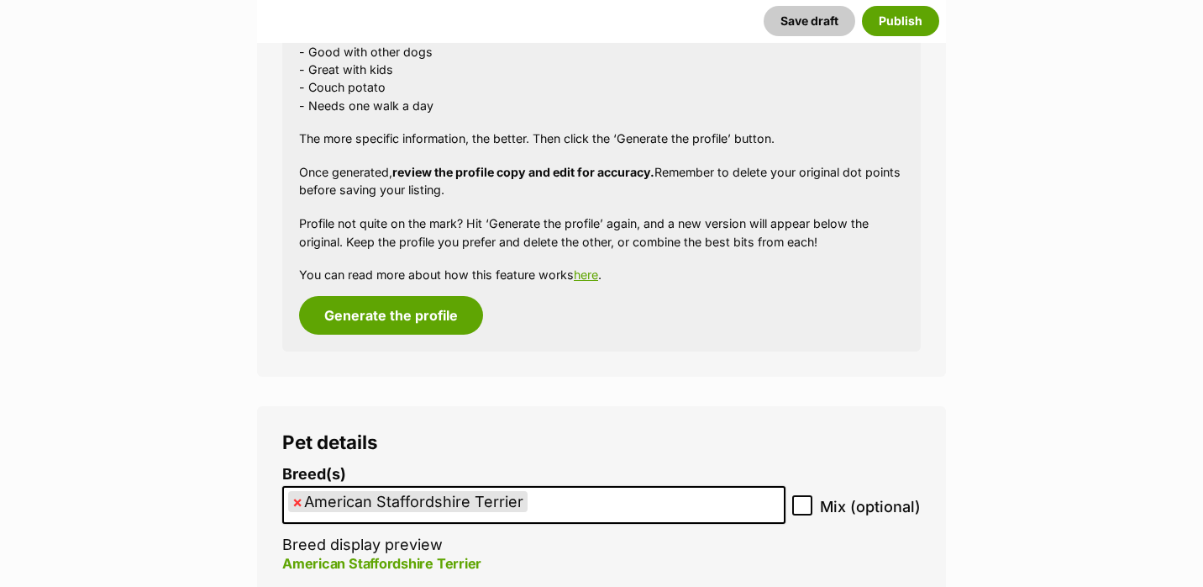
scroll to position [2467, 0]
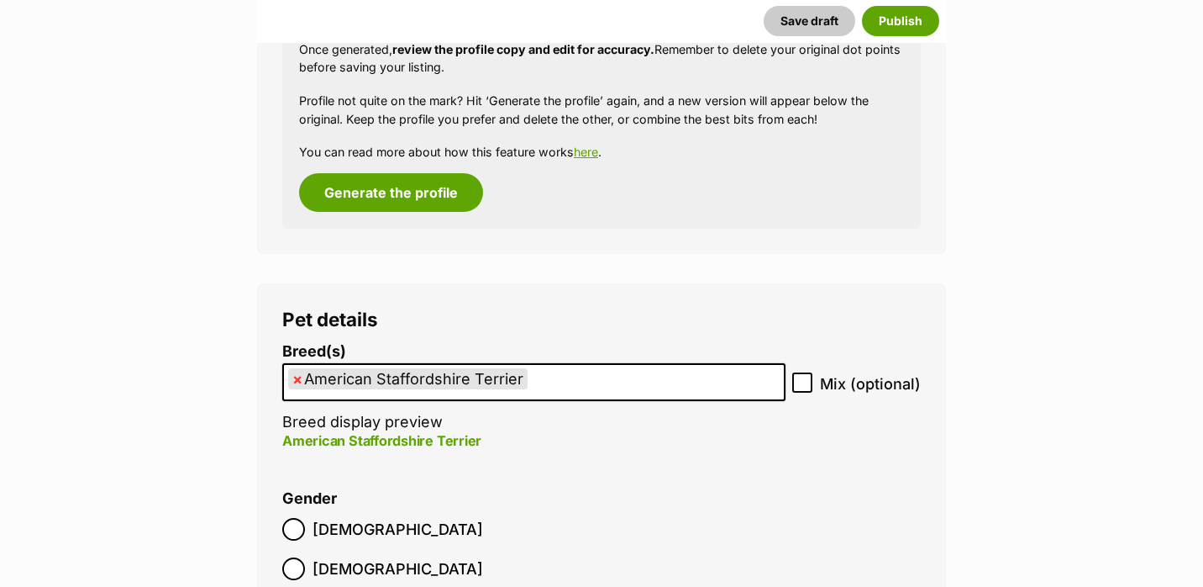
click at [295, 384] on span "×" at bounding box center [297, 378] width 10 height 21
select select
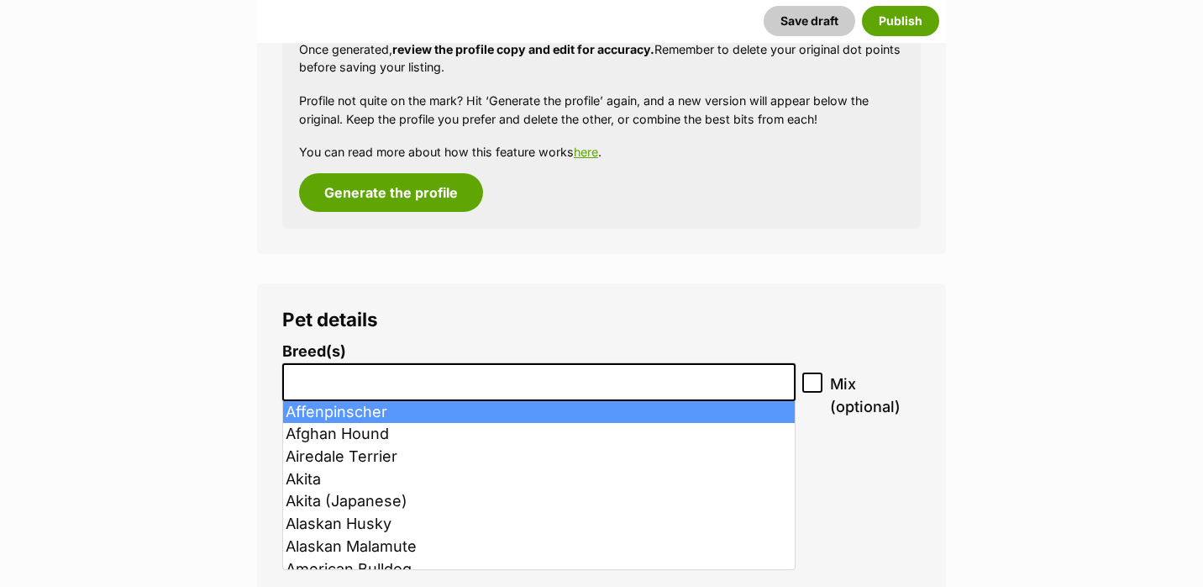
click at [320, 379] on input "search" at bounding box center [539, 378] width 502 height 18
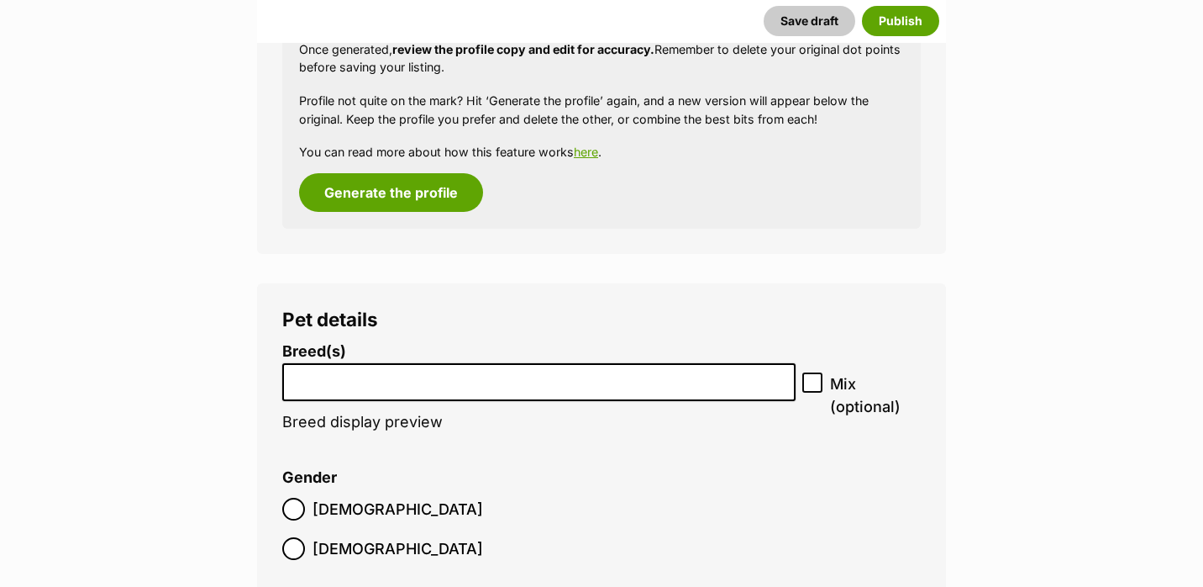
click at [320, 379] on input "search" at bounding box center [539, 378] width 502 height 18
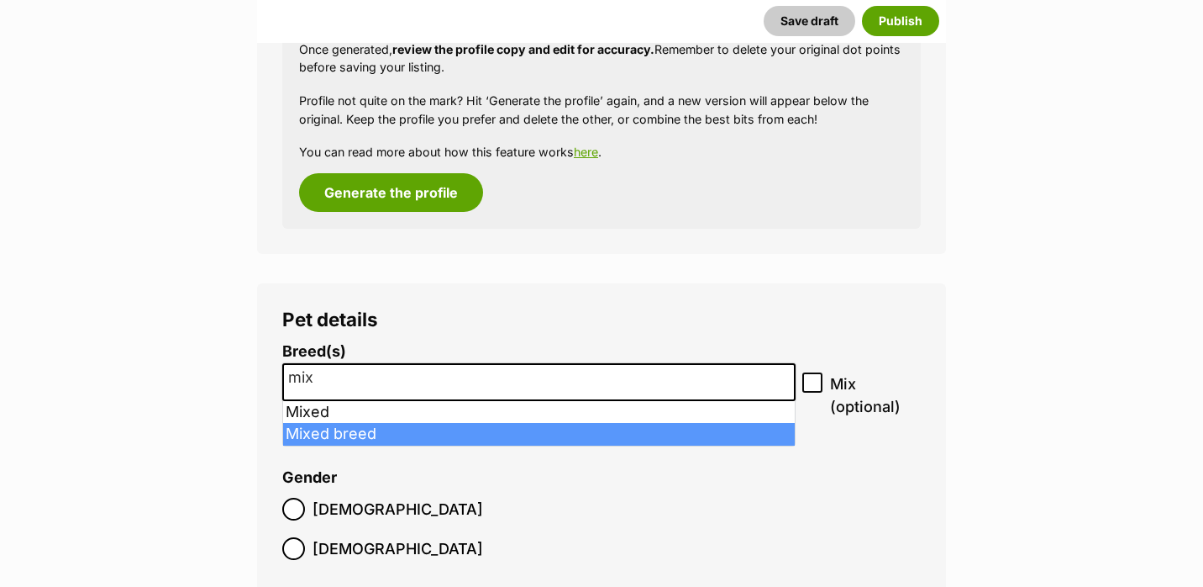
type input "mix"
select select "252261"
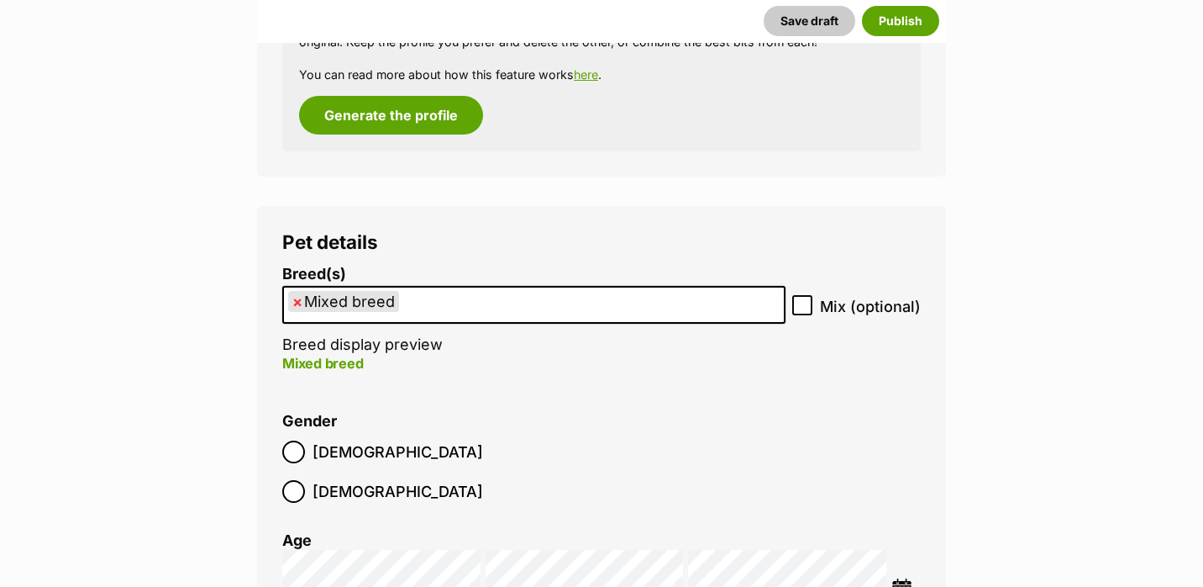
scroll to position [2547, 0]
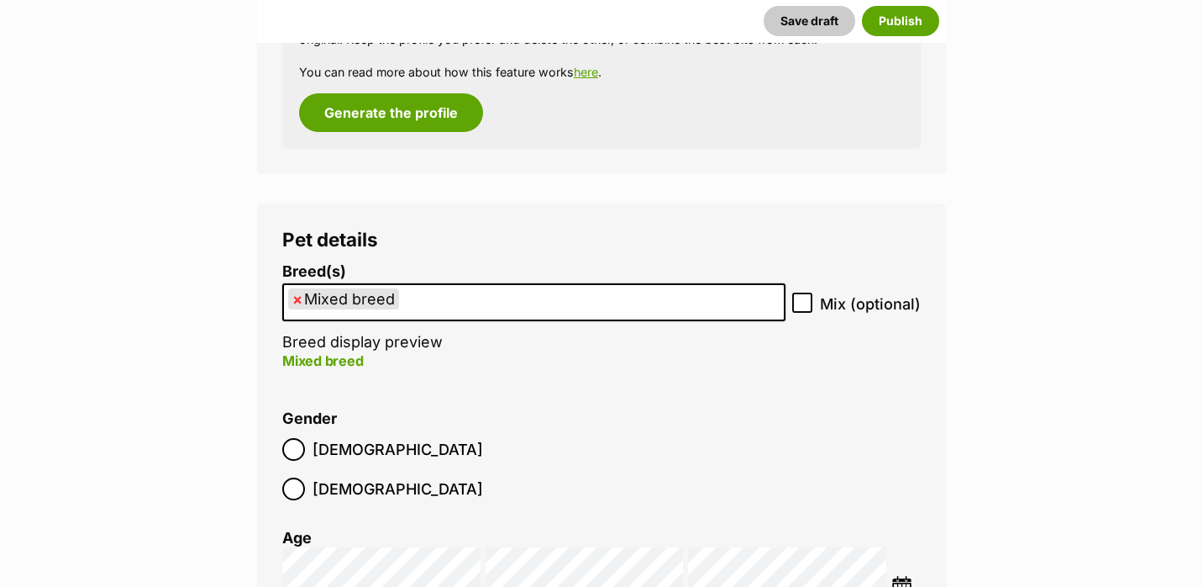
click at [383, 477] on label "[DEMOGRAPHIC_DATA]" at bounding box center [382, 488] width 201 height 23
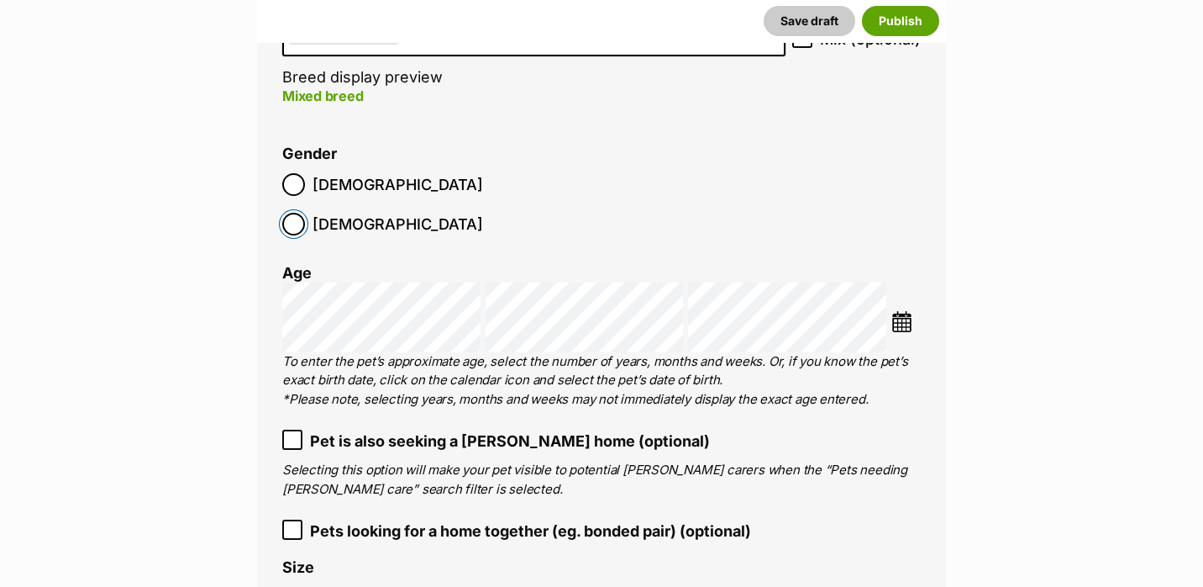
scroll to position [2850, 0]
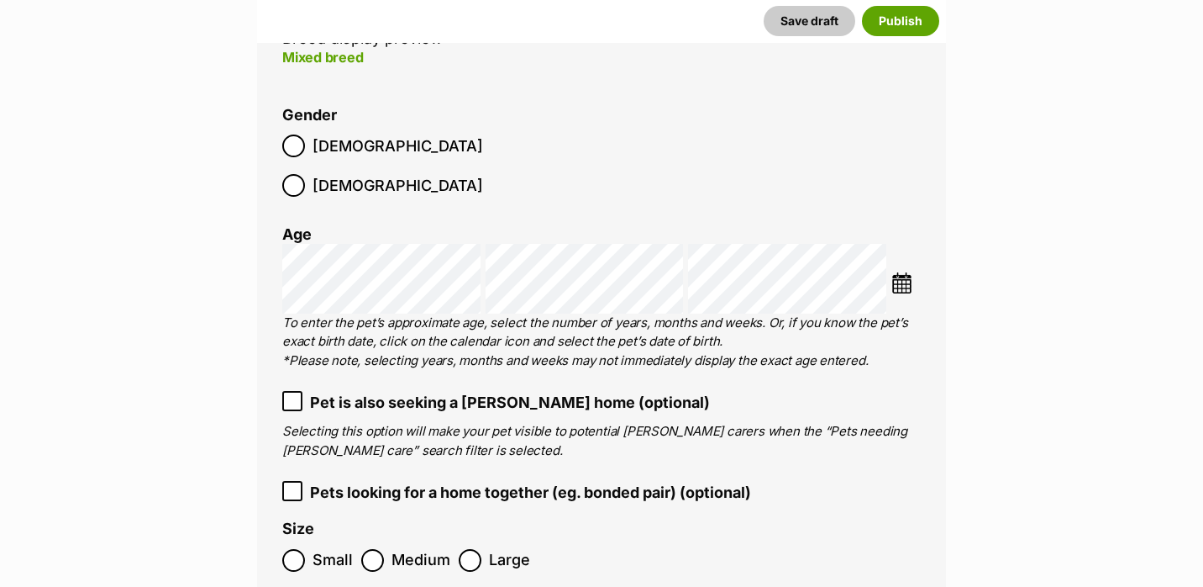
click at [899, 272] on img at bounding box center [902, 282] width 21 height 21
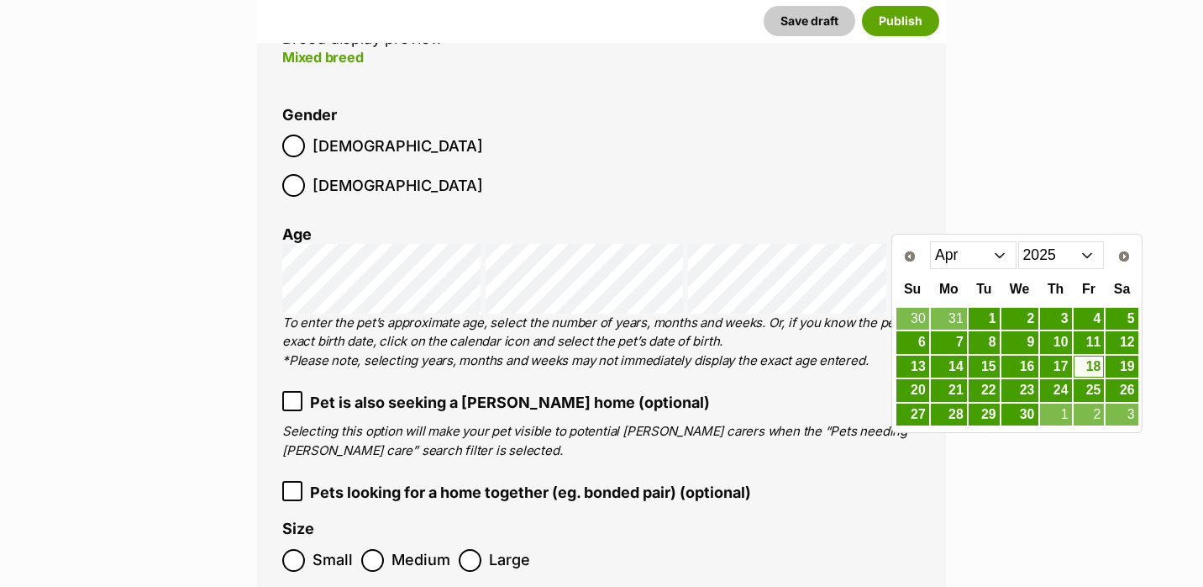
click at [971, 257] on select "Jan Feb Mar Apr May Jun Jul Aug" at bounding box center [973, 254] width 87 height 27
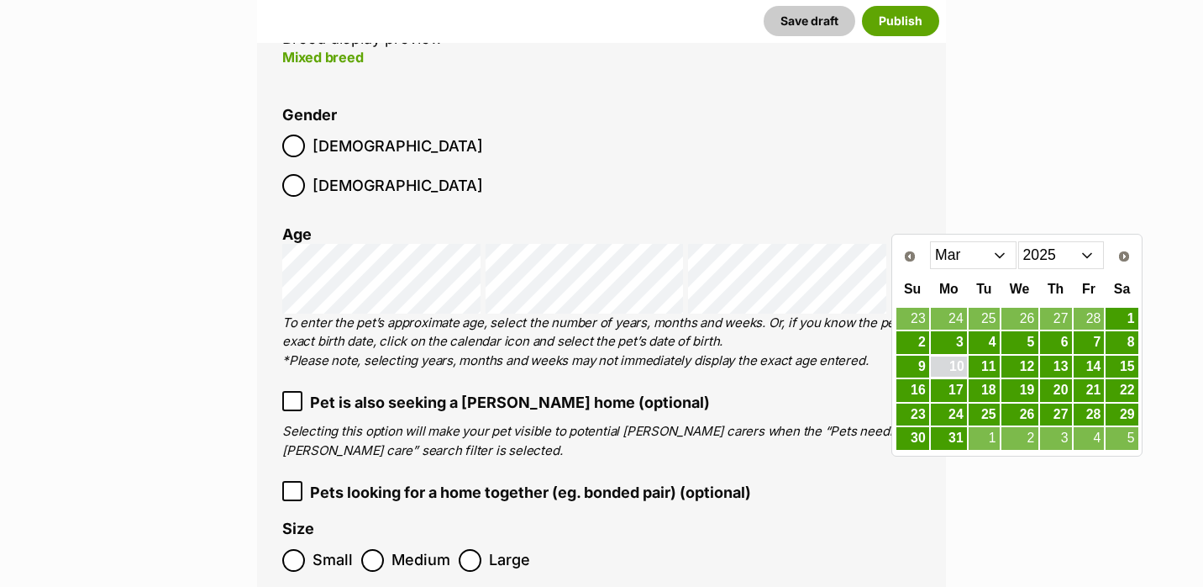
click at [960, 369] on link "10" at bounding box center [949, 366] width 36 height 21
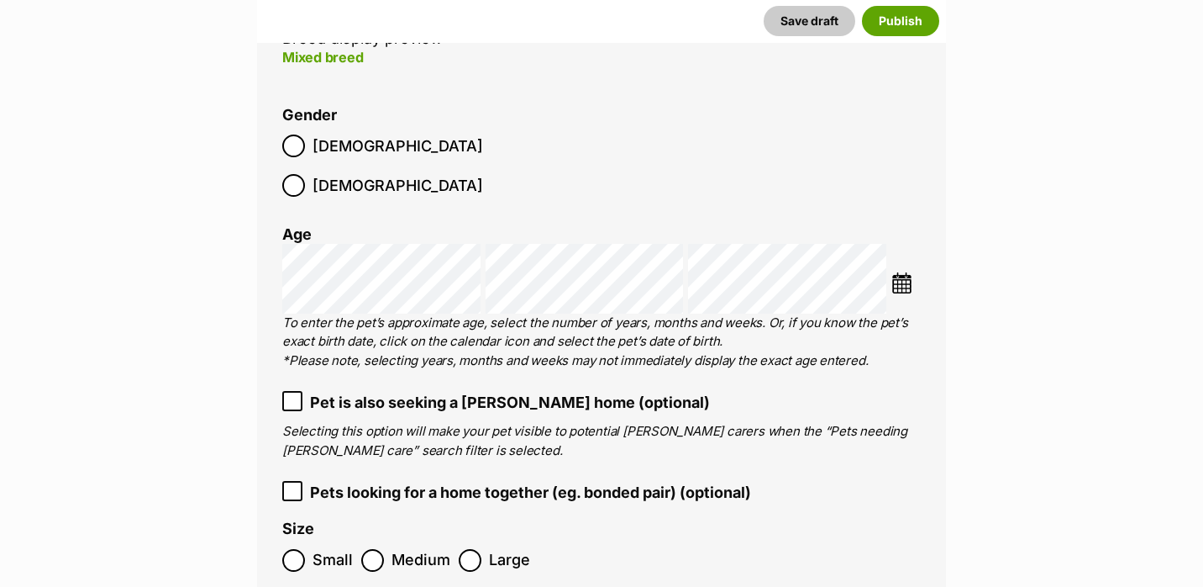
click at [410, 549] on span "Medium" at bounding box center [421, 560] width 59 height 23
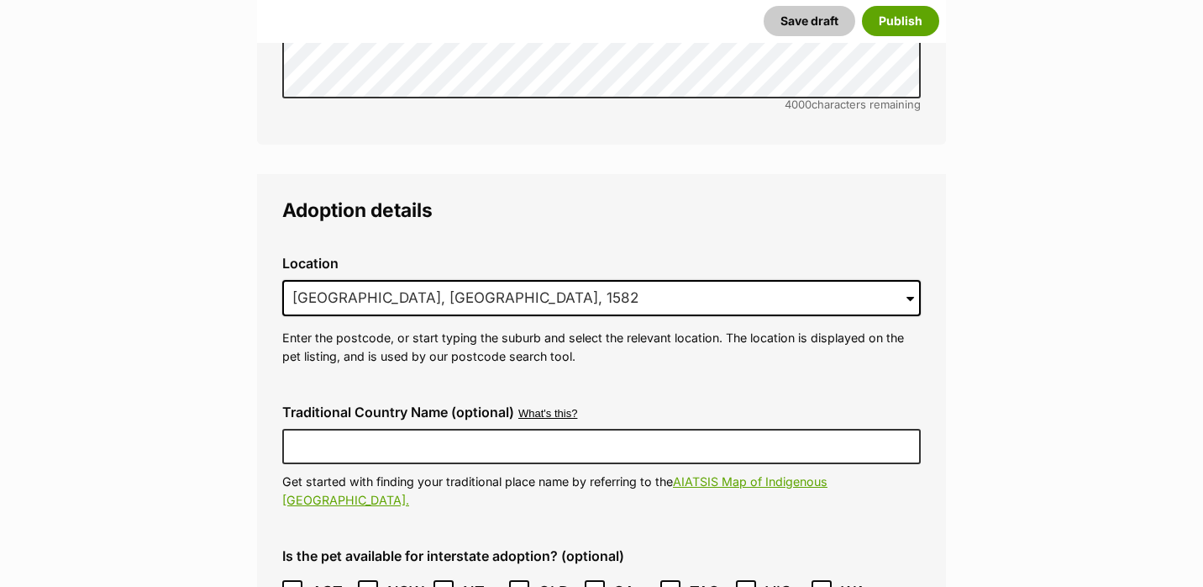
scroll to position [4440, 0]
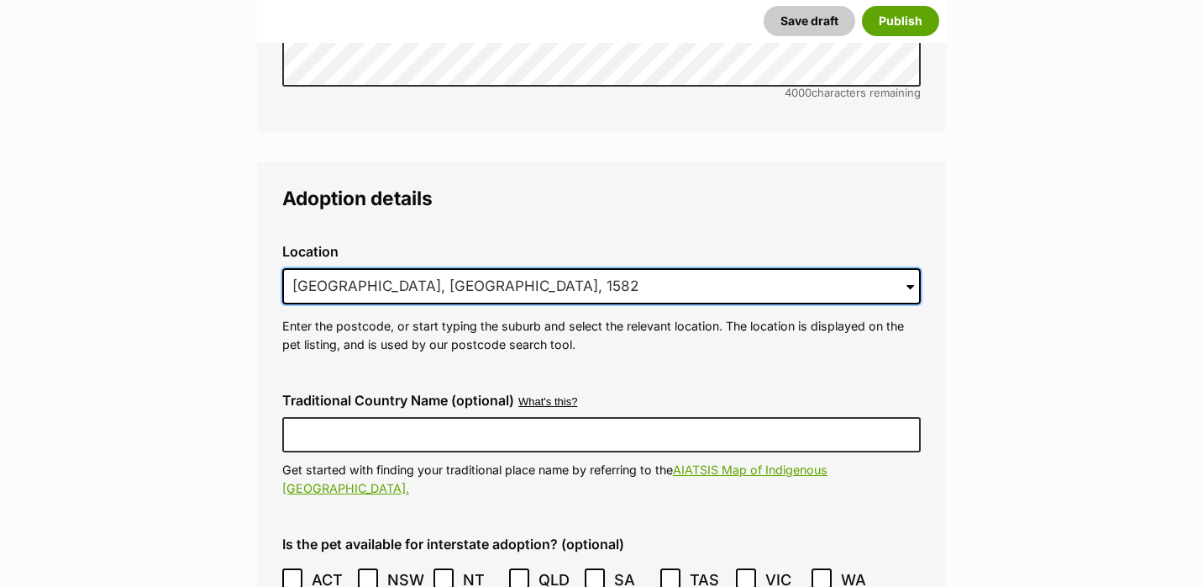
click at [501, 268] on input "Crows Nest, NSW, 1582" at bounding box center [601, 286] width 639 height 37
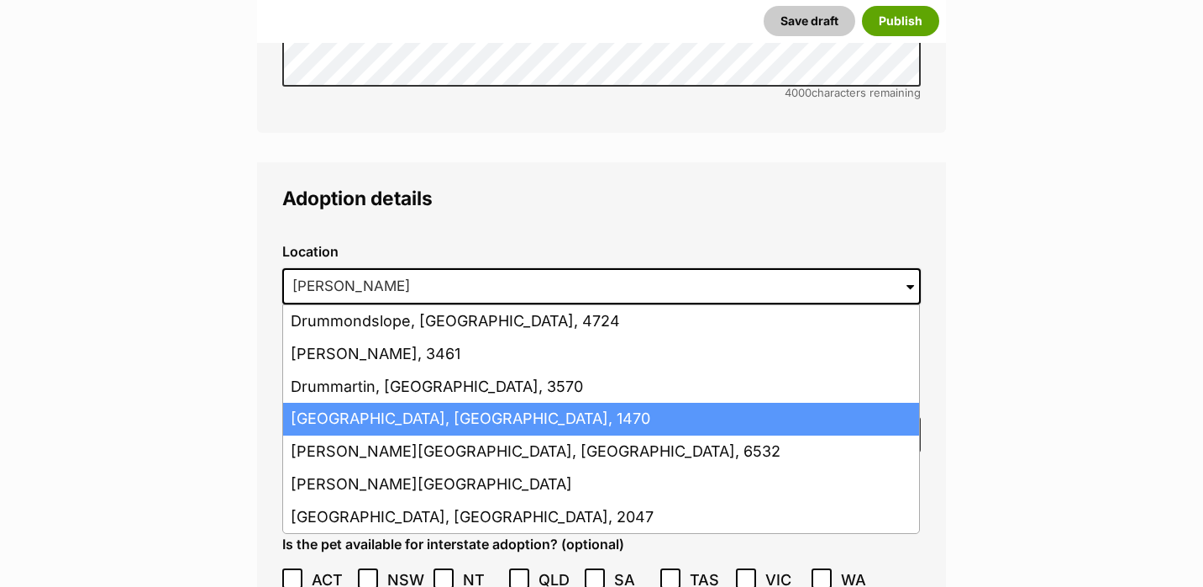
click at [475, 403] on li "Drummoyne, New South Wales, 1470" at bounding box center [601, 419] width 636 height 33
type input "Drummoyne, New South Wales, 1470"
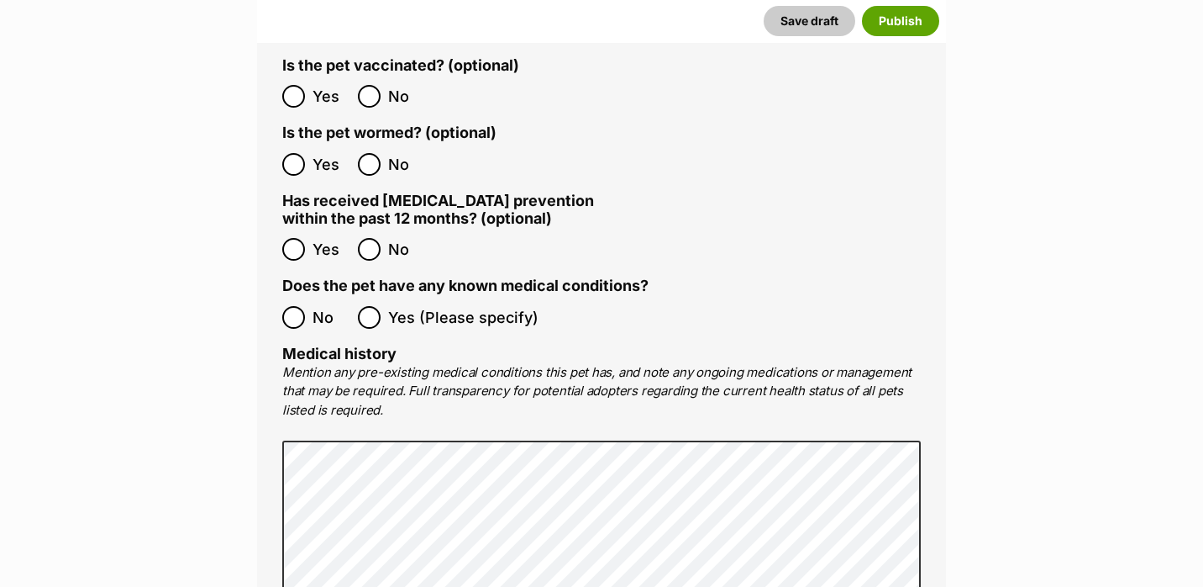
scroll to position [3716, 0]
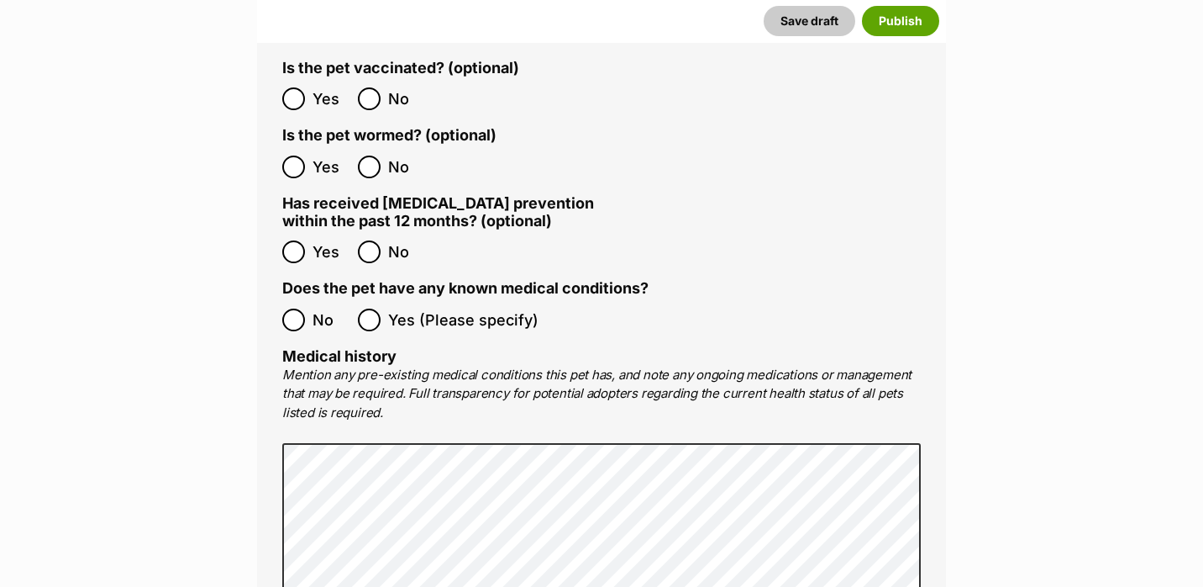
click at [308, 308] on label "No" at bounding box center [315, 319] width 67 height 23
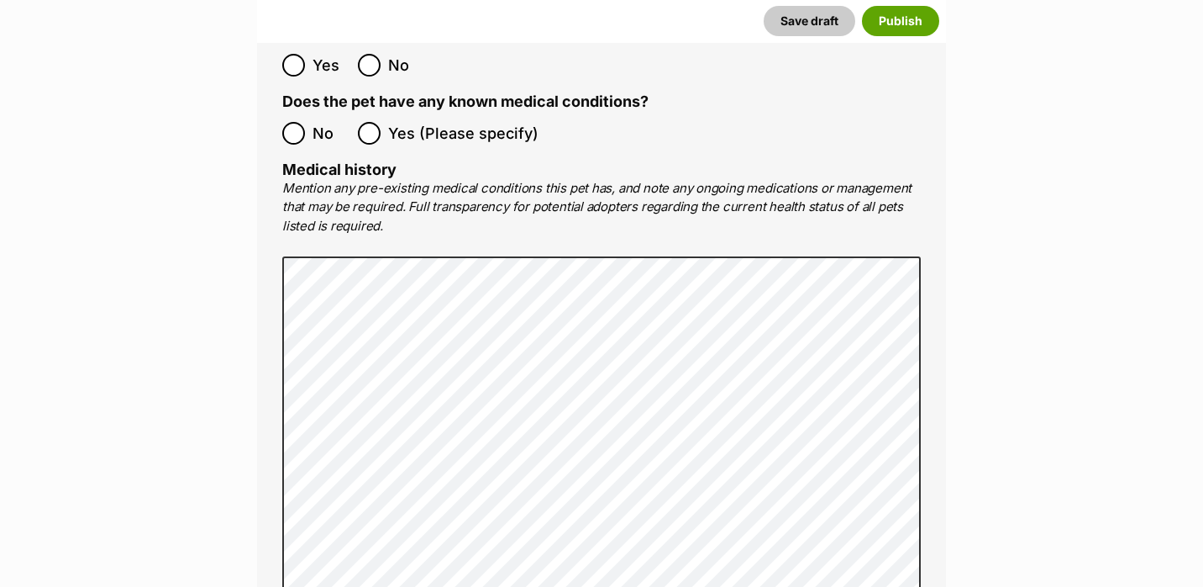
scroll to position [3597, 0]
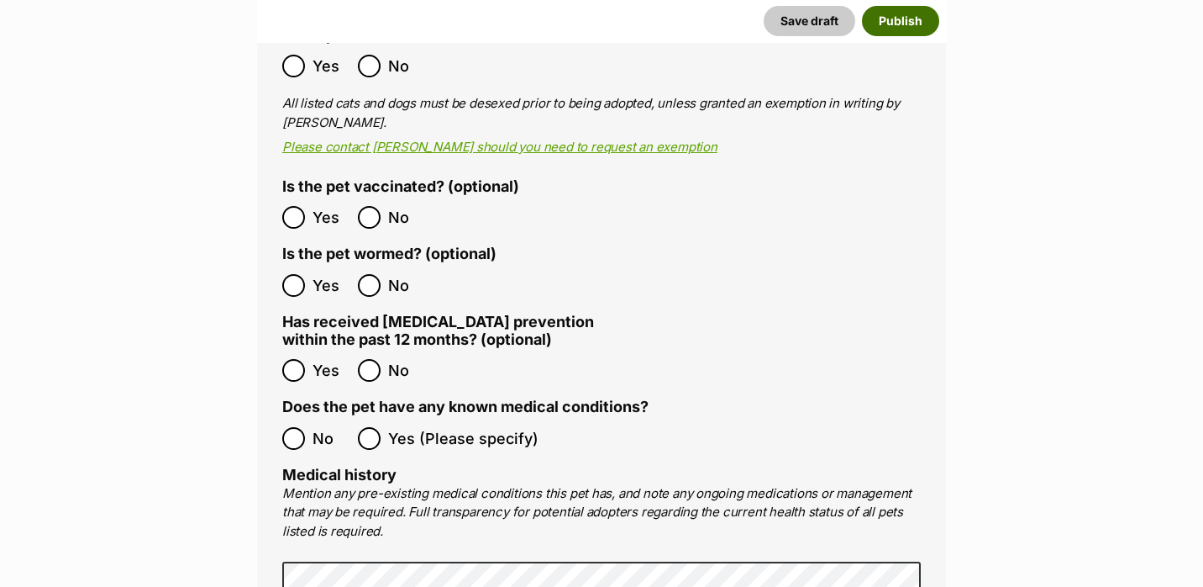
click at [919, 13] on button "Publish" at bounding box center [900, 21] width 77 height 30
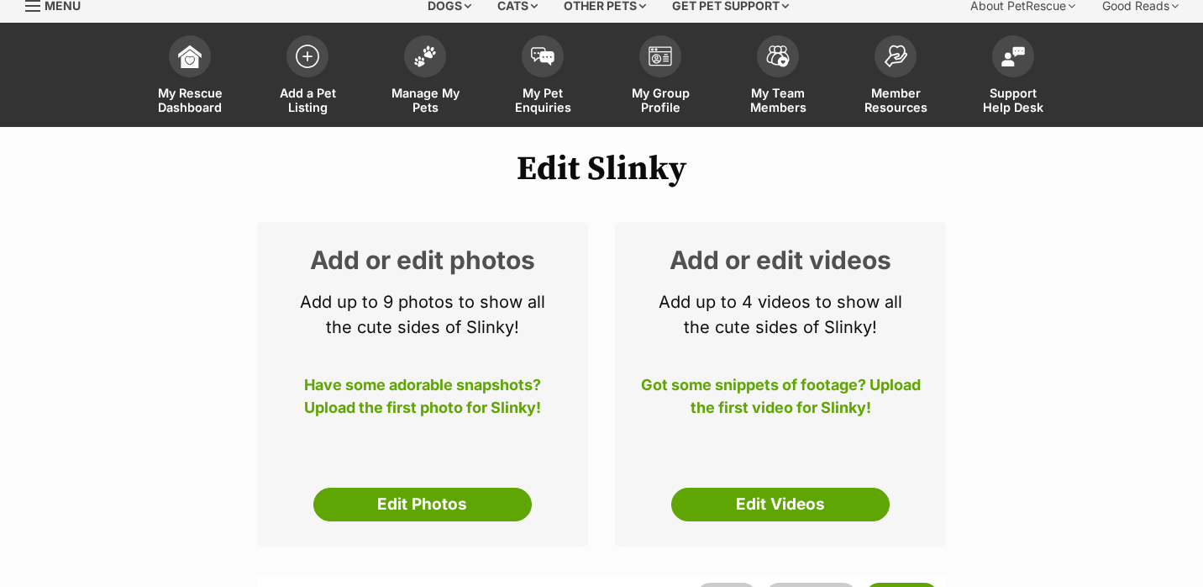
scroll to position [81, 0]
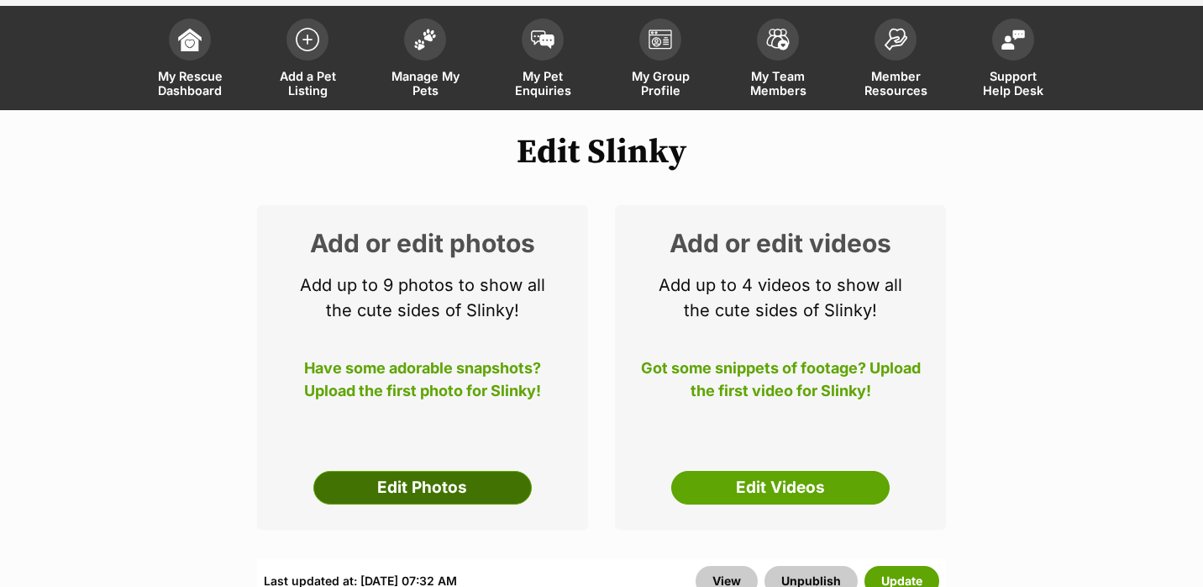
click at [431, 484] on link "Edit Photos" at bounding box center [422, 488] width 218 height 34
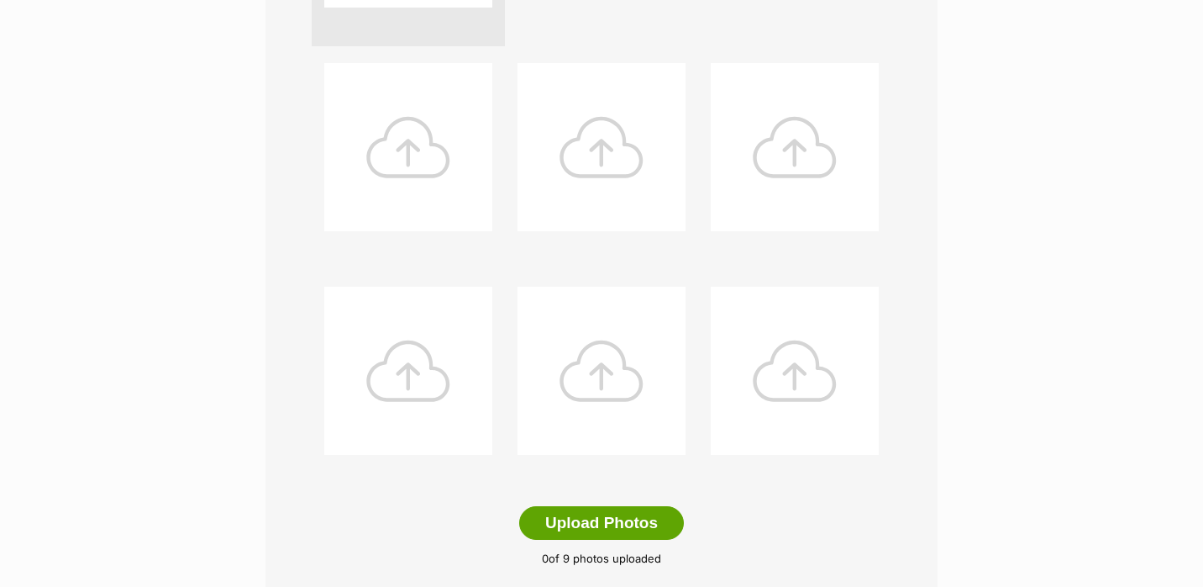
scroll to position [665, 0]
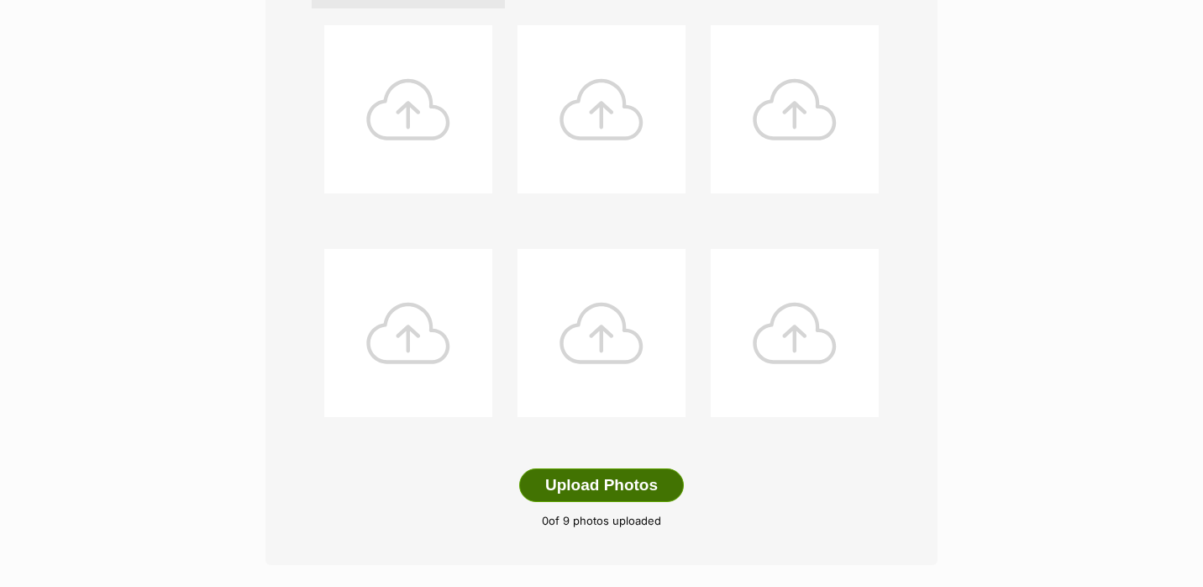
click at [644, 495] on button "Upload Photos" at bounding box center [601, 485] width 165 height 34
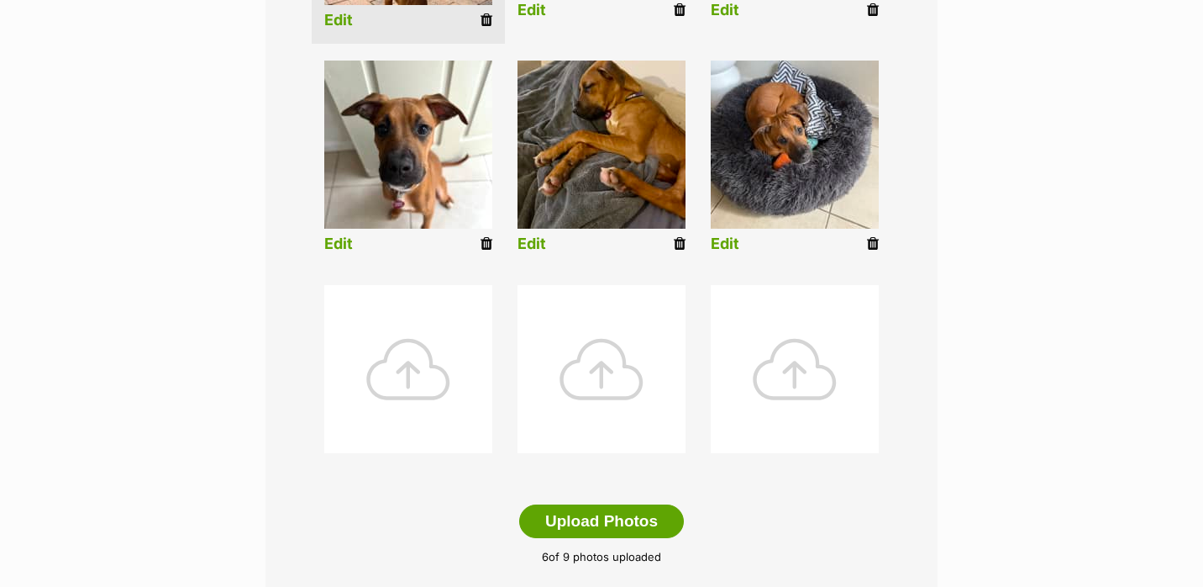
scroll to position [234, 0]
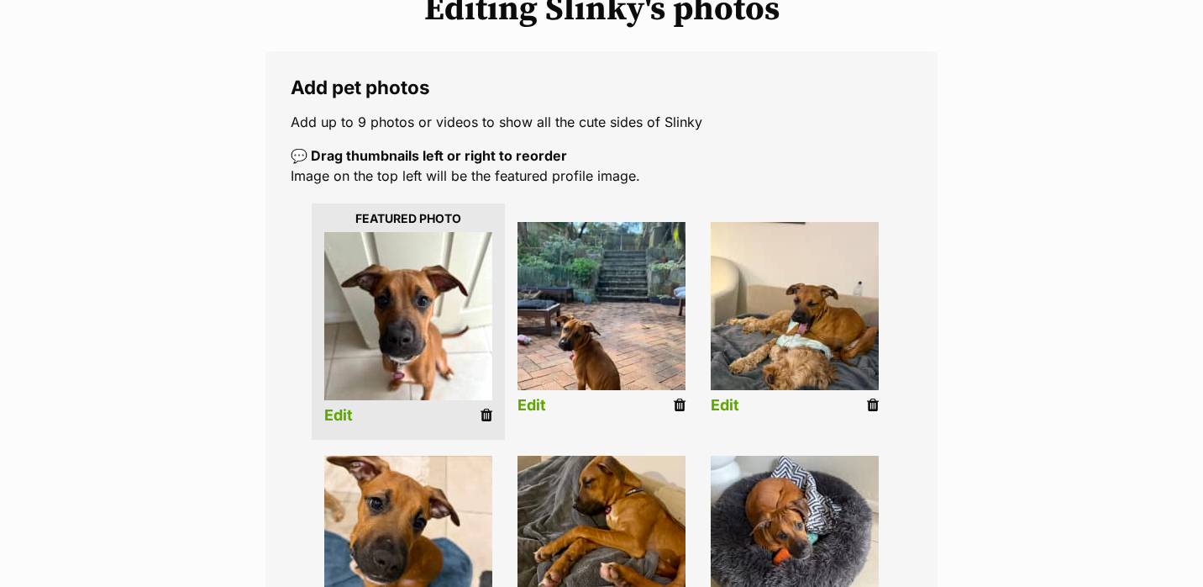
click at [345, 424] on link "Edit" at bounding box center [338, 416] width 29 height 18
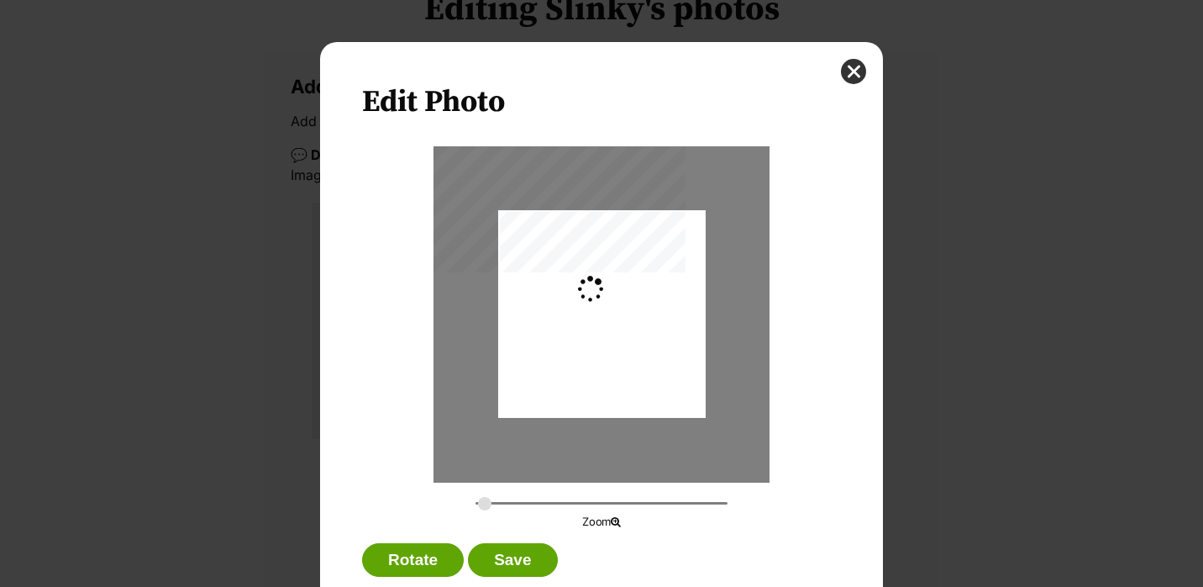
scroll to position [0, 0]
type input "0.2744"
click at [578, 389] on div "Dialog Window - Close (Press escape to close)" at bounding box center [602, 319] width 208 height 287
click at [503, 544] on button "Save" at bounding box center [512, 560] width 89 height 34
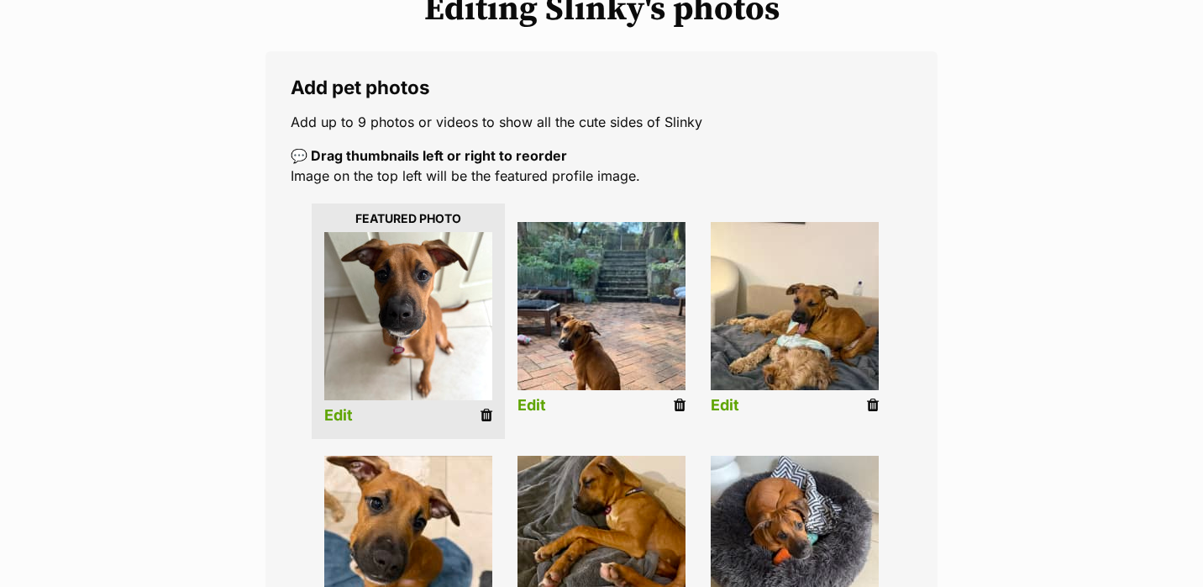
scroll to position [289, 0]
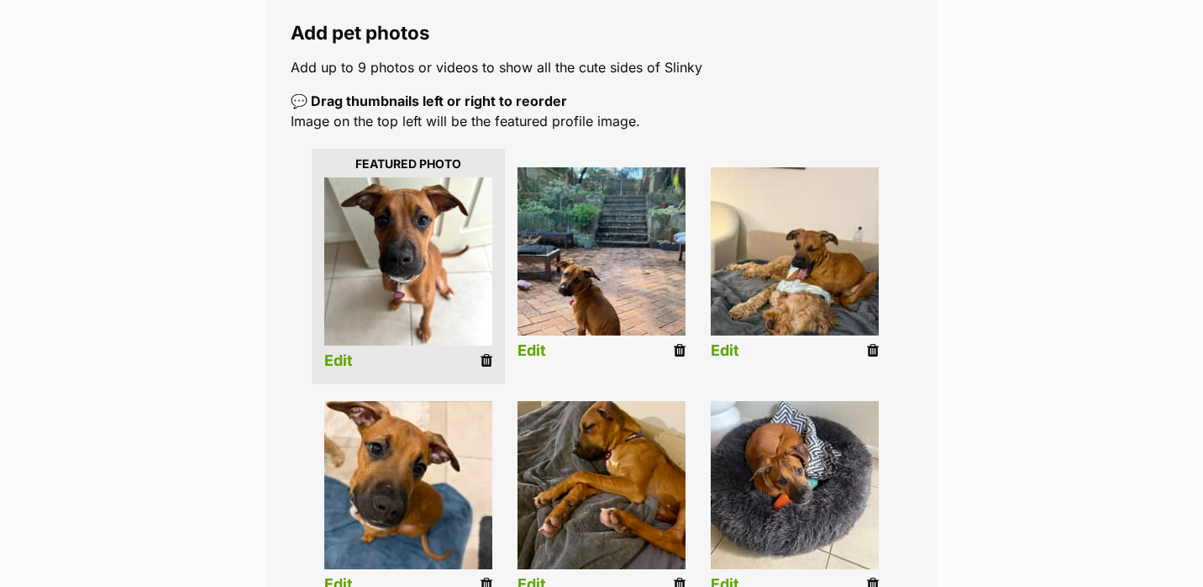
click at [540, 350] on link "Edit" at bounding box center [532, 351] width 29 height 18
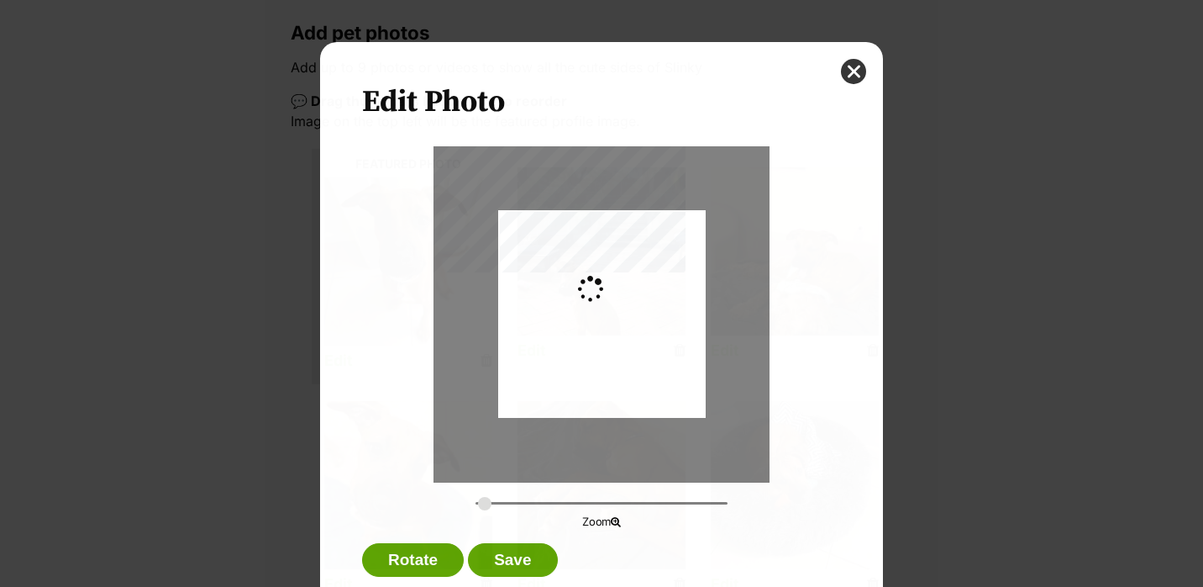
scroll to position [0, 0]
type input "0.2744"
drag, startPoint x: 589, startPoint y: 359, endPoint x: 591, endPoint y: 310, distance: 48.8
click at [591, 310] on div "Dialog Window - Close (Press escape to close)" at bounding box center [602, 276] width 208 height 284
click at [519, 557] on button "Save" at bounding box center [512, 560] width 89 height 34
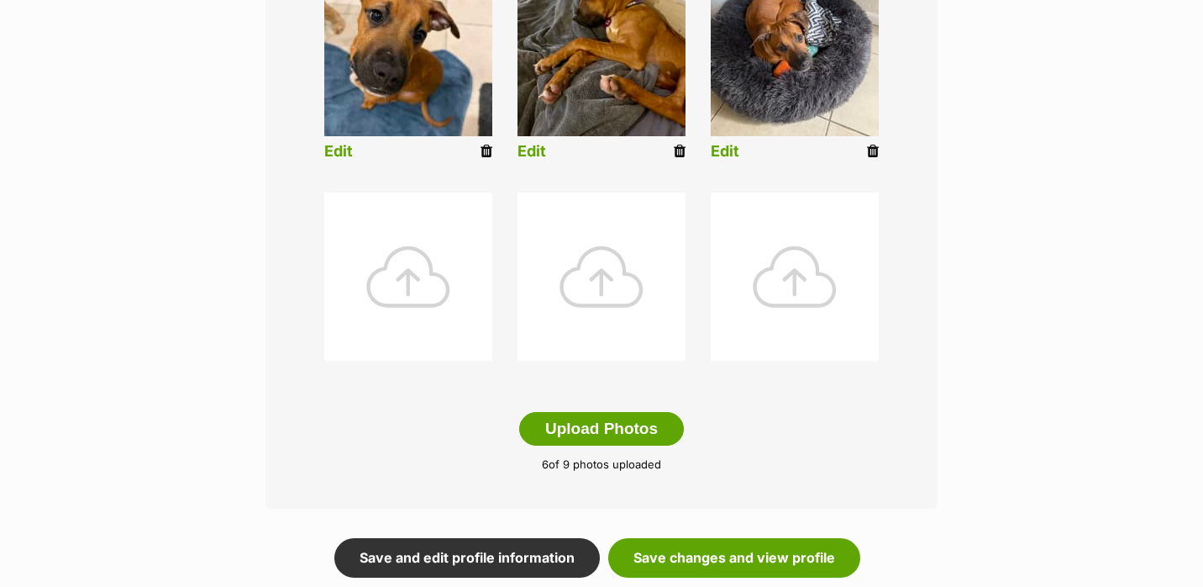
scroll to position [761, 0]
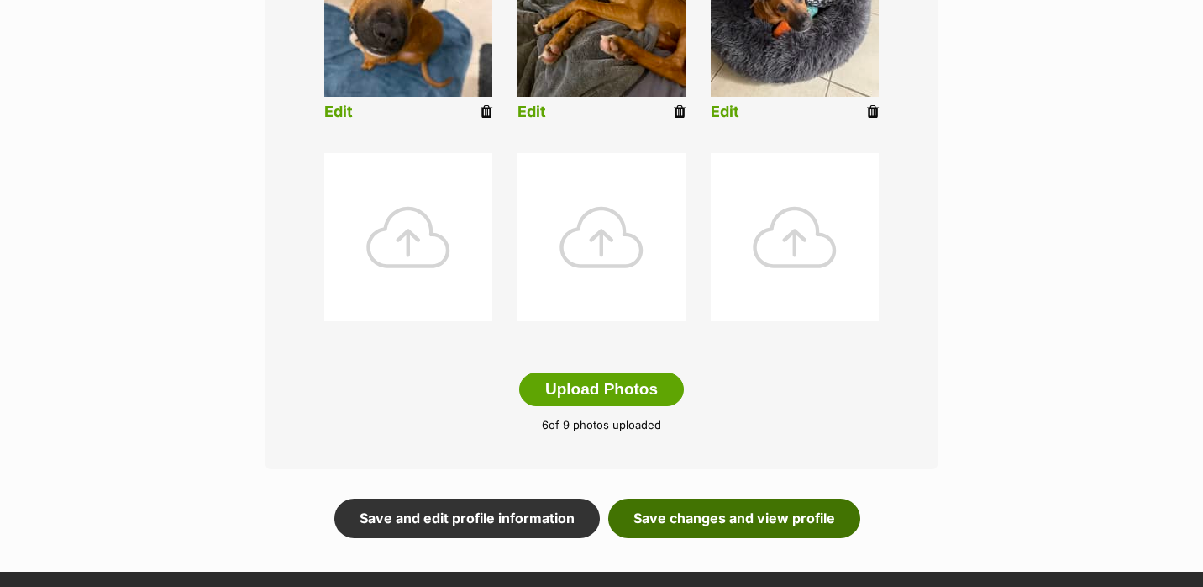
click at [710, 524] on link "Save changes and view profile" at bounding box center [734, 517] width 252 height 39
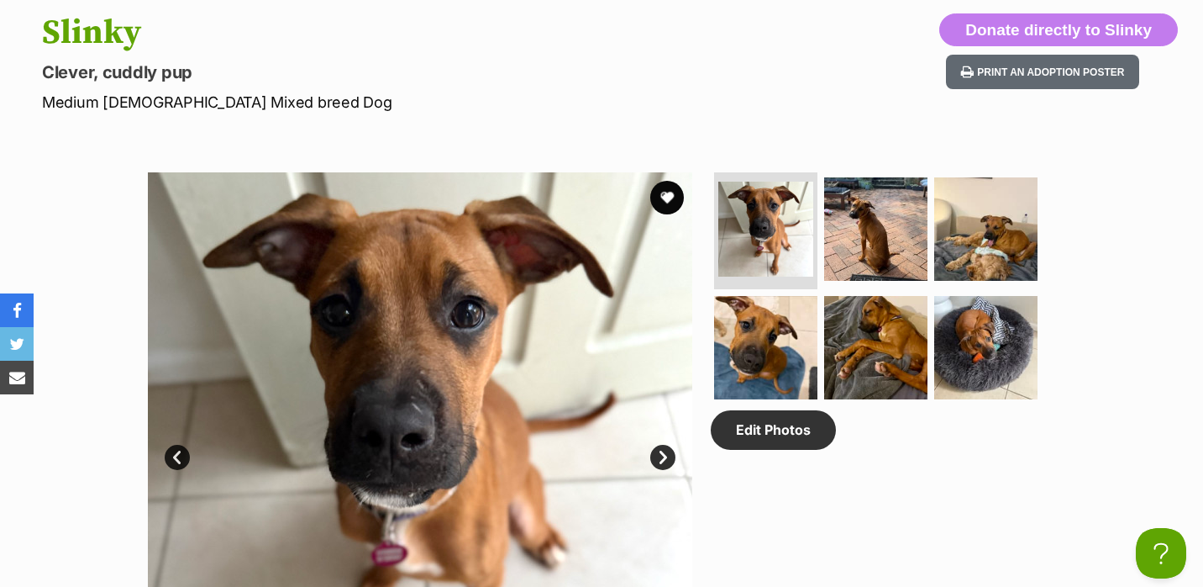
scroll to position [706, 0]
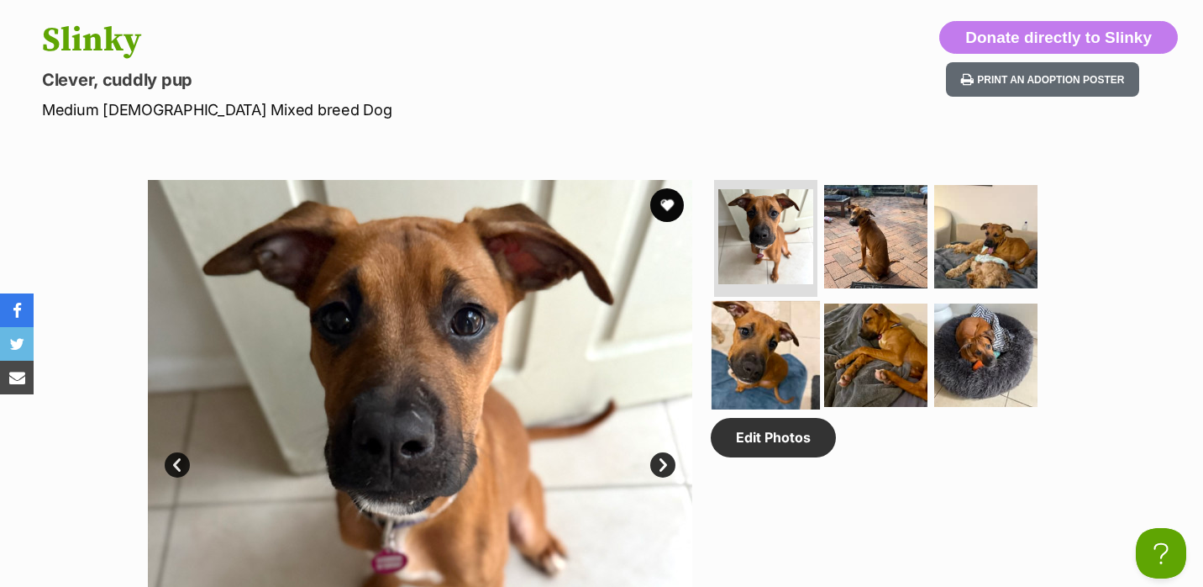
click at [749, 354] on img at bounding box center [766, 355] width 108 height 108
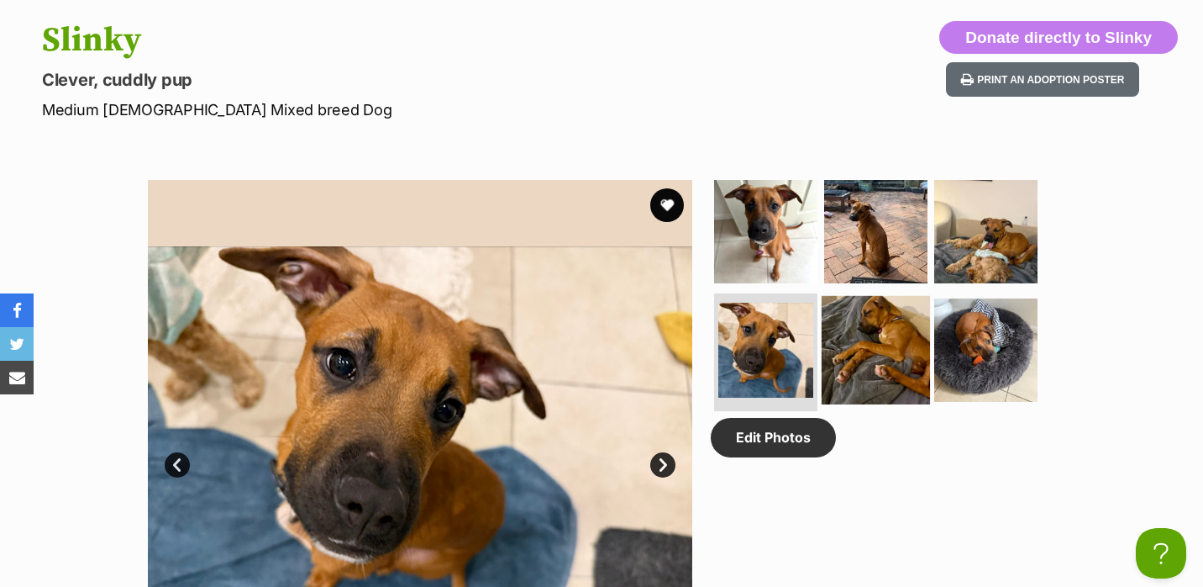
click at [850, 341] on img at bounding box center [876, 350] width 108 height 108
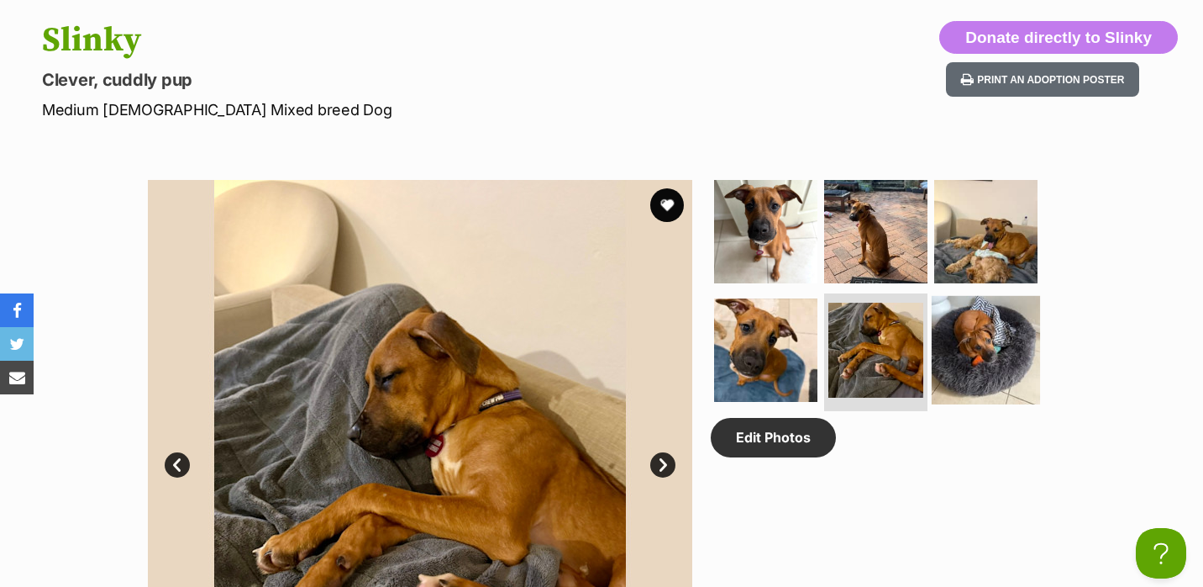
click at [937, 337] on img at bounding box center [986, 350] width 108 height 108
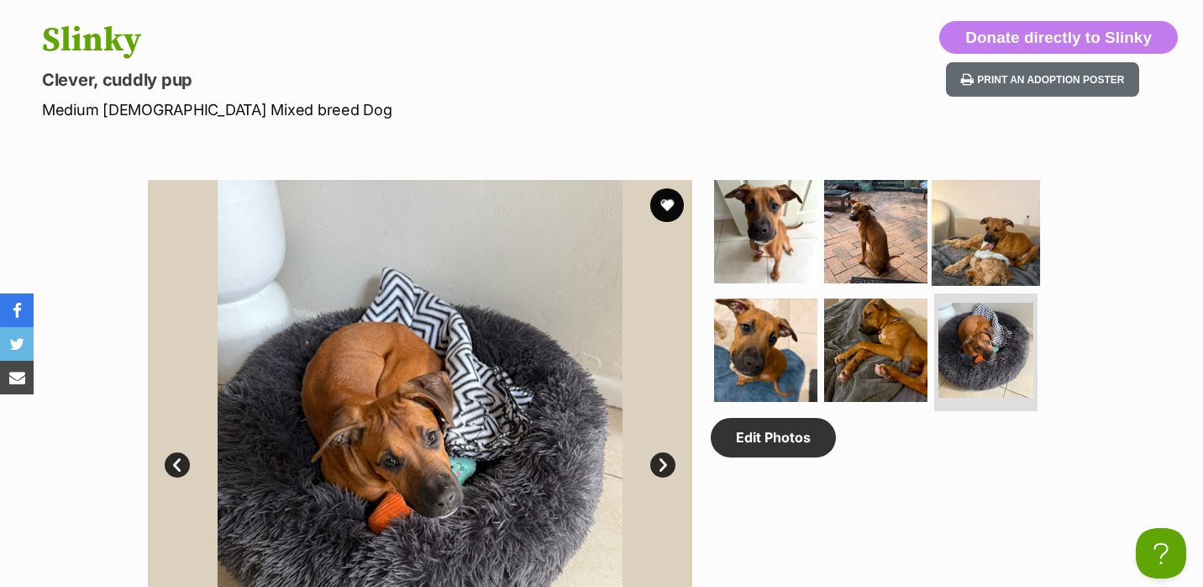
click at [950, 218] on img at bounding box center [986, 230] width 108 height 108
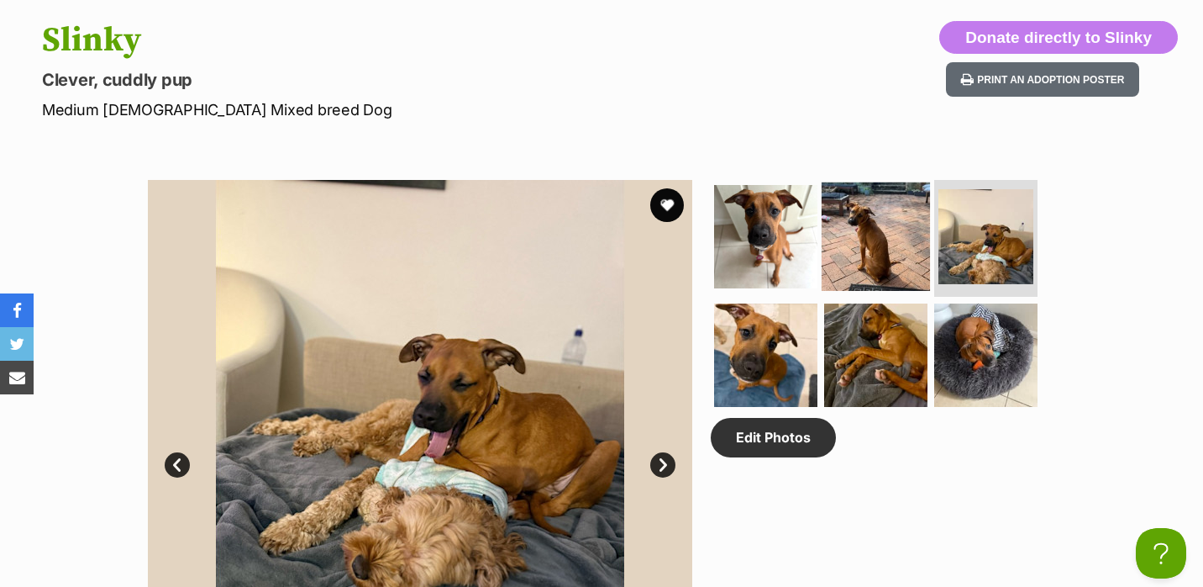
click at [869, 218] on img at bounding box center [876, 236] width 108 height 108
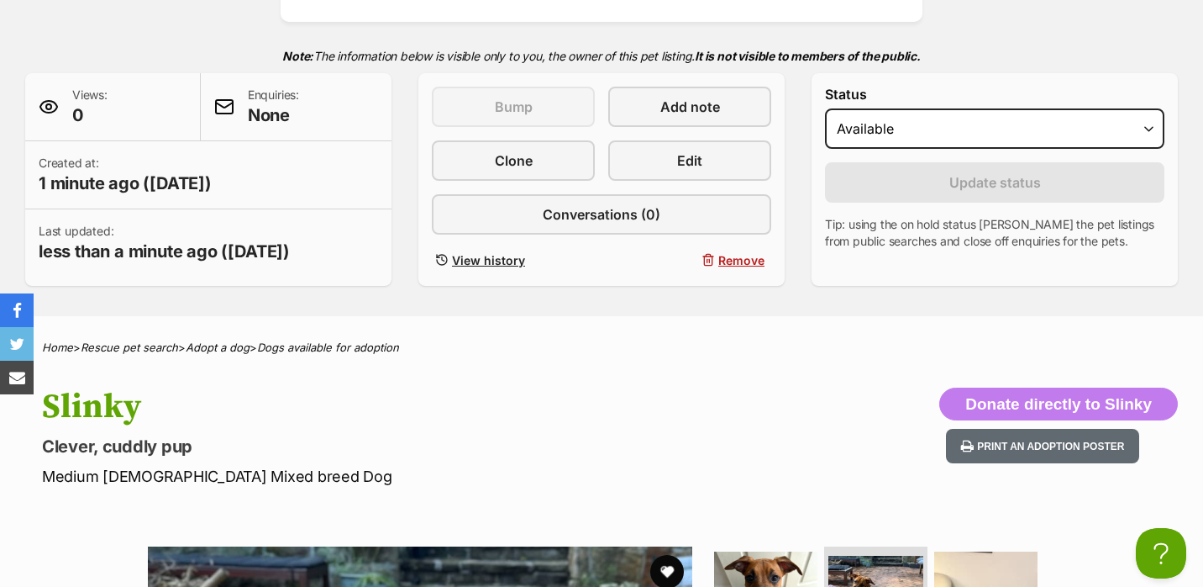
scroll to position [0, 0]
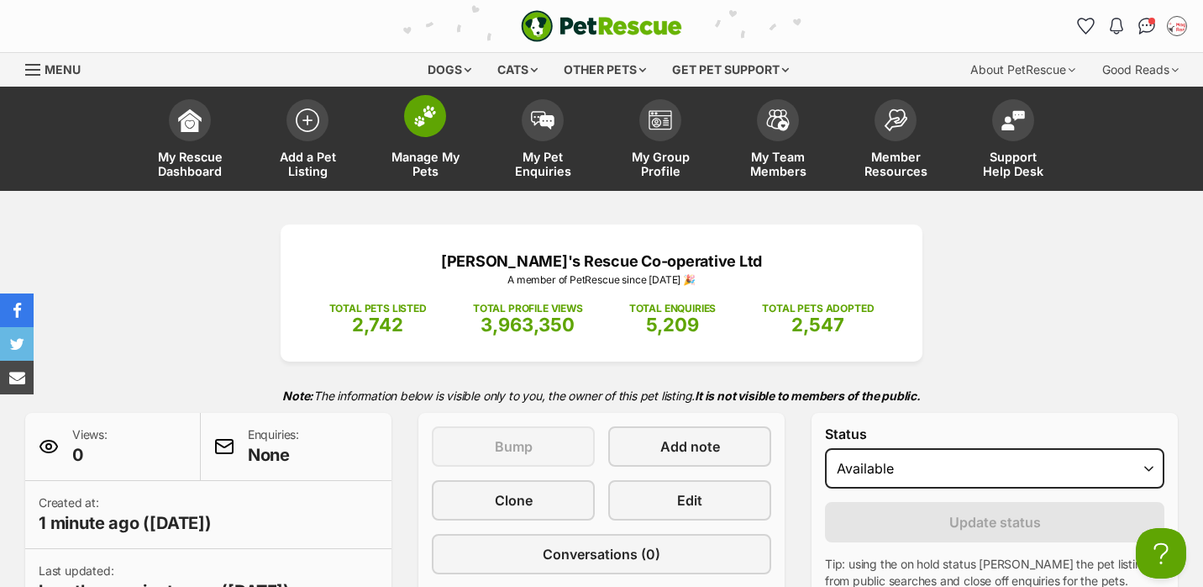
click at [427, 133] on span at bounding box center [425, 116] width 42 height 42
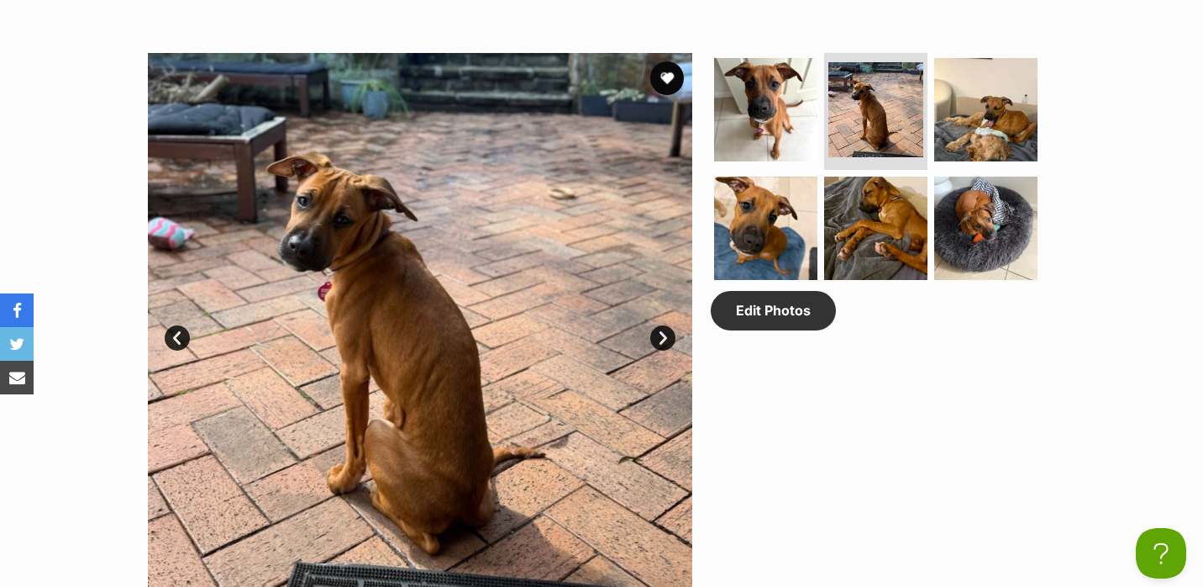
scroll to position [858, 0]
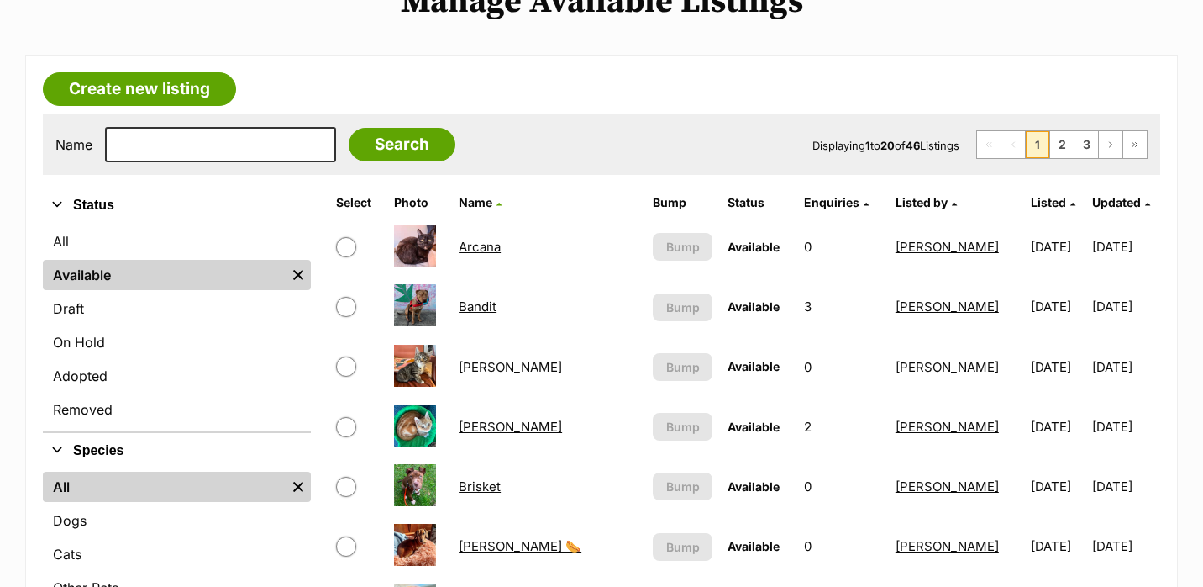
scroll to position [270, 0]
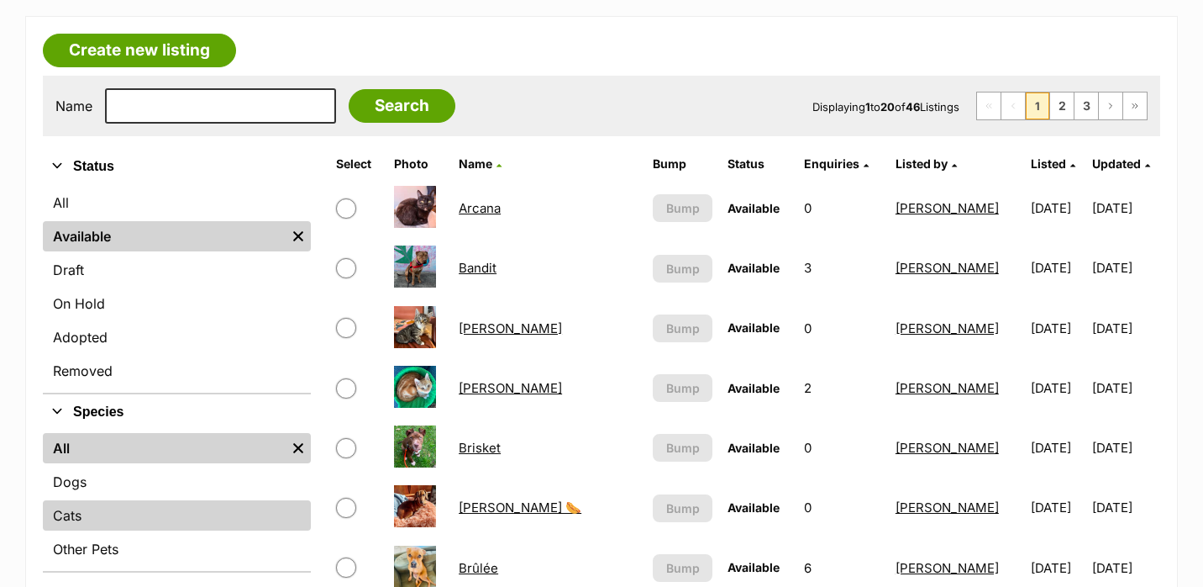
click at [145, 515] on link "Cats" at bounding box center [177, 515] width 268 height 30
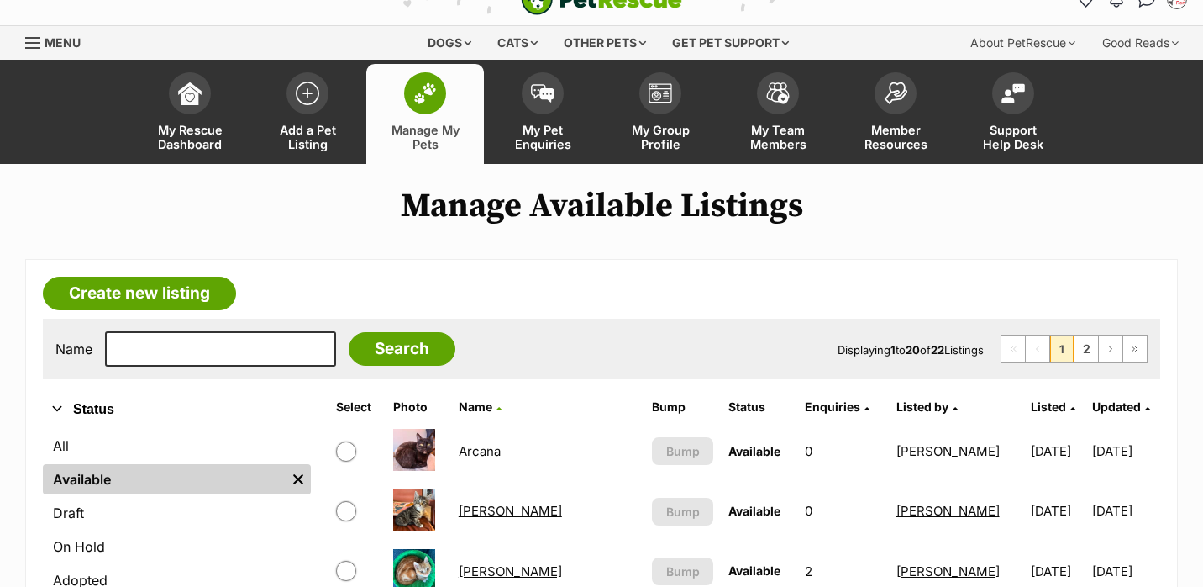
scroll to position [48, 0]
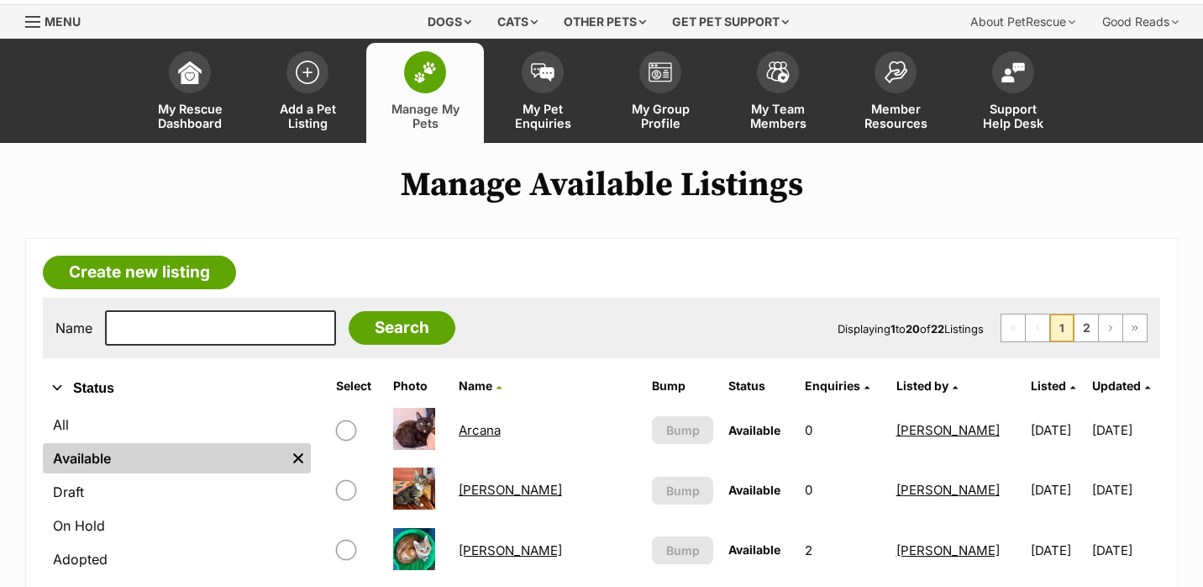
click at [1031, 387] on span "Listed" at bounding box center [1048, 385] width 35 height 14
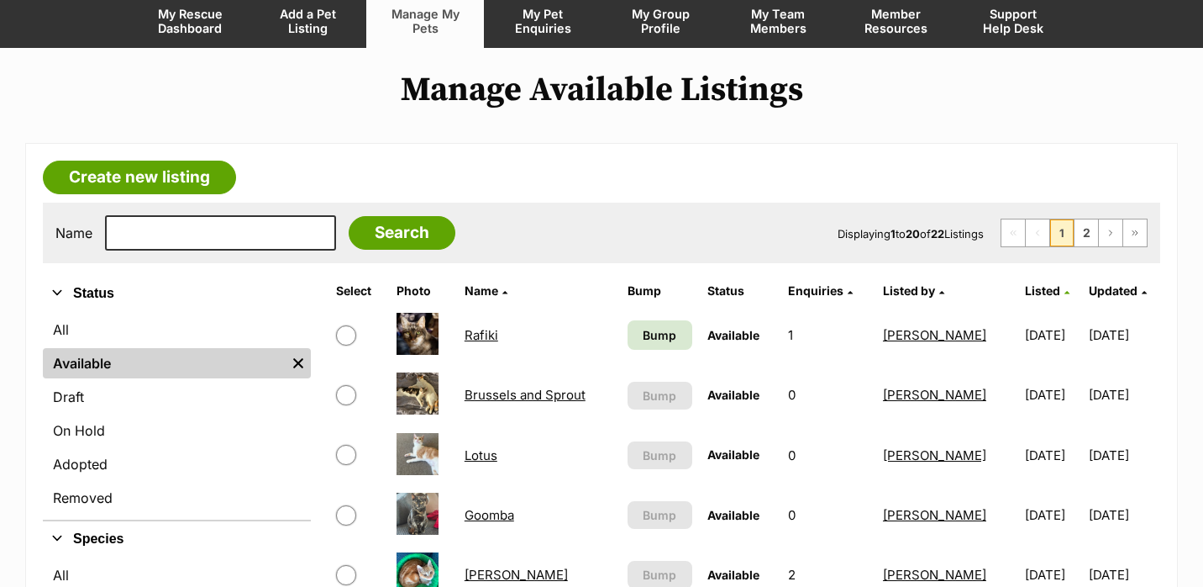
scroll to position [142, 0]
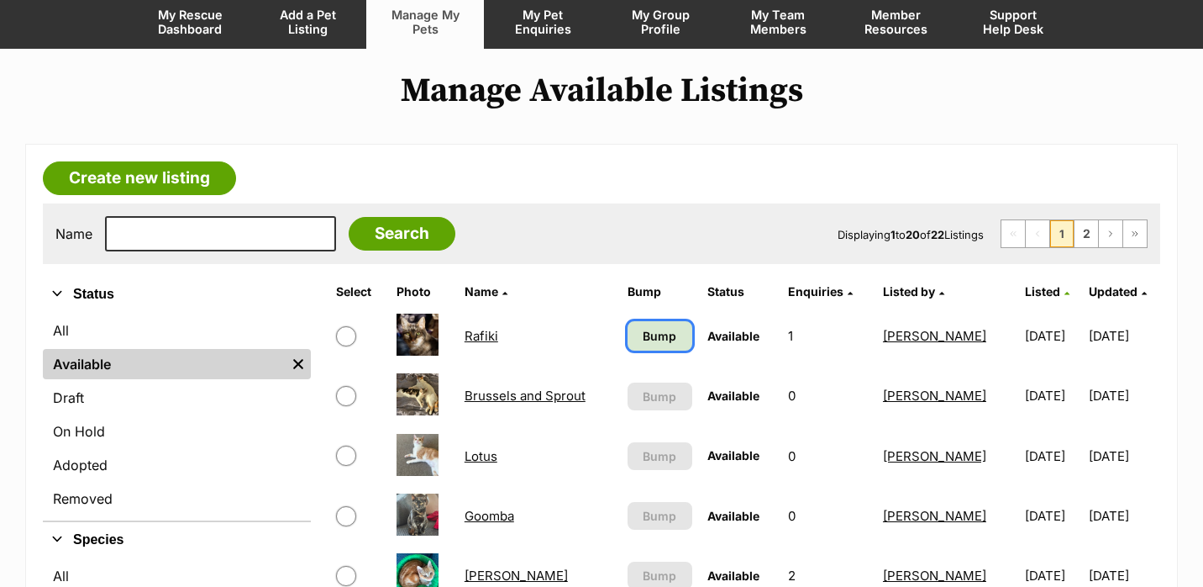
click at [654, 332] on span "Bump" at bounding box center [660, 336] width 34 height 18
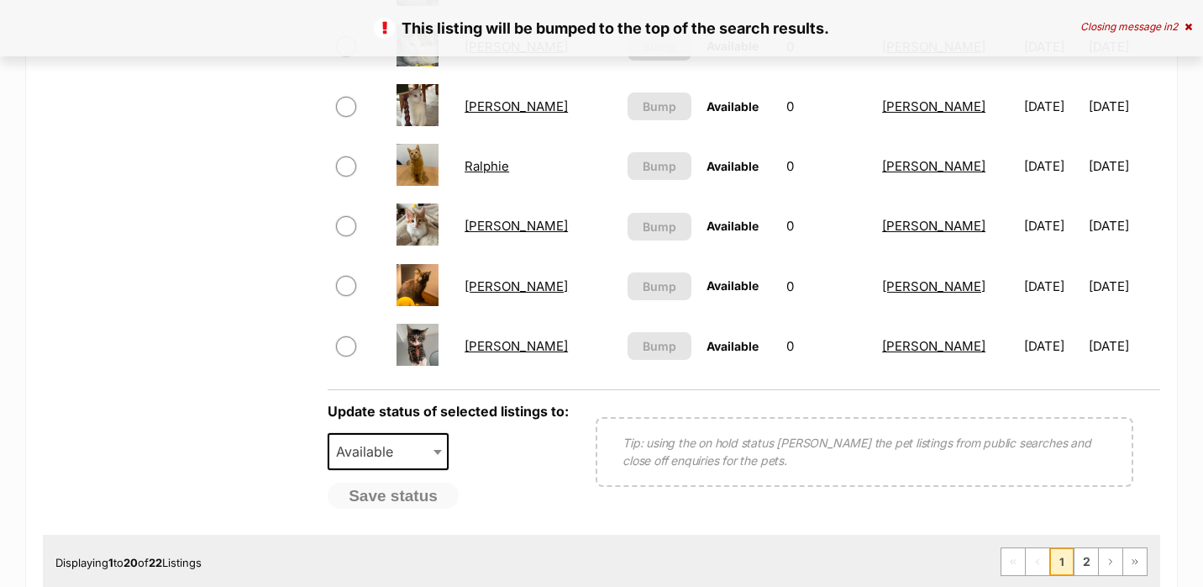
scroll to position [1269, 0]
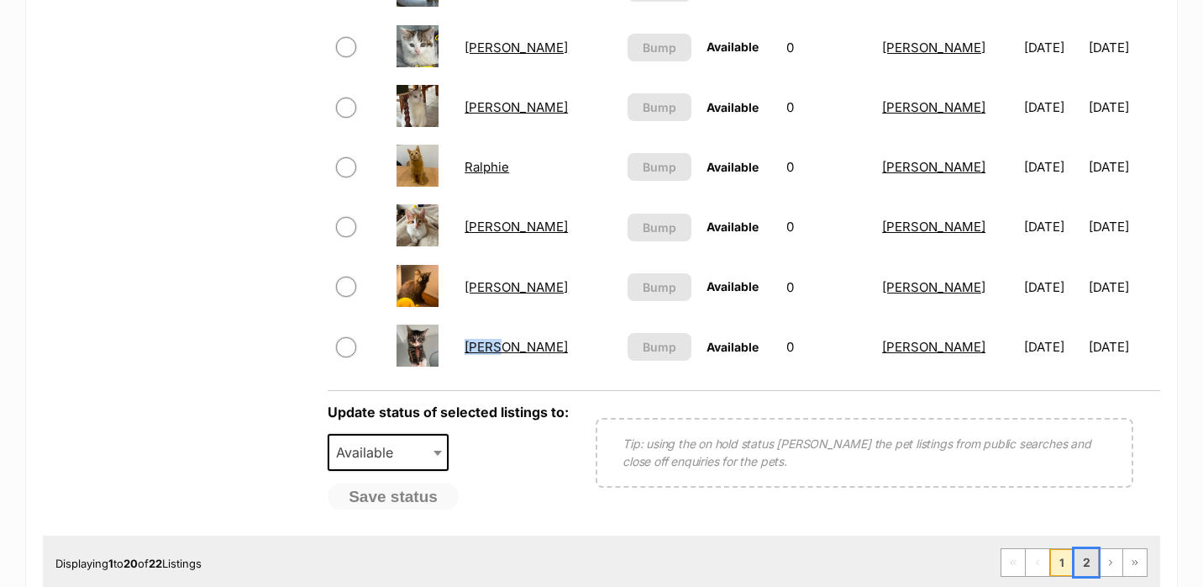
click at [1087, 556] on link "2" at bounding box center [1087, 562] width 24 height 27
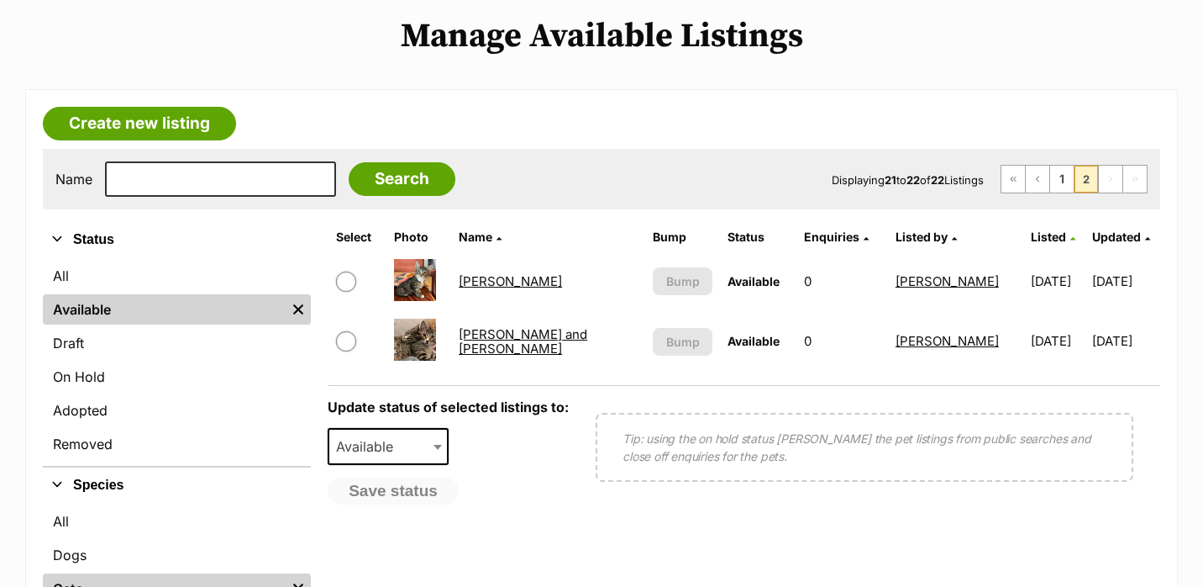
scroll to position [199, 0]
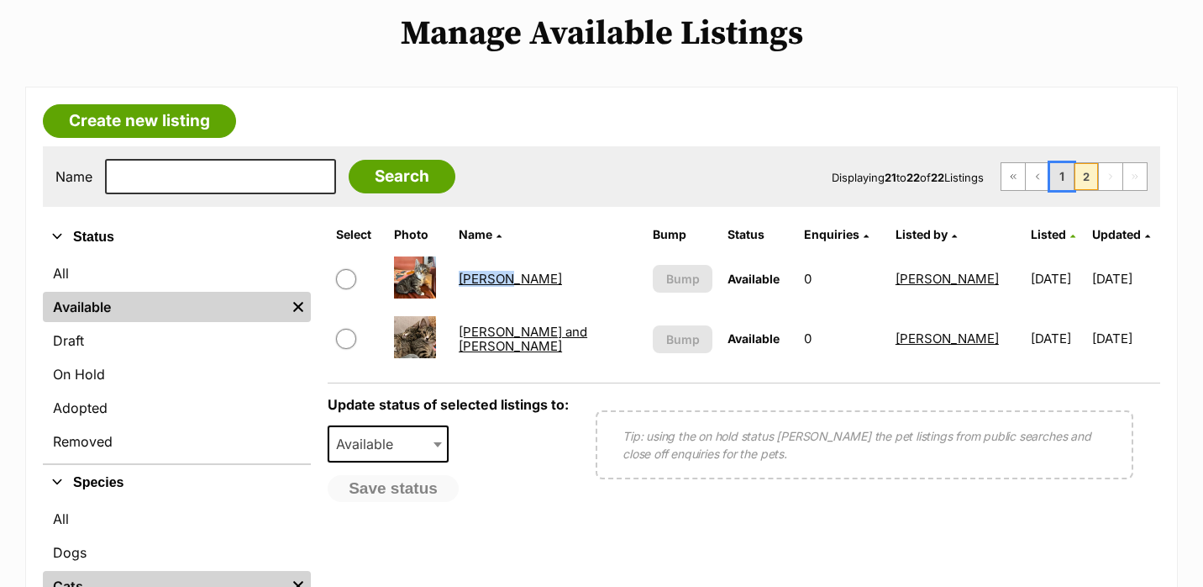
click at [1064, 181] on link "1" at bounding box center [1062, 176] width 24 height 27
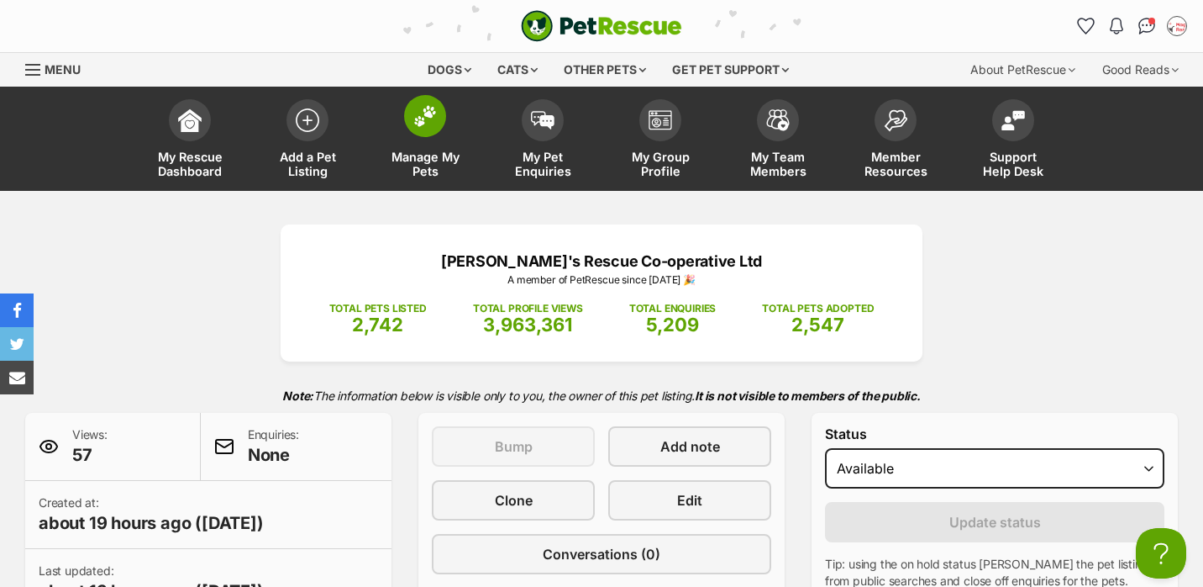
click at [435, 134] on link "Manage My Pets" at bounding box center [425, 141] width 118 height 100
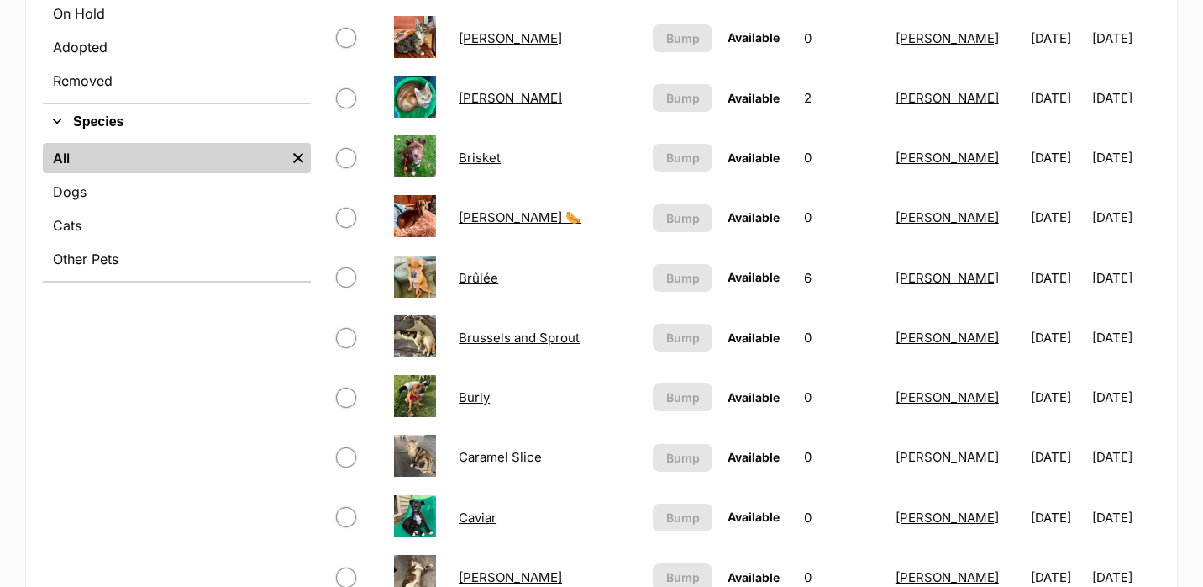
scroll to position [692, 0]
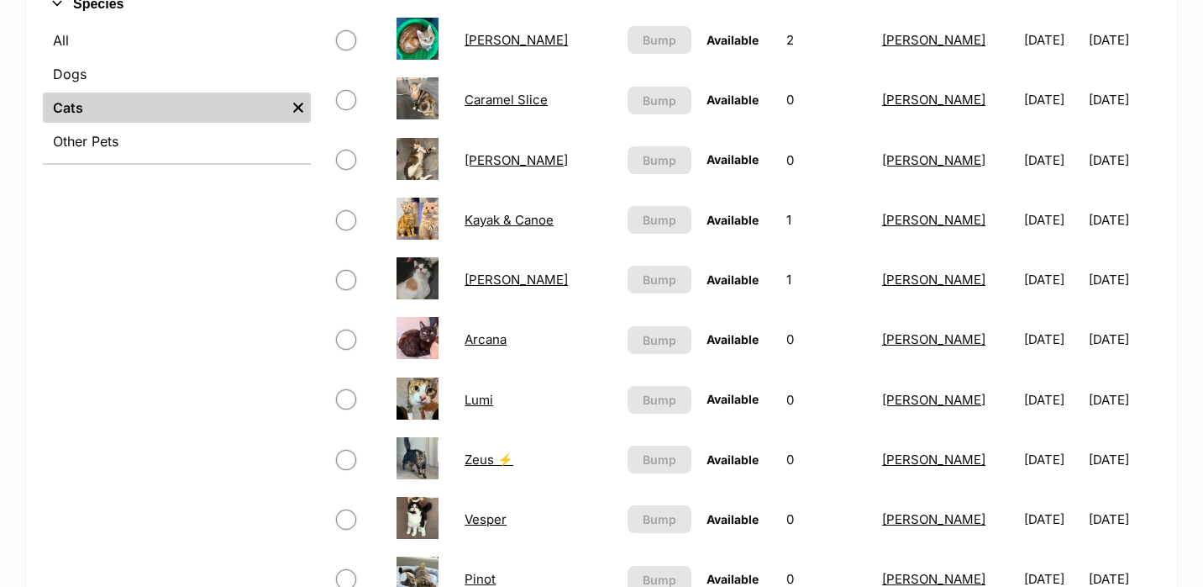
scroll to position [678, 0]
click at [469, 336] on link "Arcana" at bounding box center [486, 338] width 42 height 16
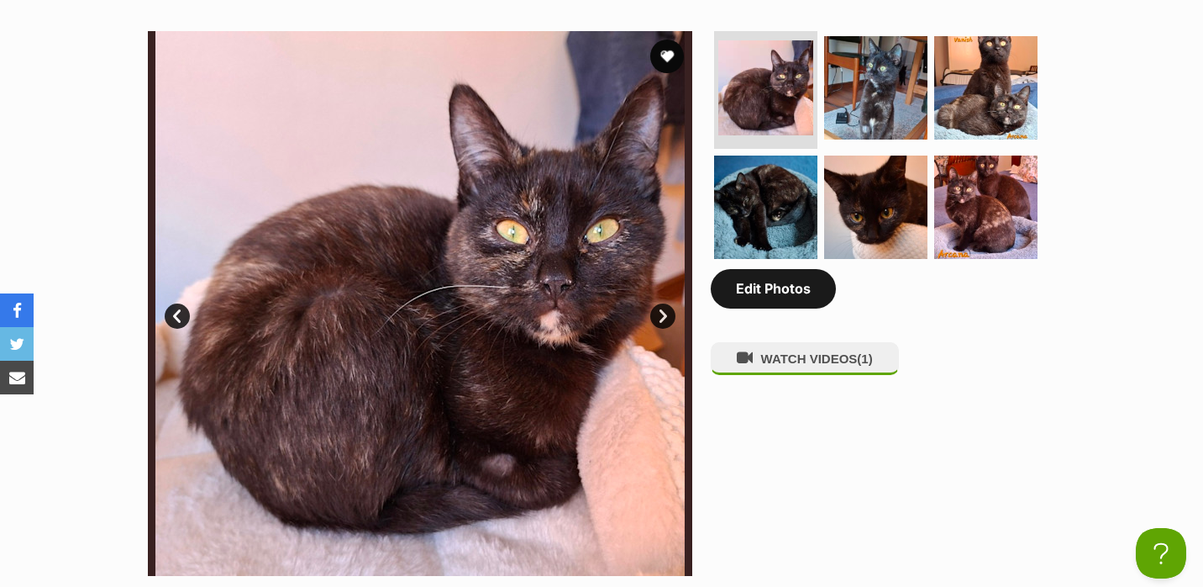
click at [756, 287] on link "Edit Photos" at bounding box center [773, 288] width 125 height 39
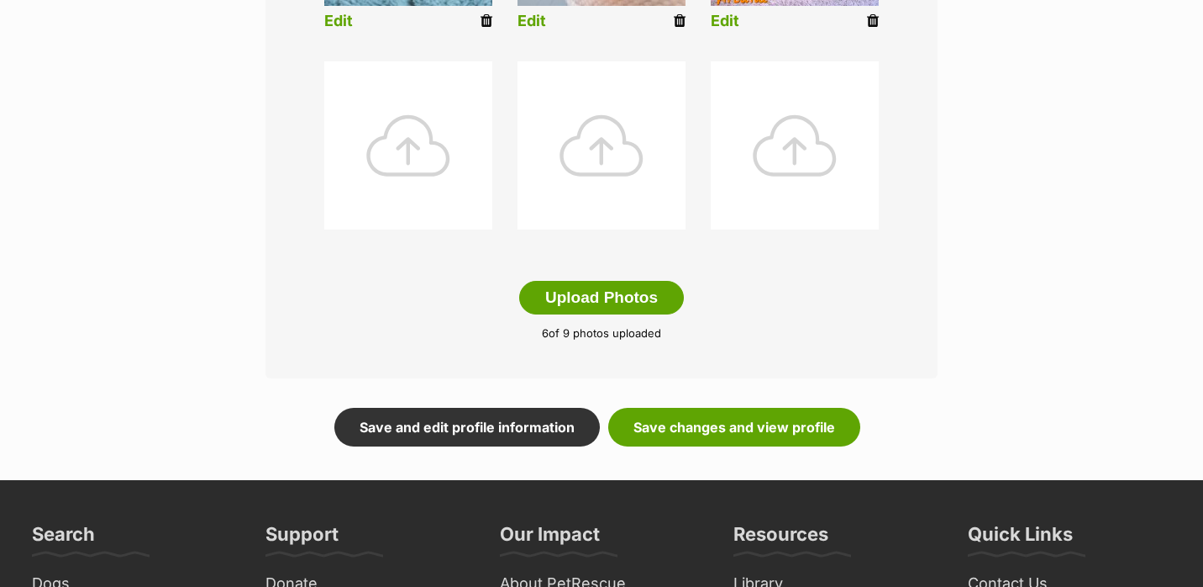
scroll to position [855, 0]
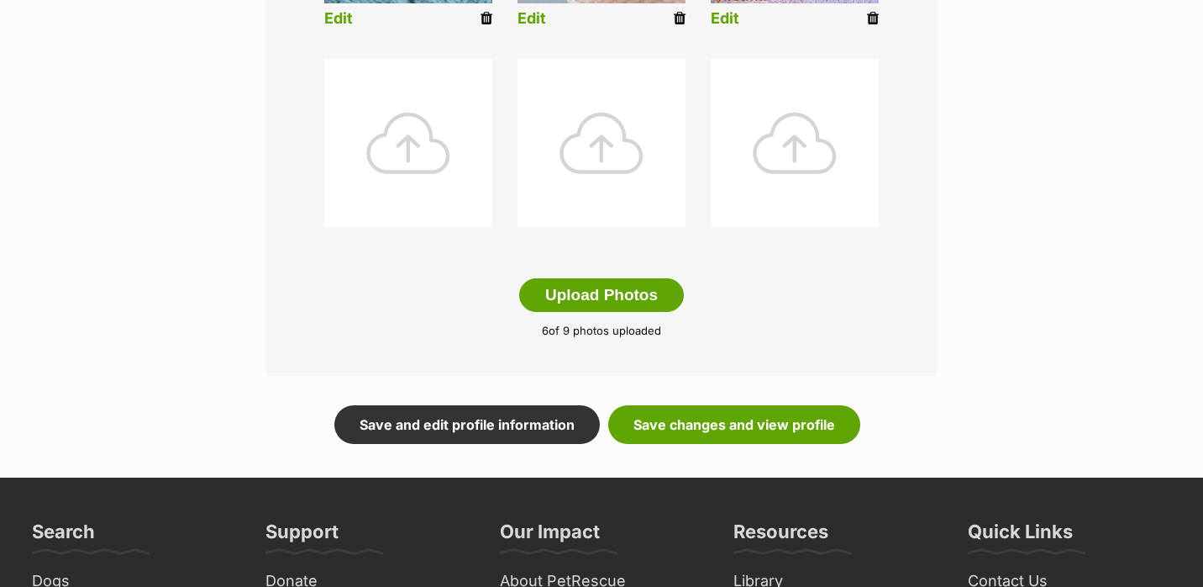
click at [443, 165] on div at bounding box center [408, 143] width 168 height 168
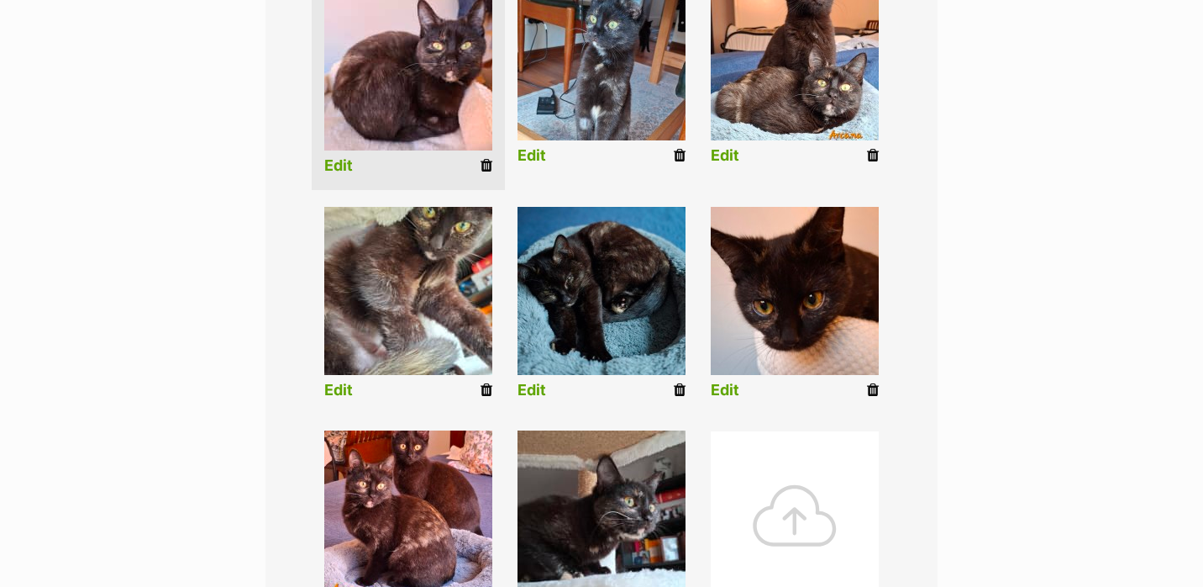
scroll to position [474, 0]
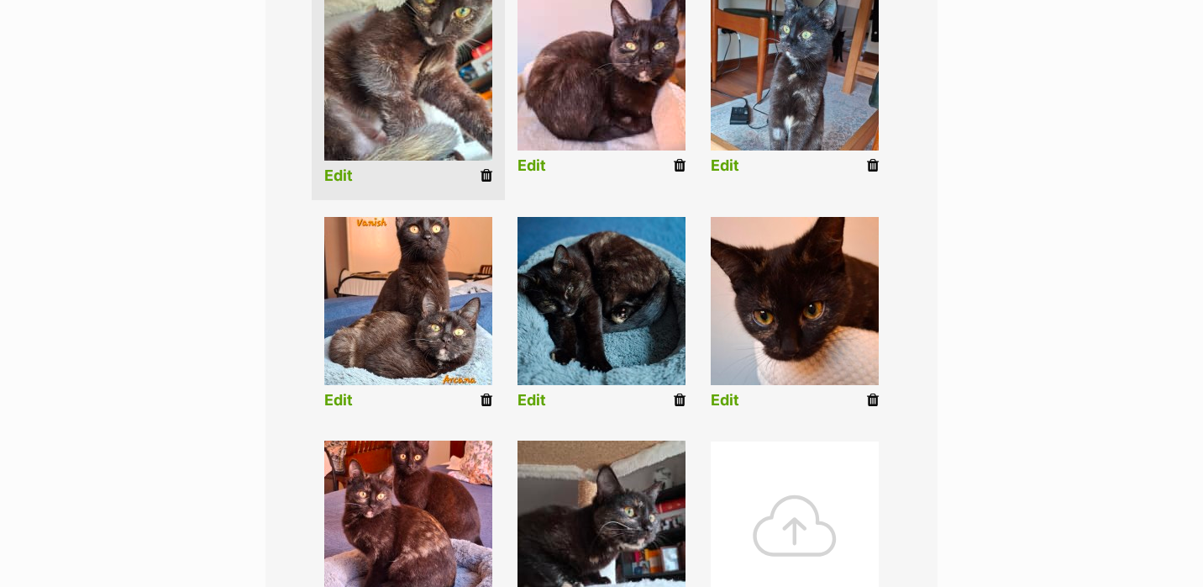
click at [343, 171] on link "Edit" at bounding box center [338, 176] width 29 height 18
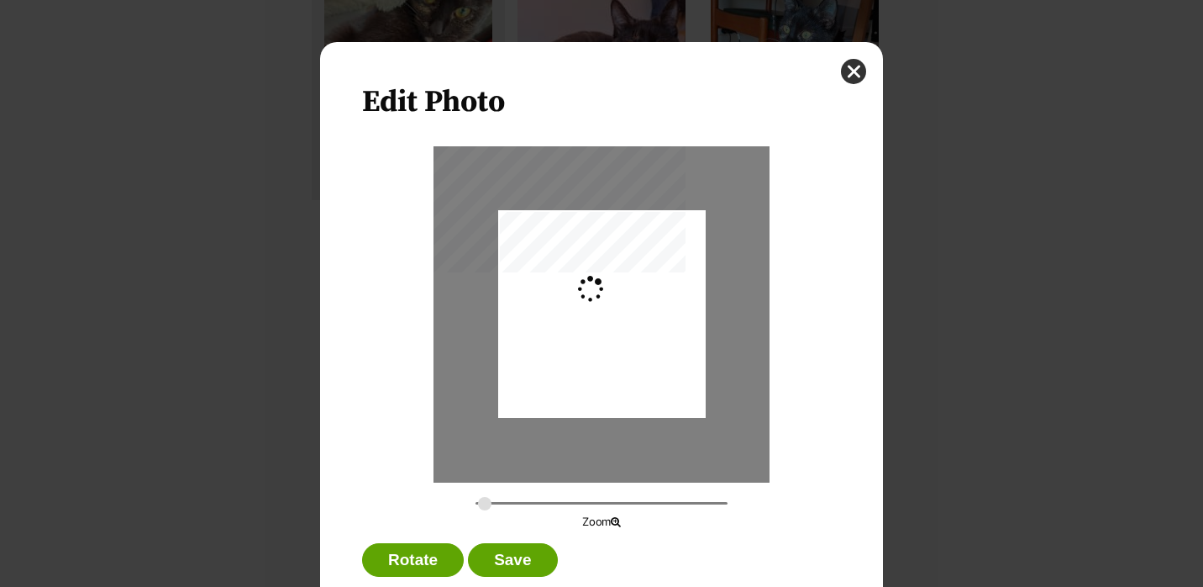
scroll to position [0, 0]
type input "0.3659"
click at [855, 62] on button "close" at bounding box center [853, 71] width 25 height 25
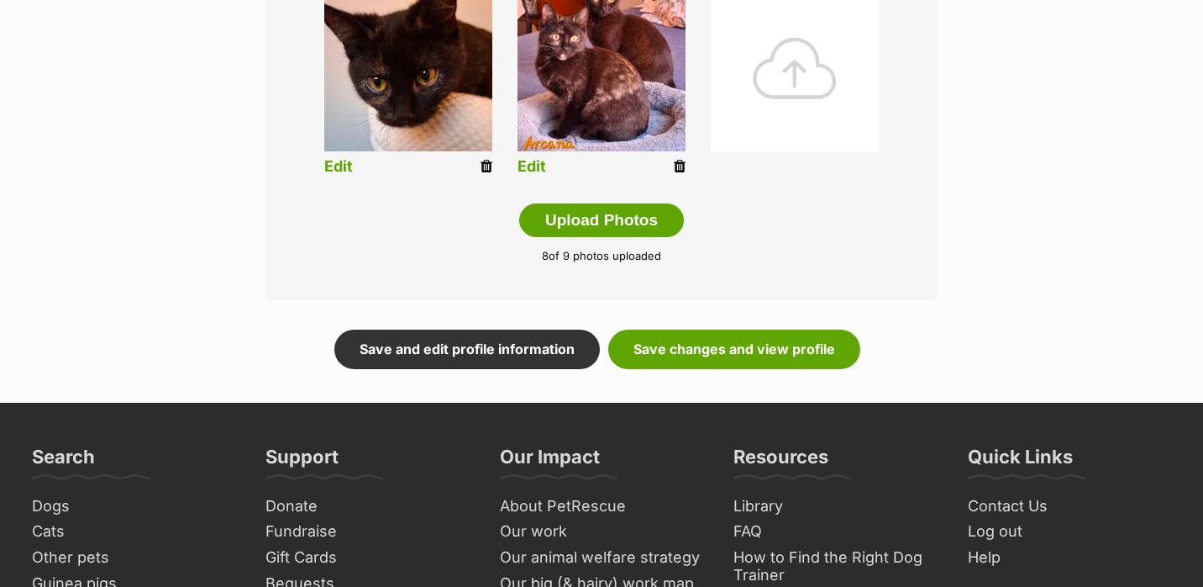
scroll to position [972, 0]
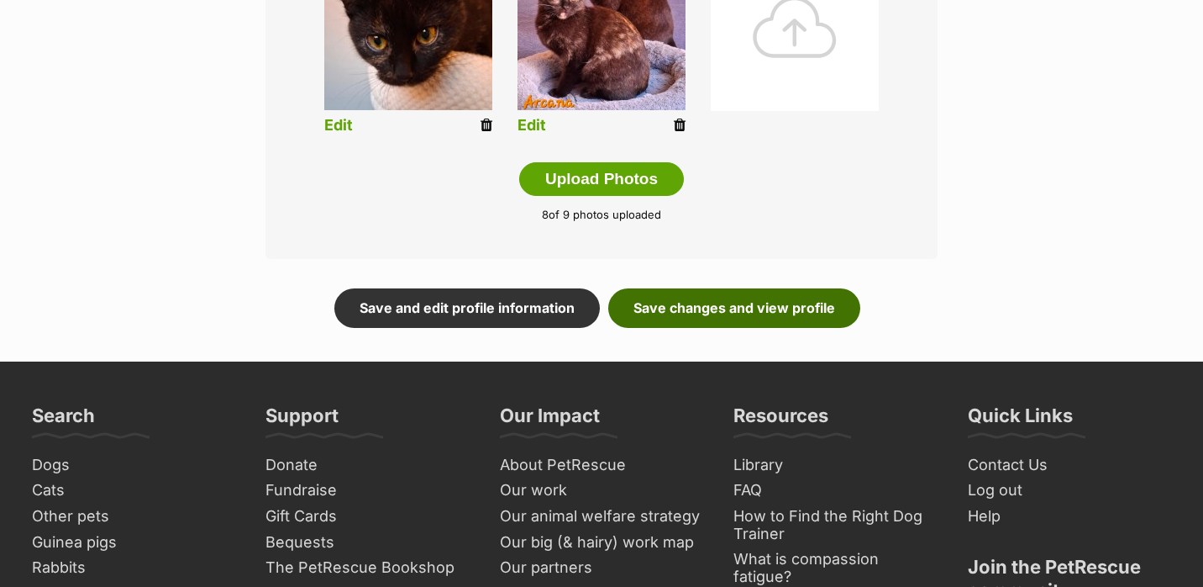
click at [757, 313] on link "Save changes and view profile" at bounding box center [734, 307] width 252 height 39
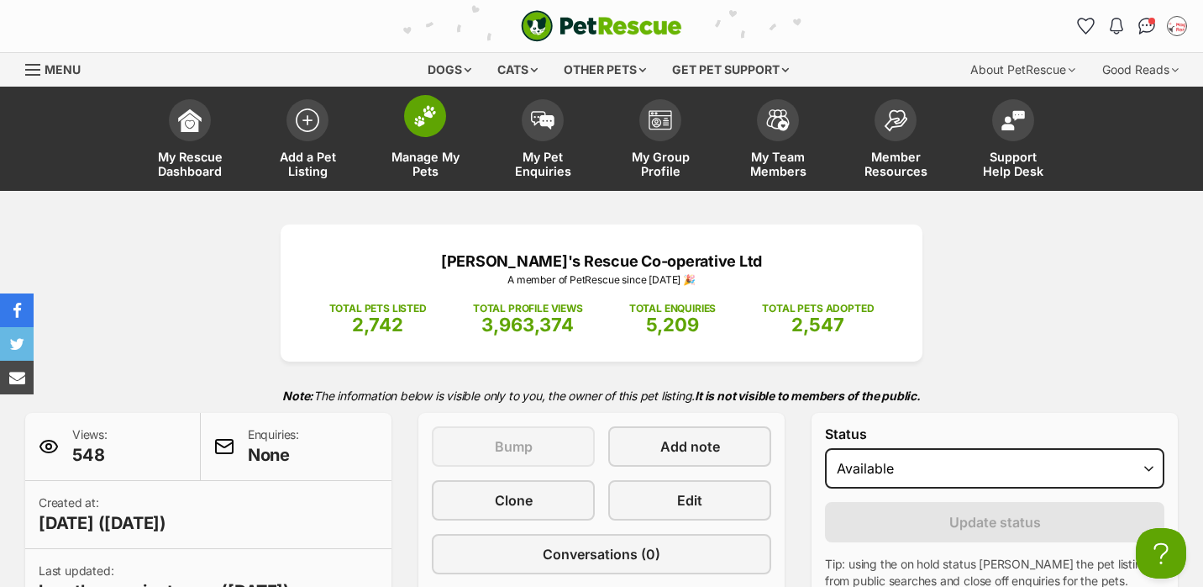
click at [438, 120] on span at bounding box center [425, 116] width 42 height 42
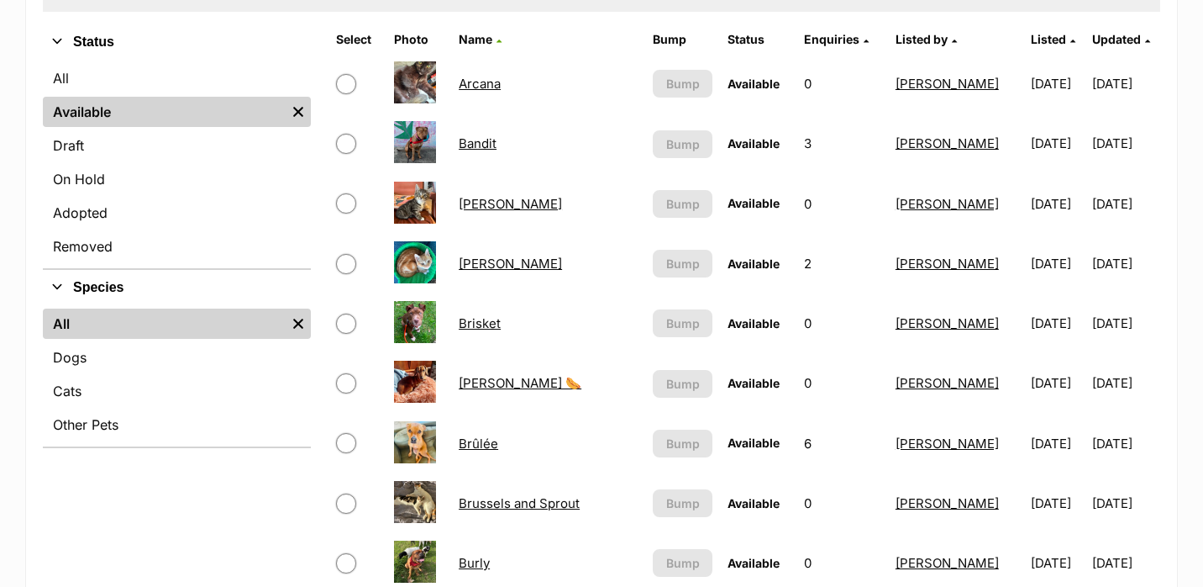
scroll to position [396, 0]
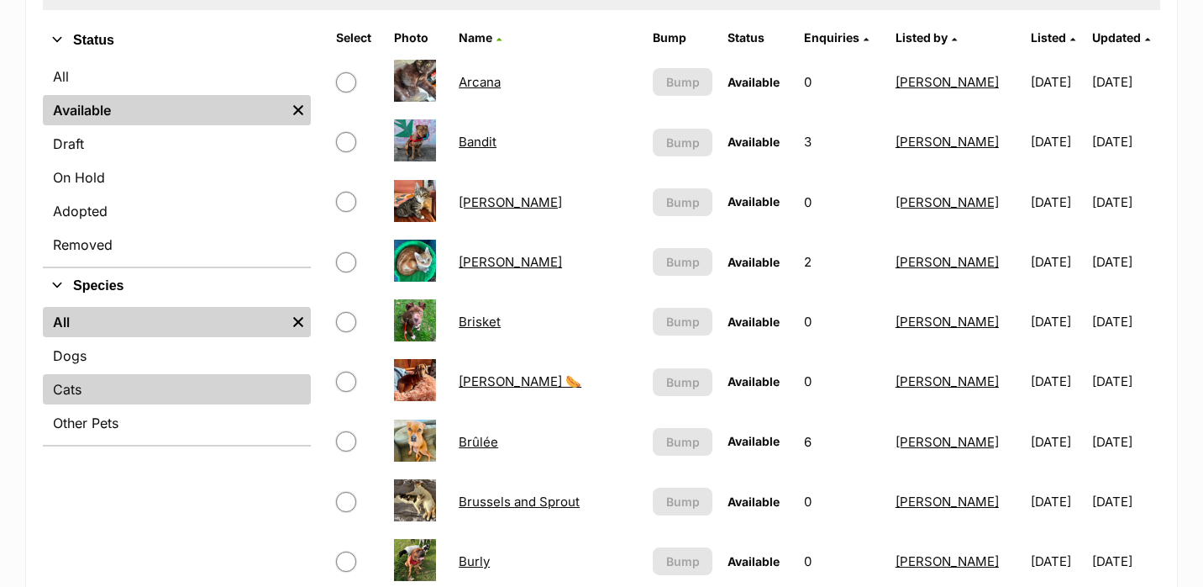
click at [171, 382] on link "Cats" at bounding box center [177, 389] width 268 height 30
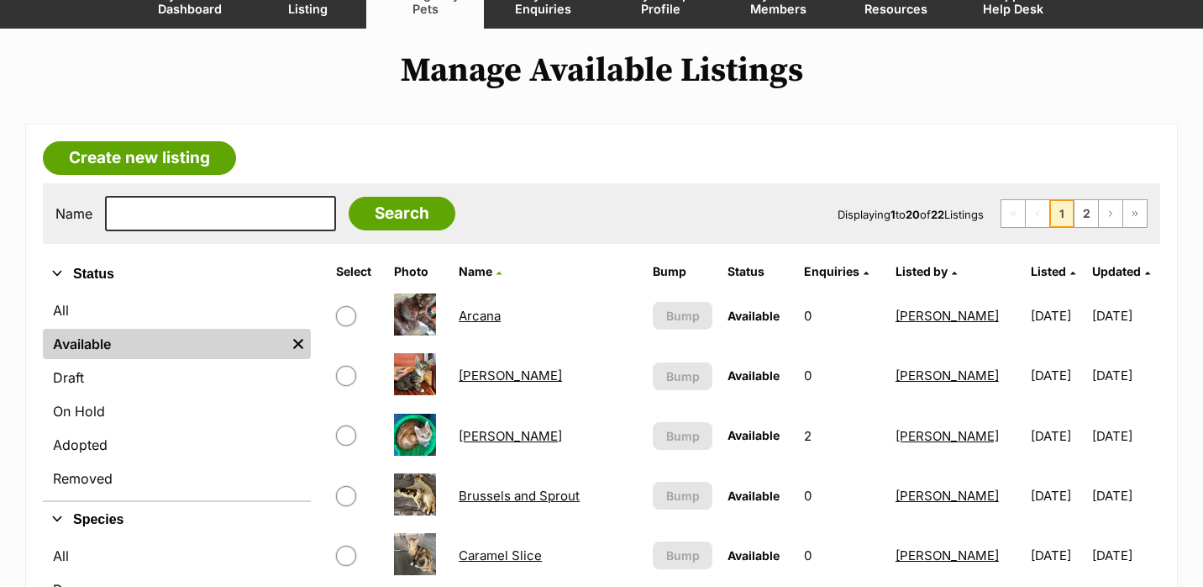
scroll to position [73, 0]
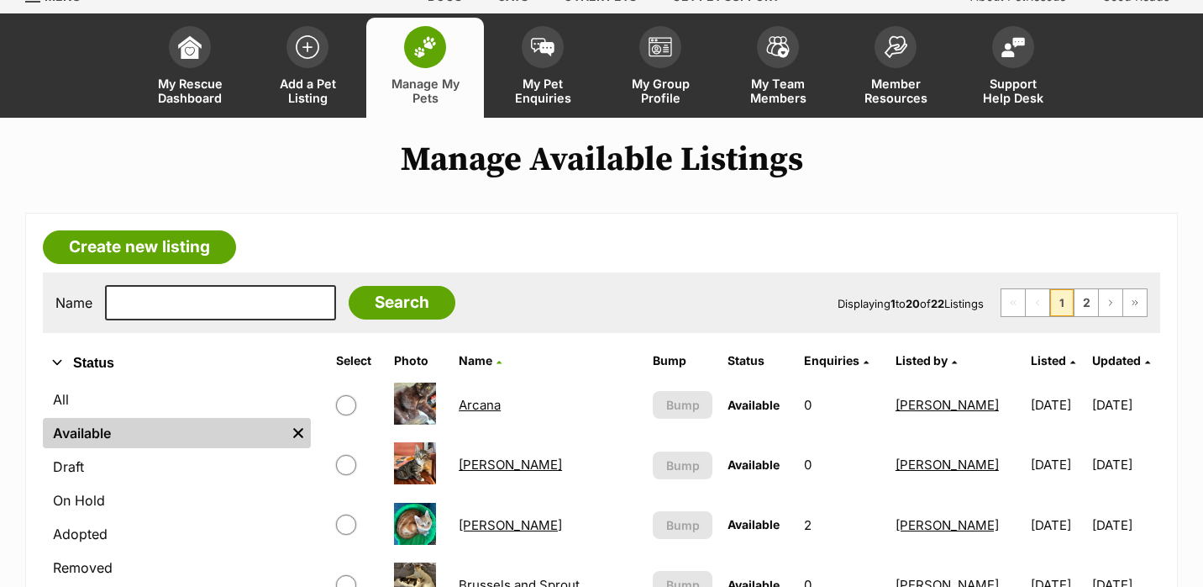
click at [1031, 359] on span "Listed" at bounding box center [1048, 360] width 35 height 14
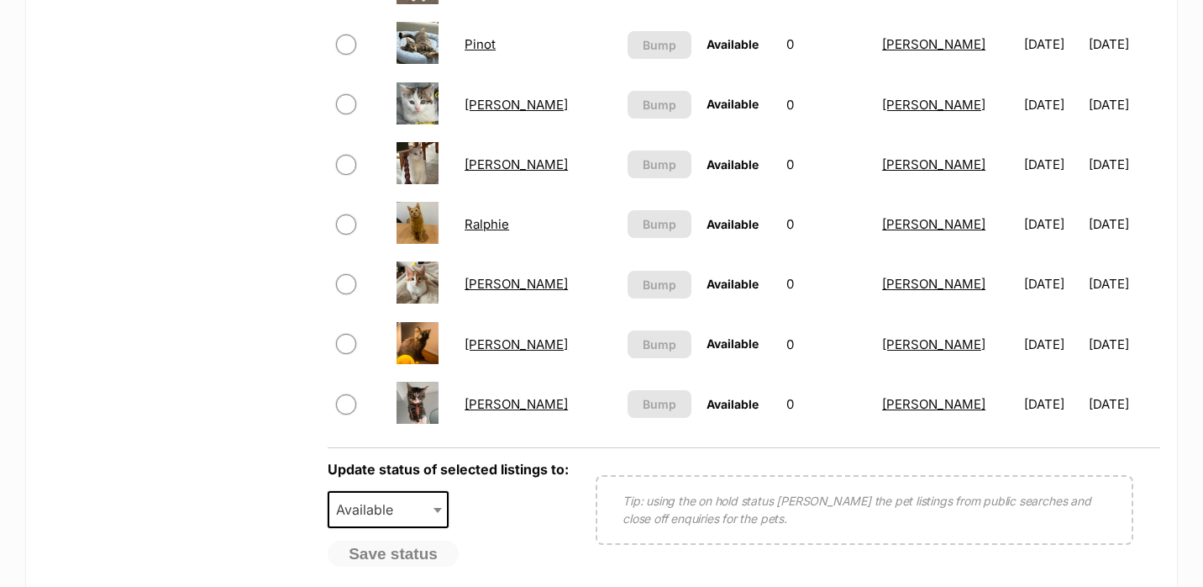
scroll to position [1354, 0]
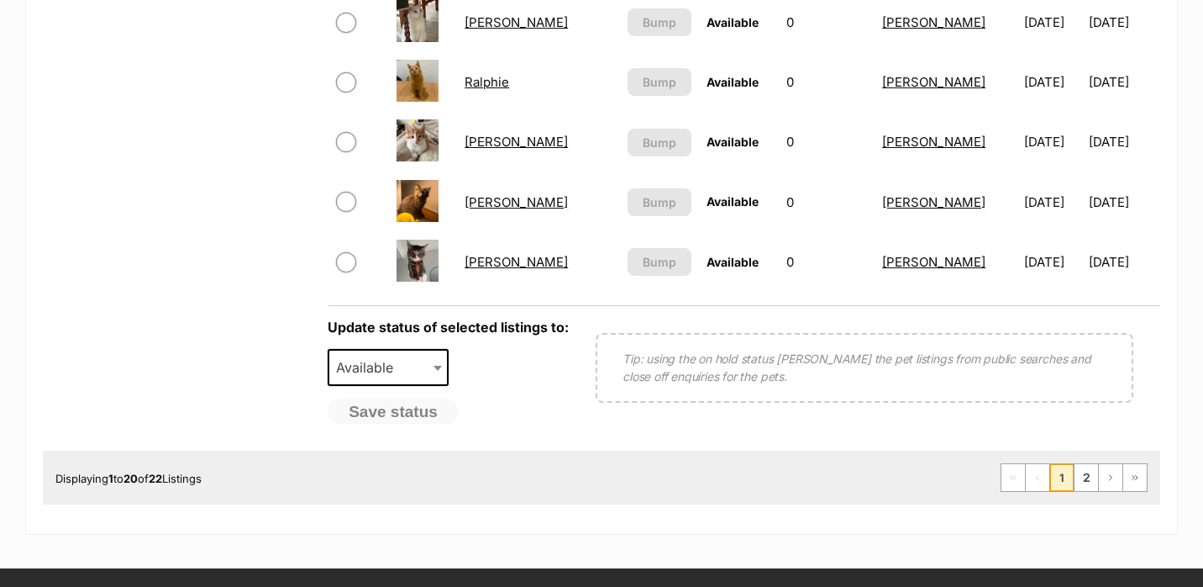
click at [484, 209] on td "[PERSON_NAME]" at bounding box center [538, 202] width 161 height 58
click at [482, 208] on link "[PERSON_NAME]" at bounding box center [516, 202] width 103 height 16
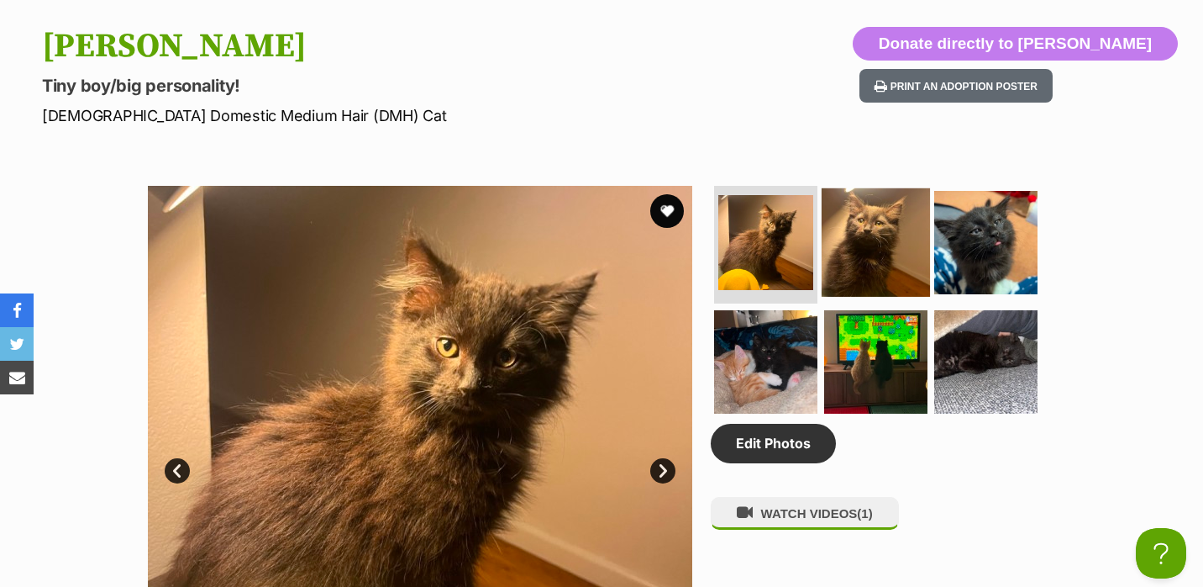
click at [874, 250] on img at bounding box center [876, 242] width 108 height 108
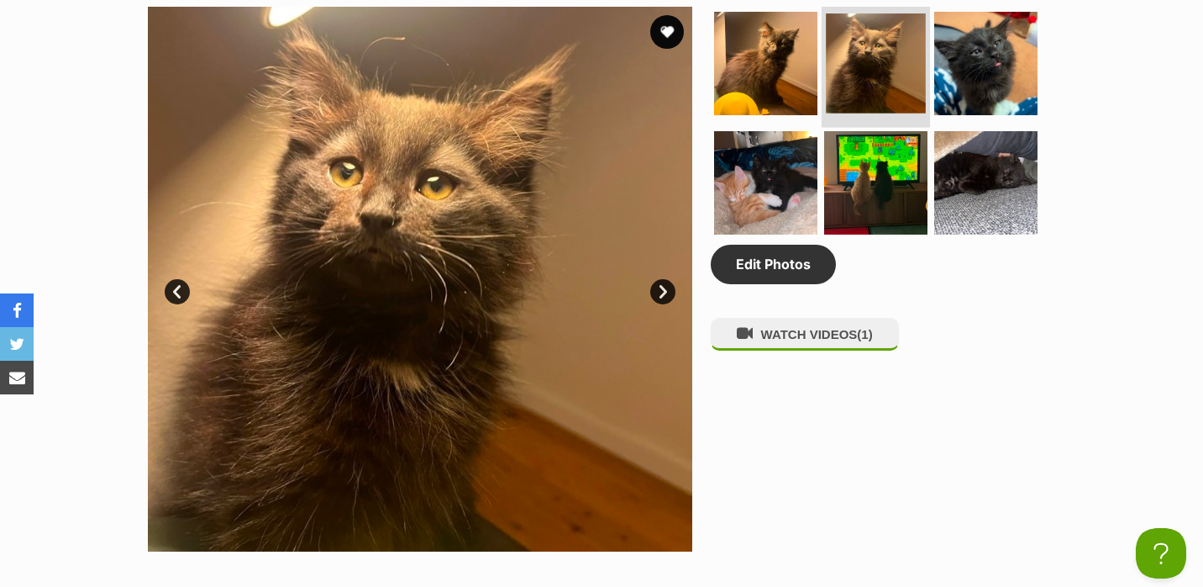
scroll to position [892, 0]
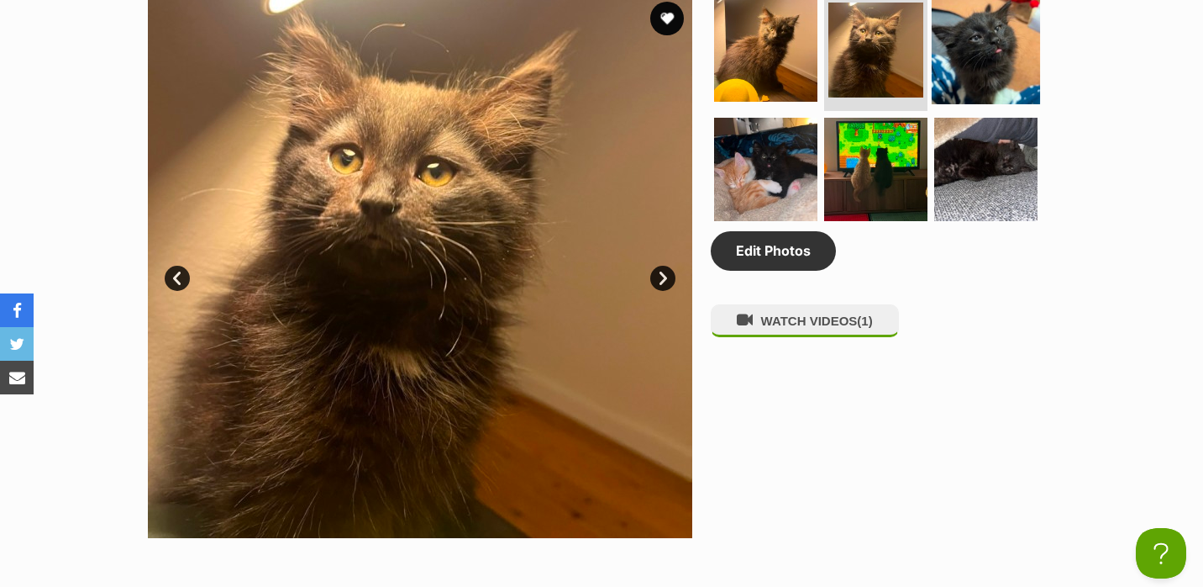
click at [989, 83] on img at bounding box center [986, 50] width 108 height 108
click at [986, 71] on img at bounding box center [986, 50] width 108 height 108
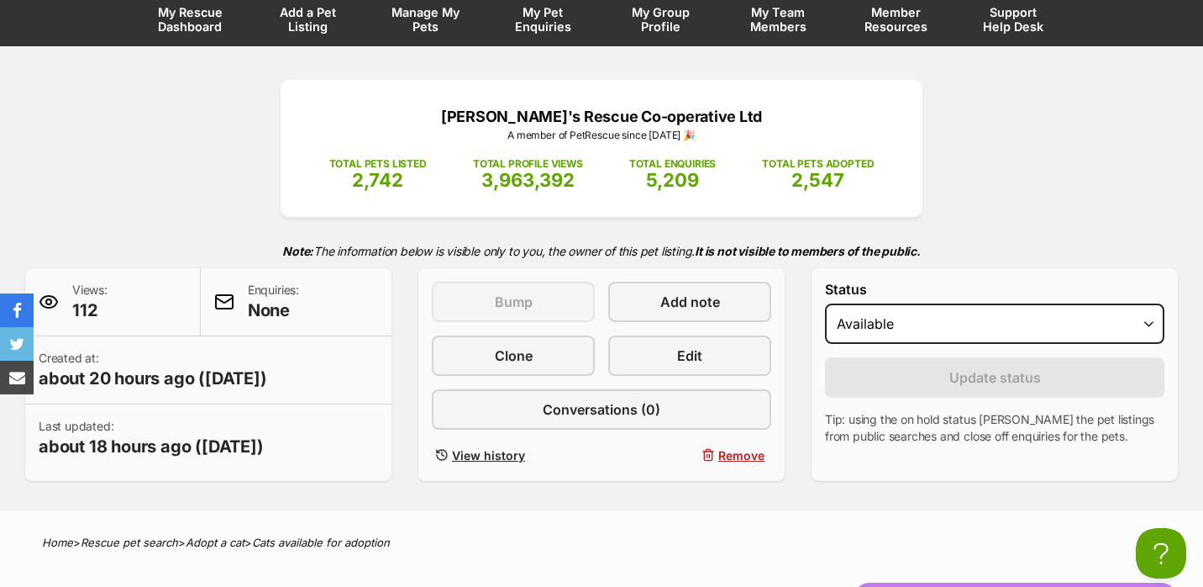
scroll to position [0, 0]
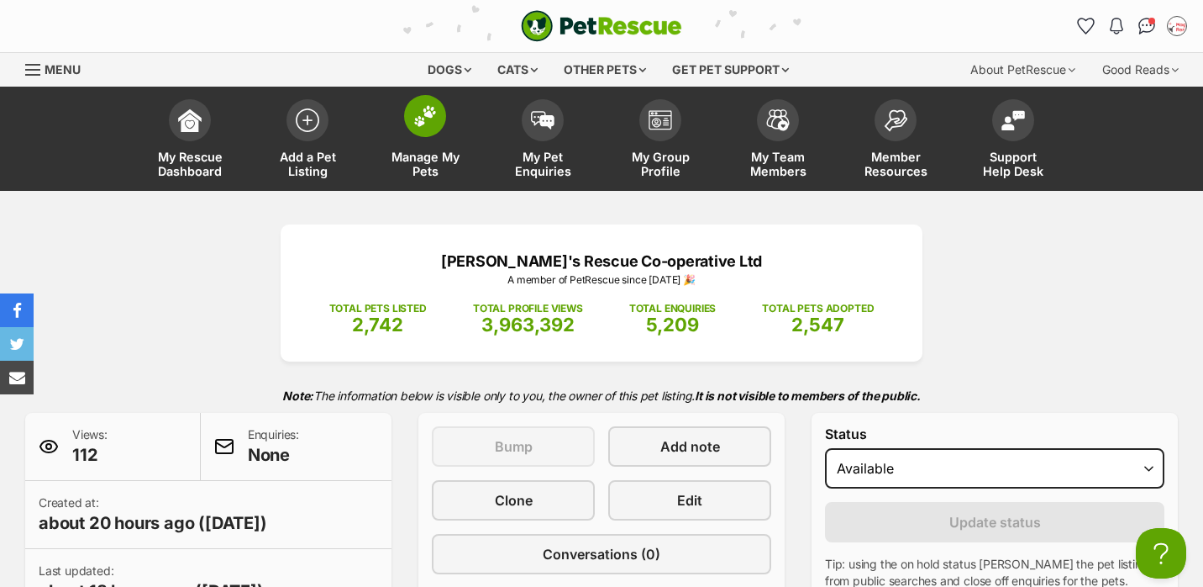
click at [410, 139] on link "Manage My Pets" at bounding box center [425, 141] width 118 height 100
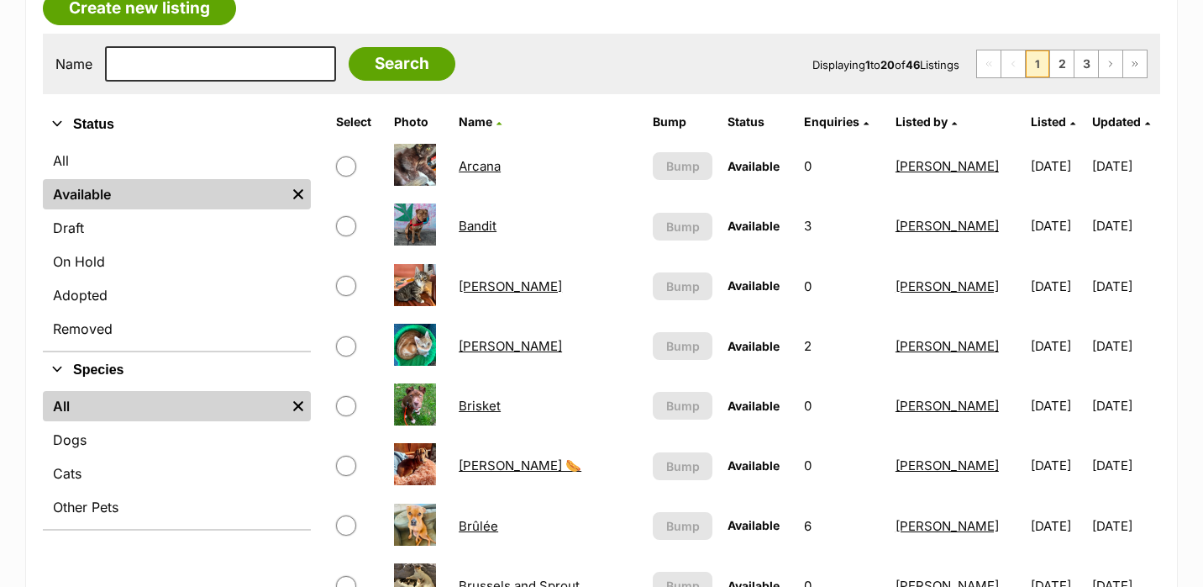
scroll to position [335, 0]
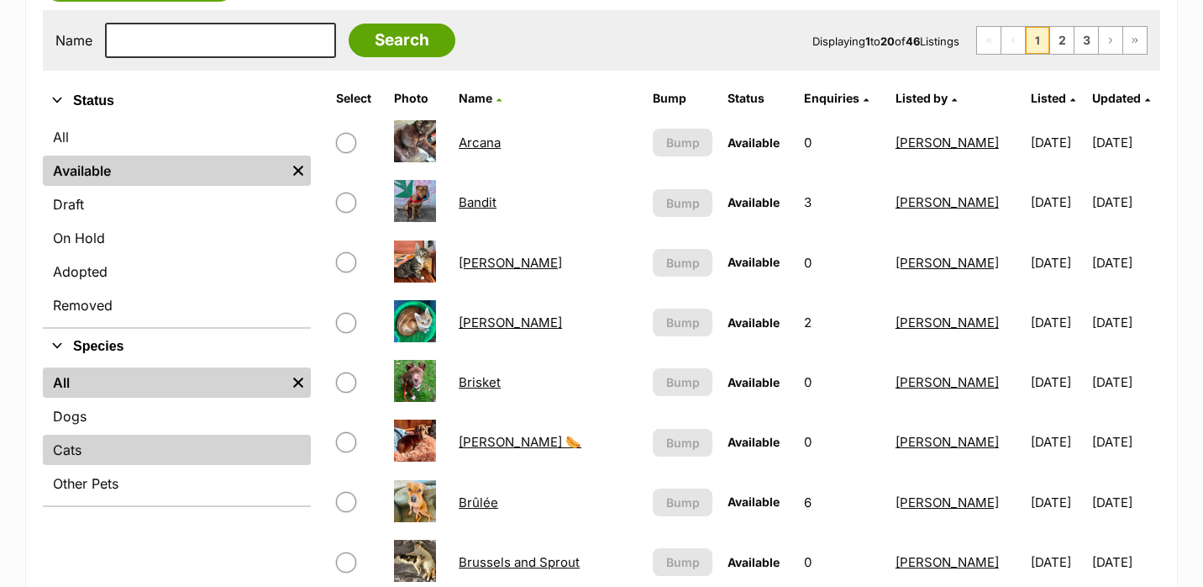
click at [134, 450] on link "Cats" at bounding box center [177, 449] width 268 height 30
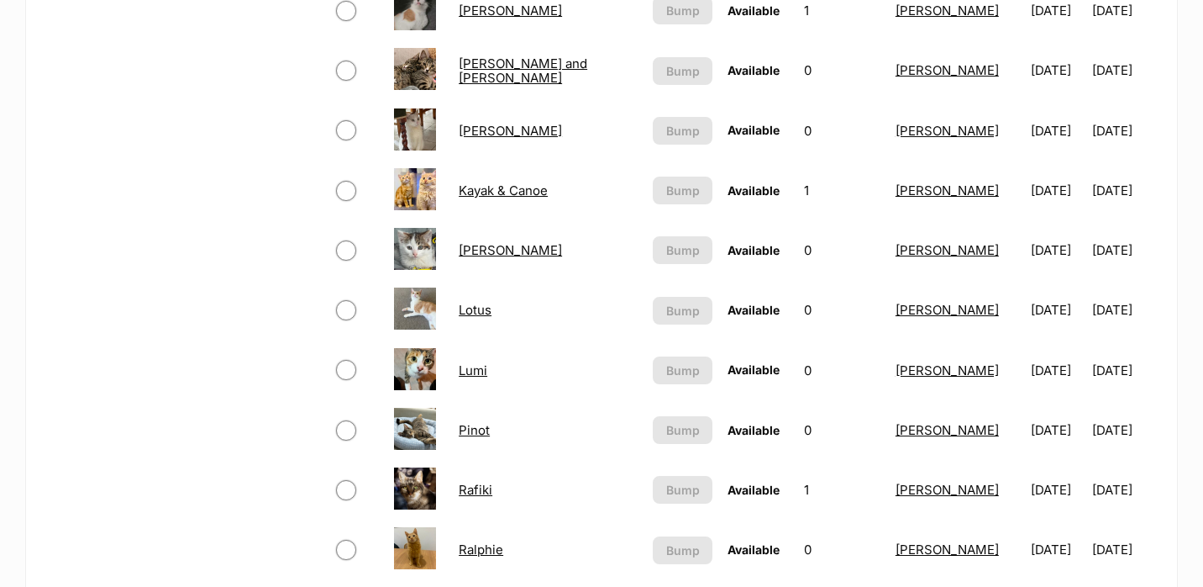
scroll to position [962, 0]
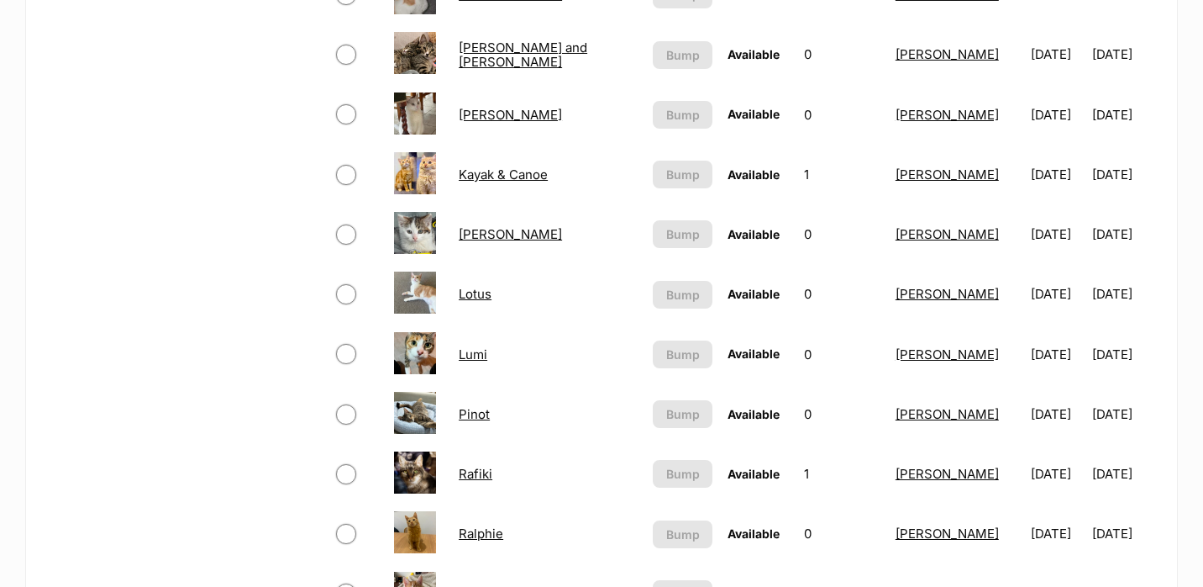
click at [480, 298] on link "Lotus" at bounding box center [475, 294] width 33 height 16
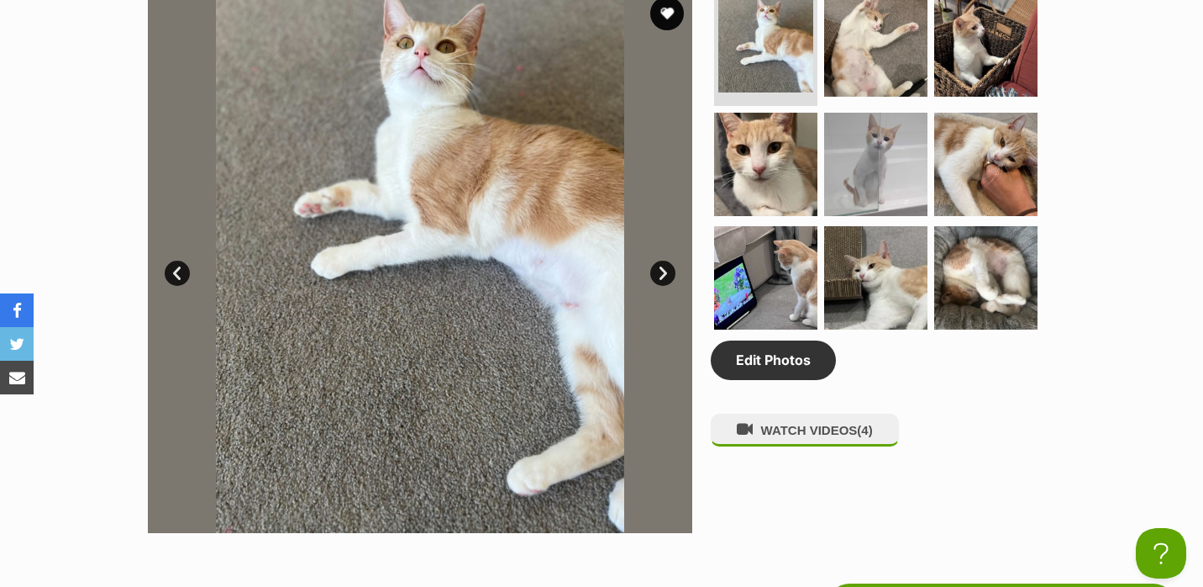
scroll to position [897, 0]
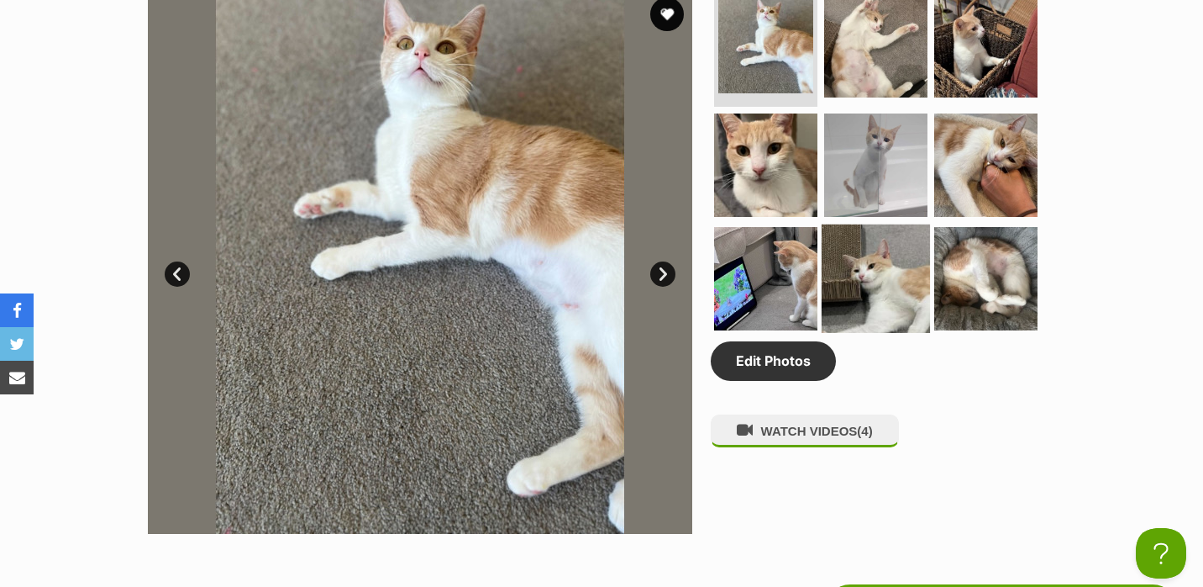
click at [892, 270] on img at bounding box center [876, 278] width 108 height 108
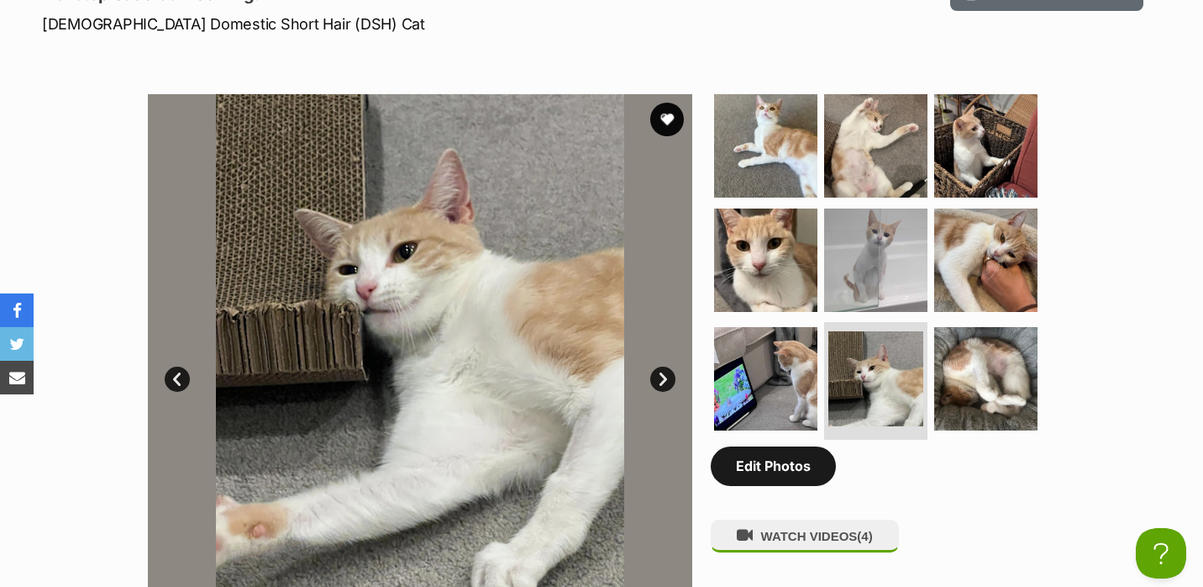
scroll to position [790, 0]
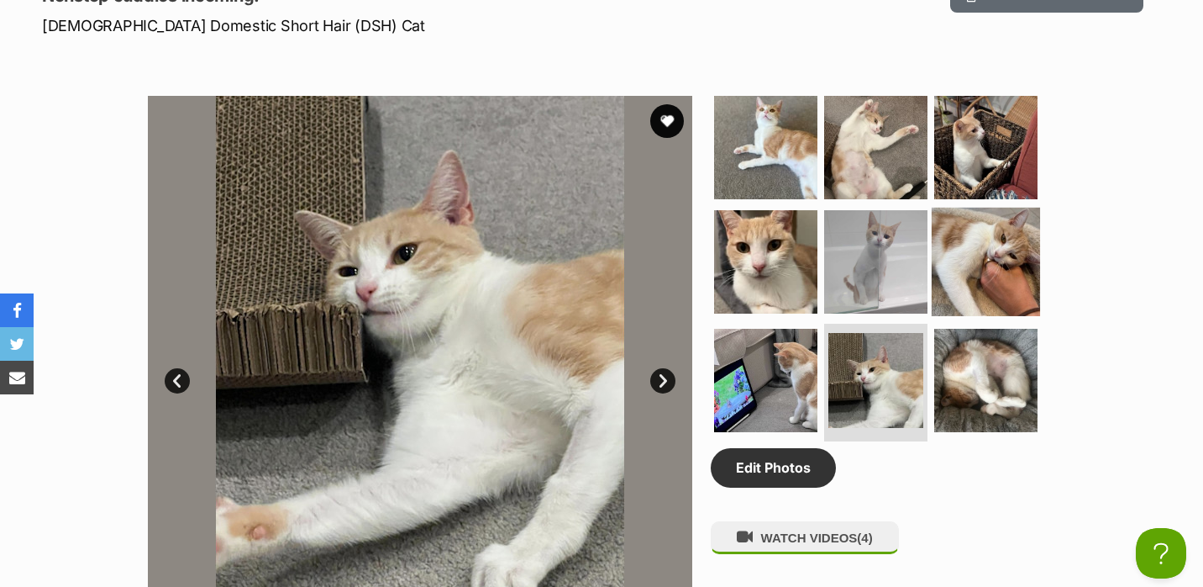
click at [997, 245] on img at bounding box center [986, 261] width 108 height 108
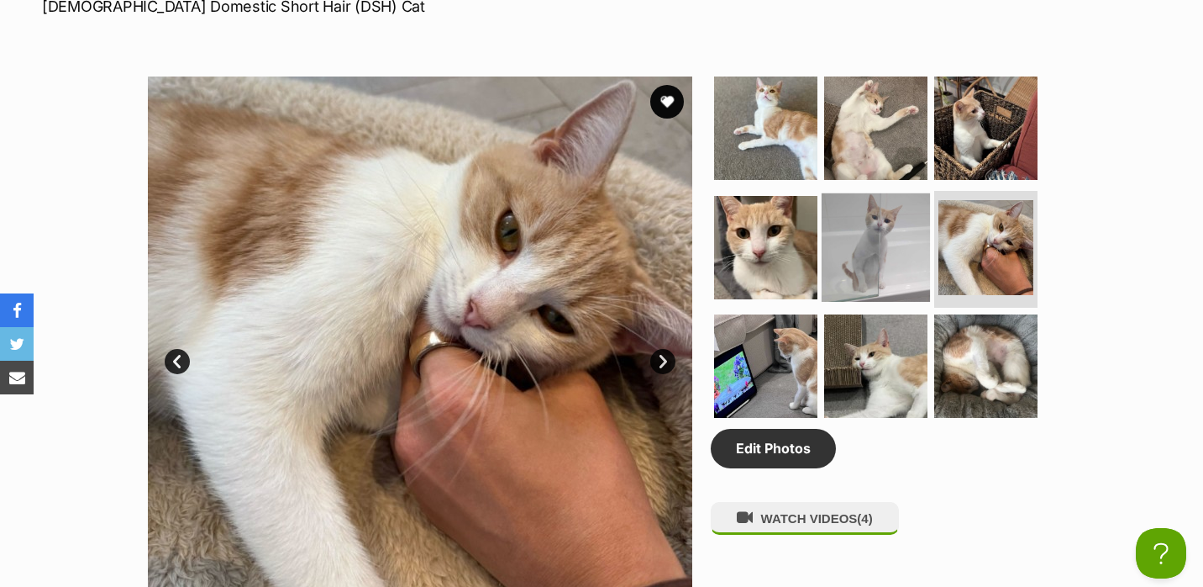
scroll to position [812, 0]
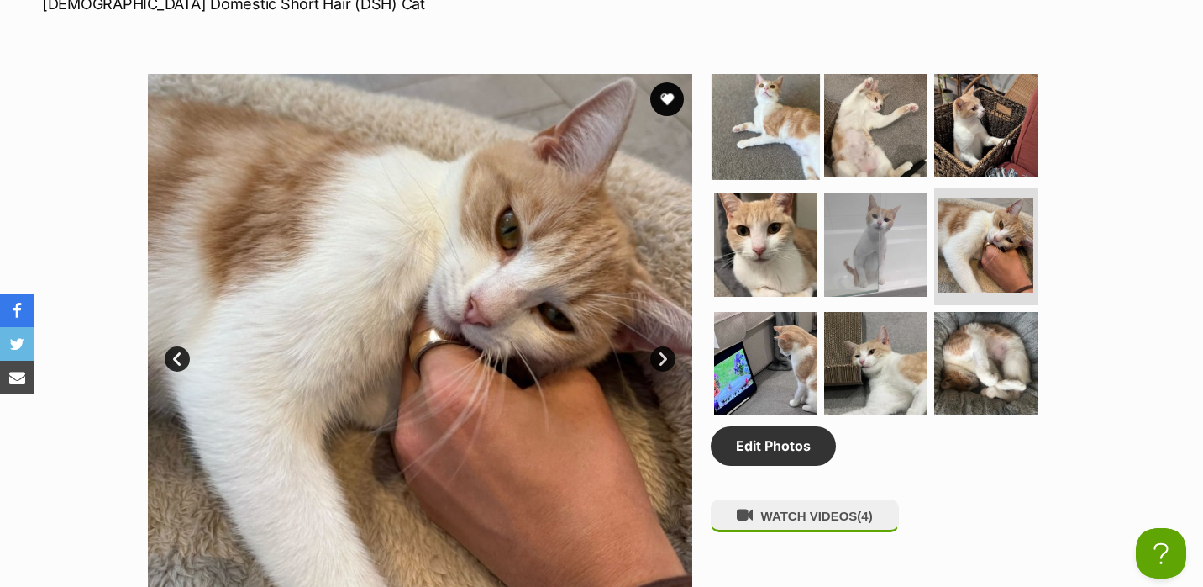
click at [751, 142] on img at bounding box center [766, 125] width 108 height 108
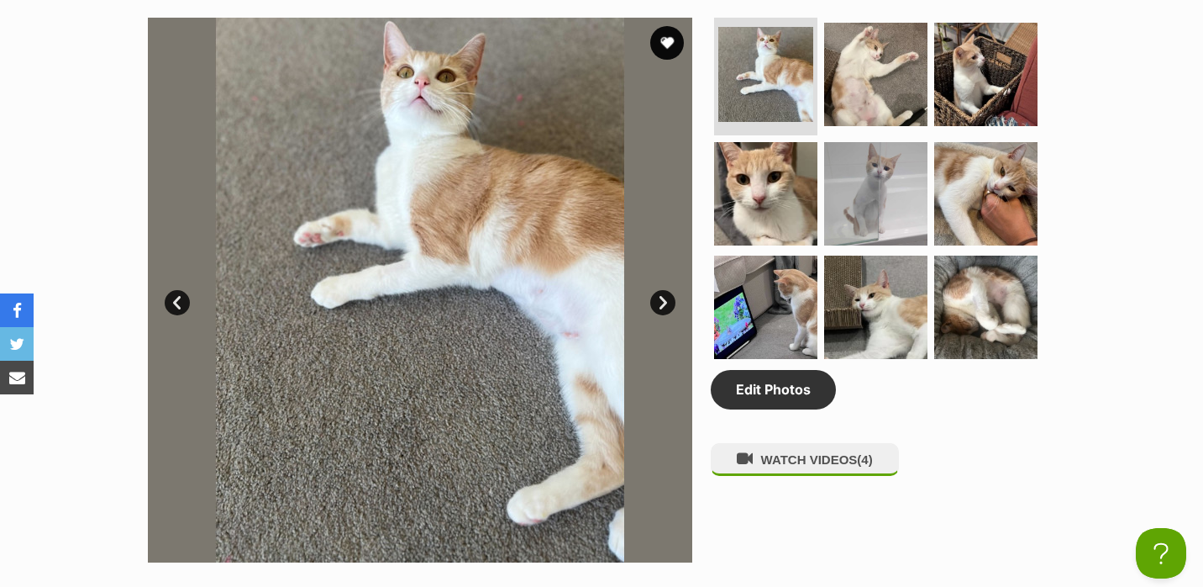
scroll to position [869, 0]
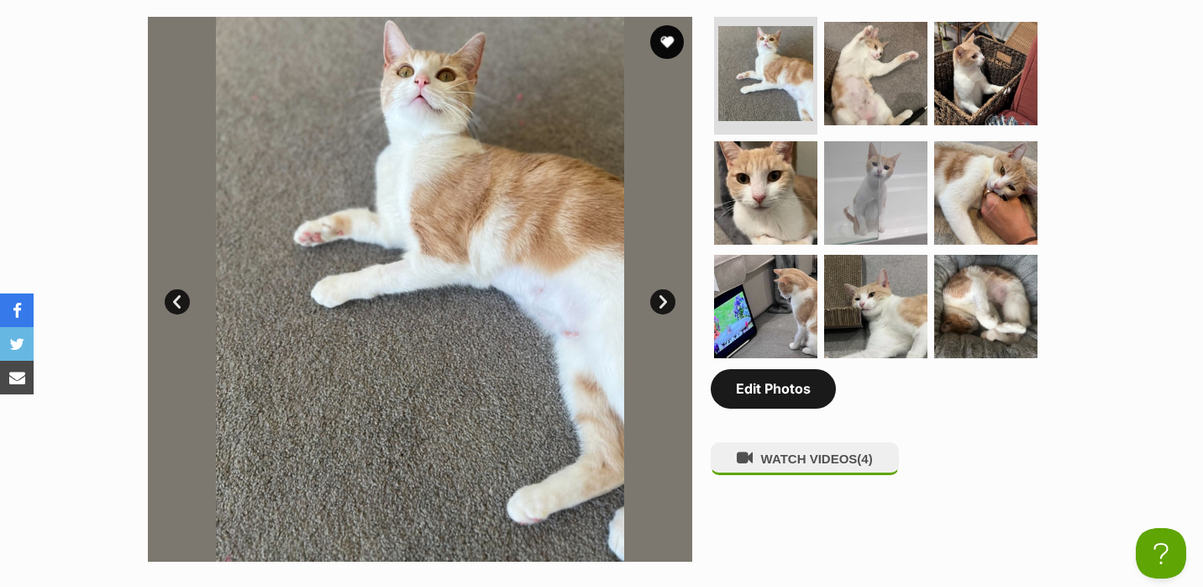
click at [755, 393] on link "Edit Photos" at bounding box center [773, 388] width 125 height 39
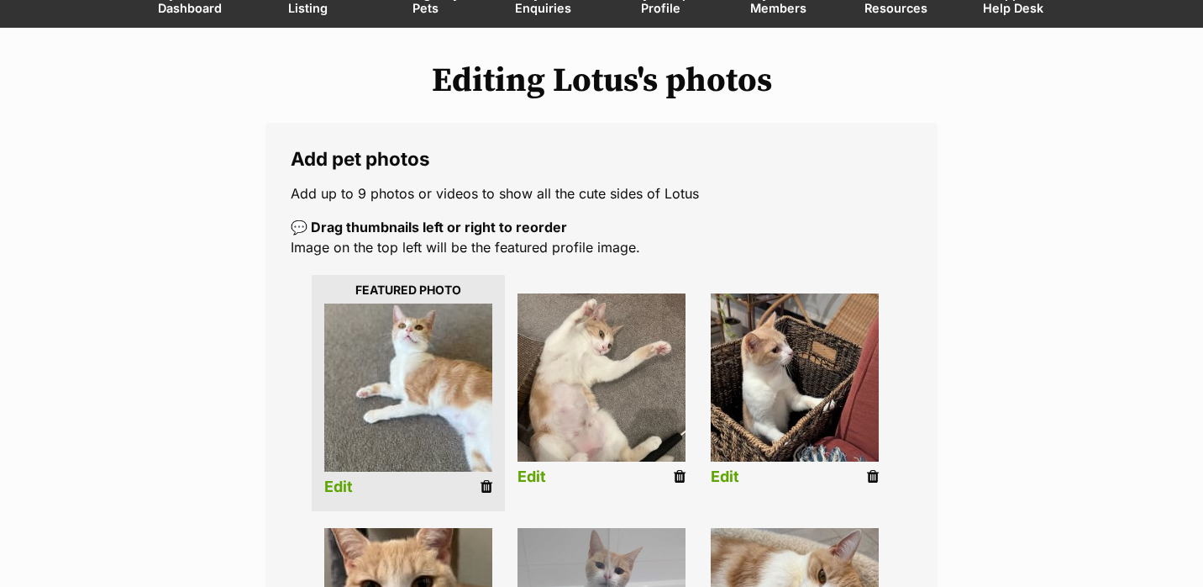
scroll to position [165, 0]
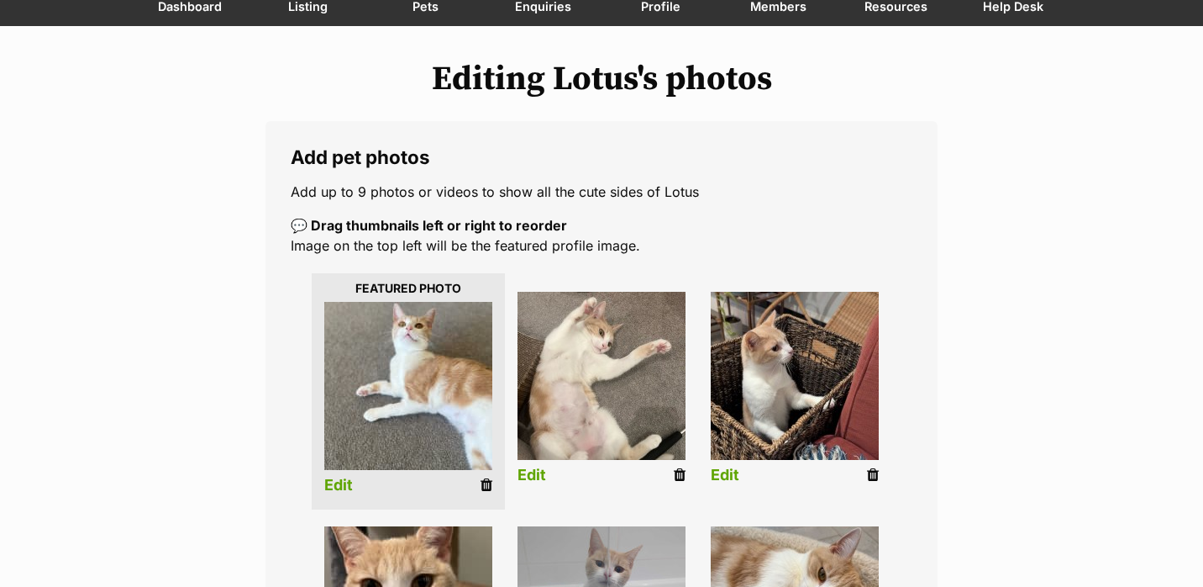
click at [342, 485] on link "Edit" at bounding box center [338, 485] width 29 height 18
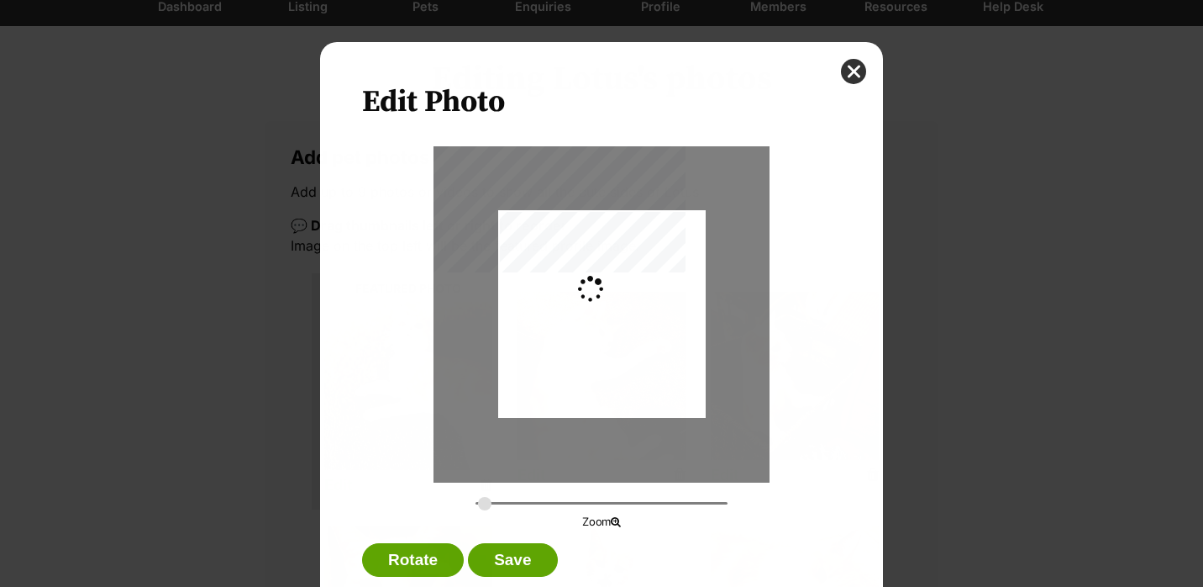
scroll to position [0, 0]
drag, startPoint x: 584, startPoint y: 407, endPoint x: 592, endPoint y: 492, distance: 86.1
click at [592, 492] on div "Zoom" at bounding box center [601, 338] width 479 height 384
drag, startPoint x: 482, startPoint y: 498, endPoint x: 503, endPoint y: 499, distance: 21.0
type input "0.381"
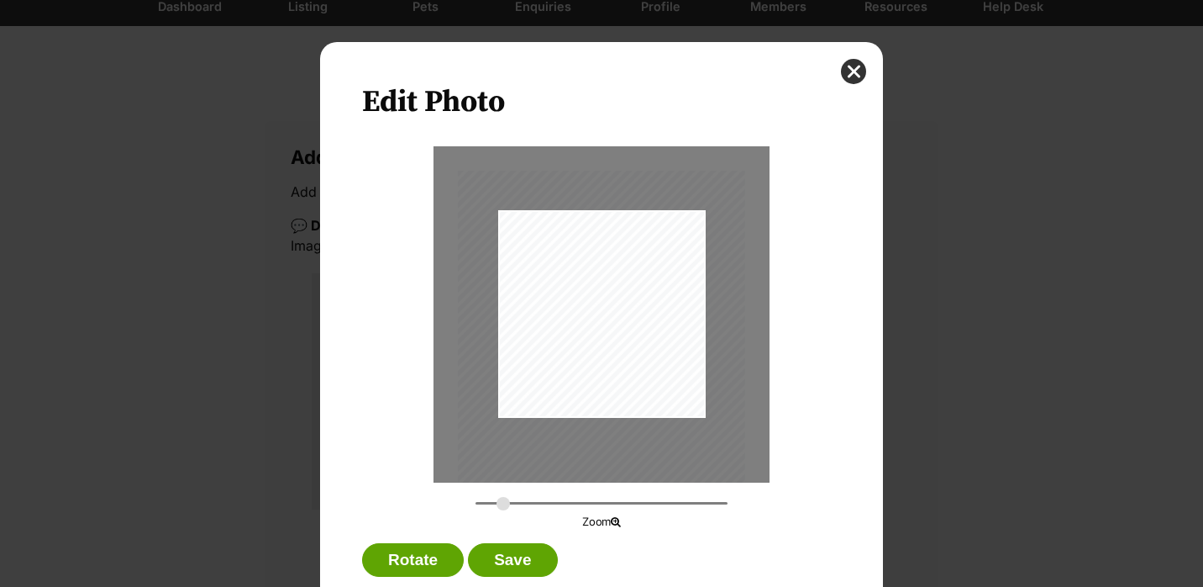
click at [503, 499] on input "Dialog Window - Close (Press escape to close)" at bounding box center [602, 503] width 252 height 16
drag, startPoint x: 587, startPoint y: 374, endPoint x: 582, endPoint y: 413, distance: 39.9
click at [582, 413] on div "Dialog Window - Close (Press escape to close)" at bounding box center [596, 400] width 288 height 384
click at [508, 549] on button "Save" at bounding box center [512, 560] width 89 height 34
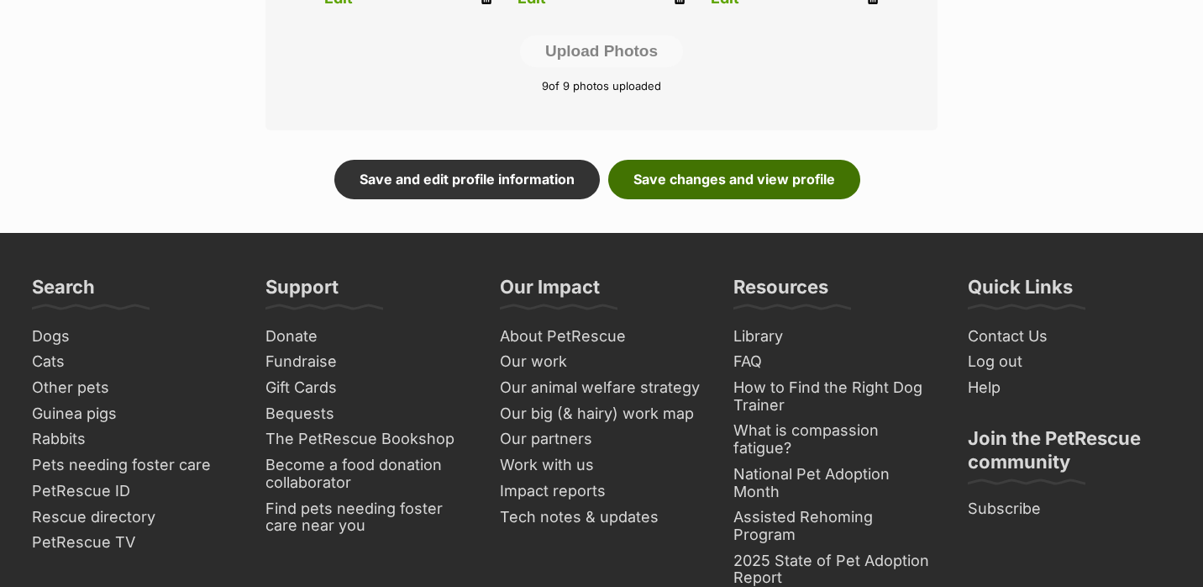
scroll to position [1097, 0]
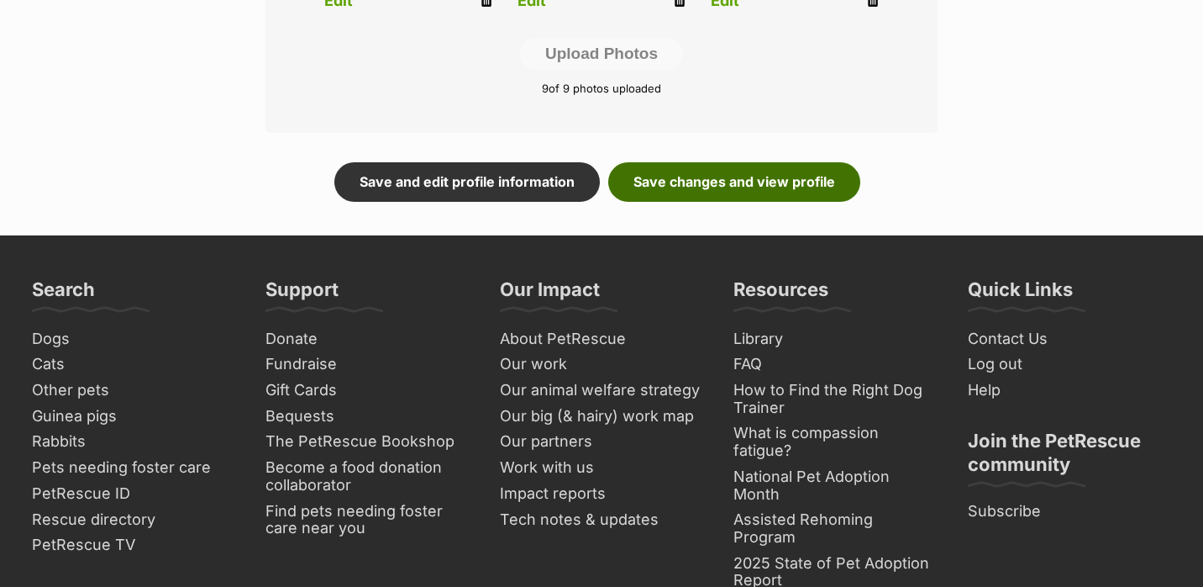
click at [785, 170] on link "Save changes and view profile" at bounding box center [734, 181] width 252 height 39
